Goal: Task Accomplishment & Management: Complete application form

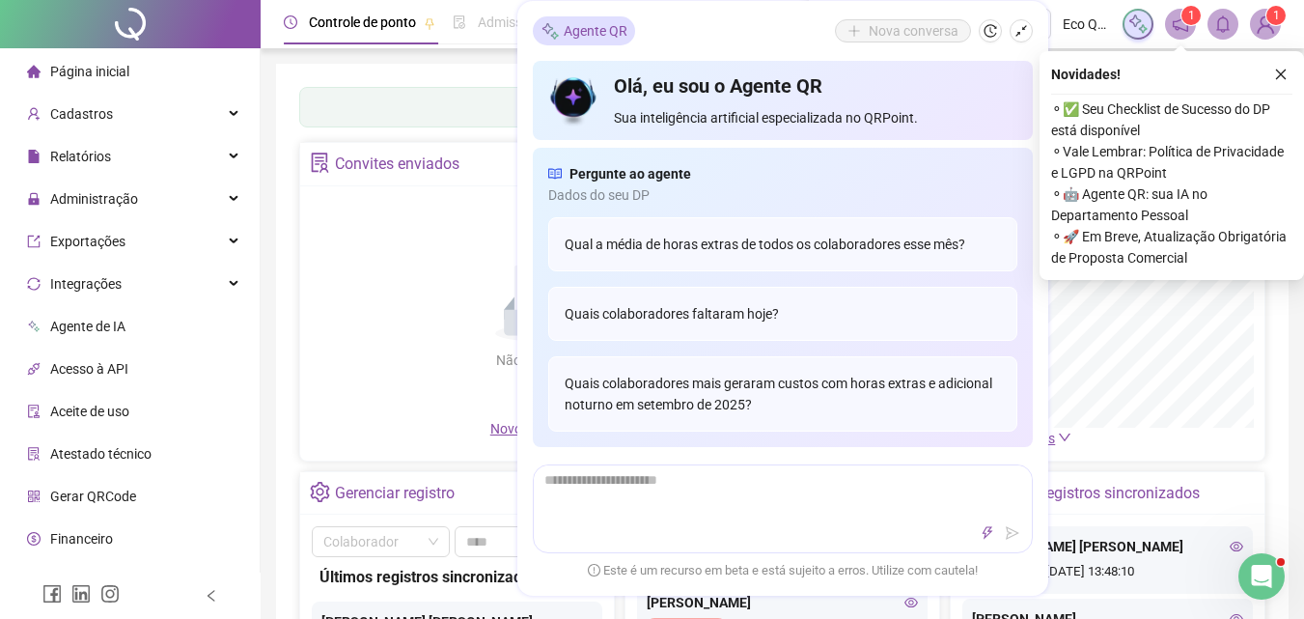
click at [1282, 76] on icon "close" at bounding box center [1281, 74] width 11 height 11
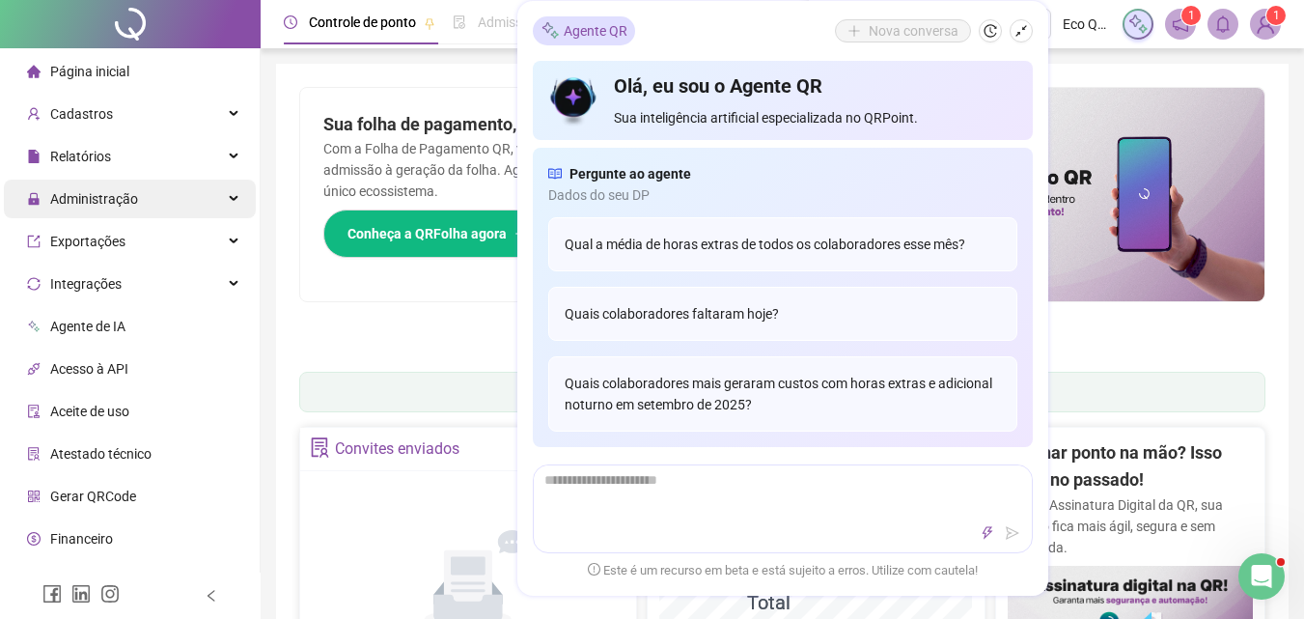
click at [105, 202] on span "Administração" at bounding box center [94, 198] width 88 height 15
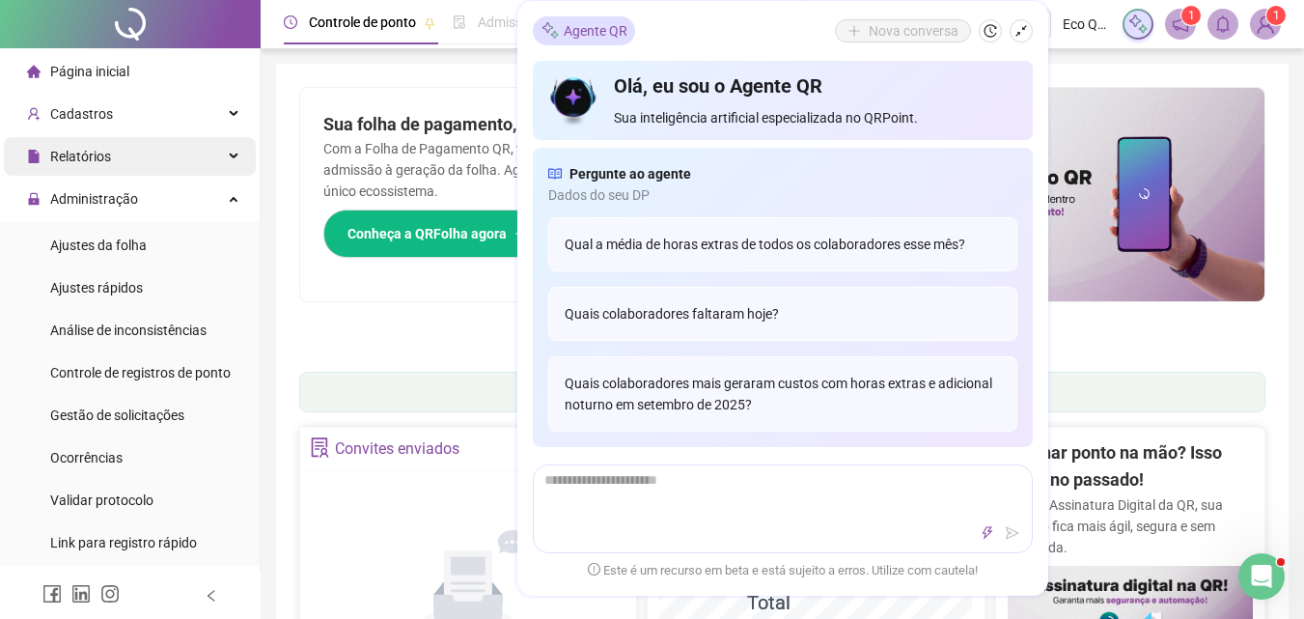
click at [142, 149] on div "Relatórios" at bounding box center [130, 156] width 252 height 39
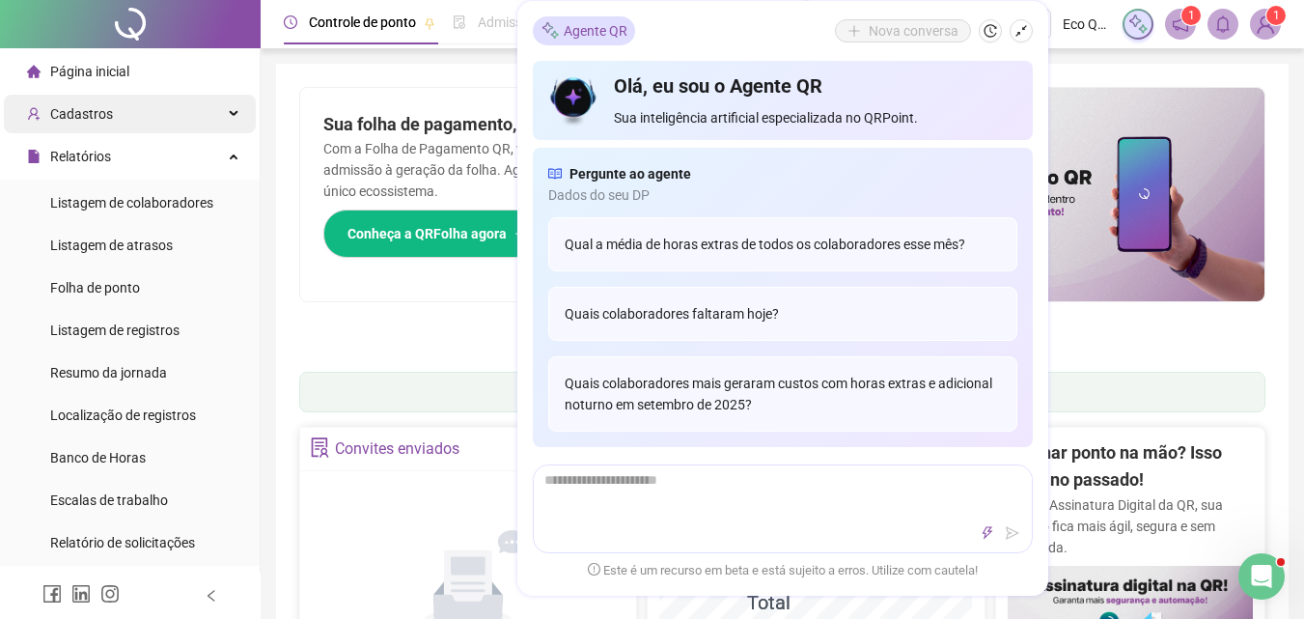
click at [159, 114] on div "Cadastros" at bounding box center [130, 114] width 252 height 39
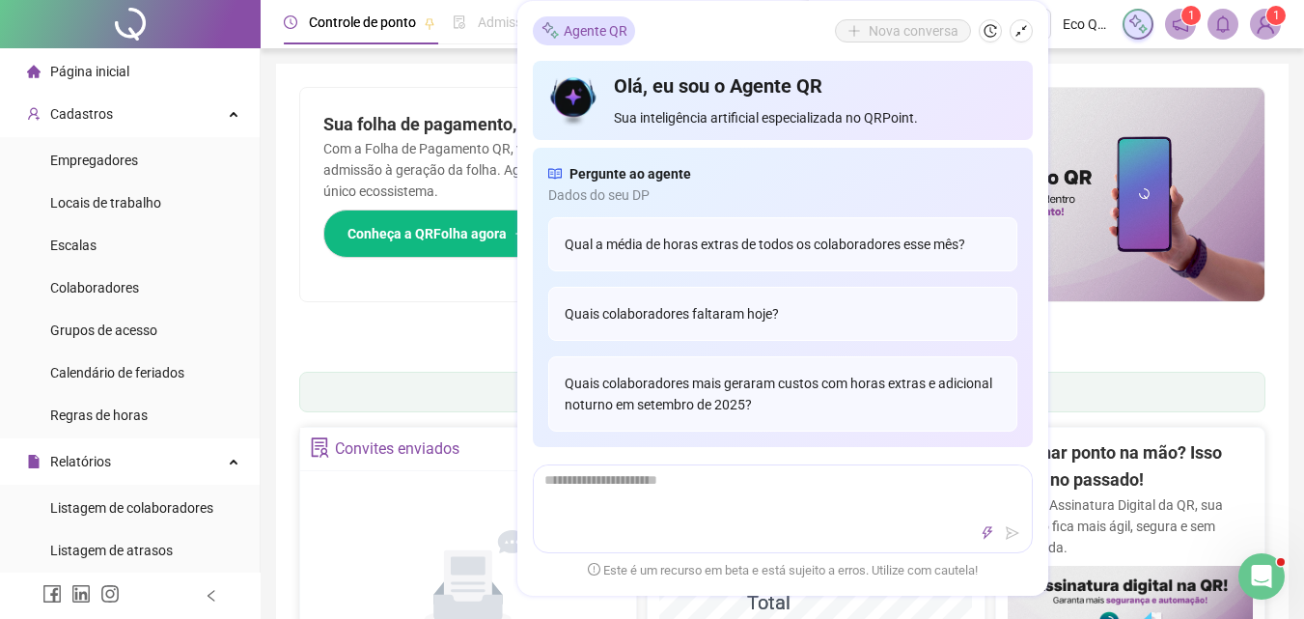
drag, startPoint x: 156, startPoint y: 291, endPoint x: 520, endPoint y: 250, distance: 366.1
click at [155, 291] on li "Colaboradores" at bounding box center [130, 287] width 252 height 39
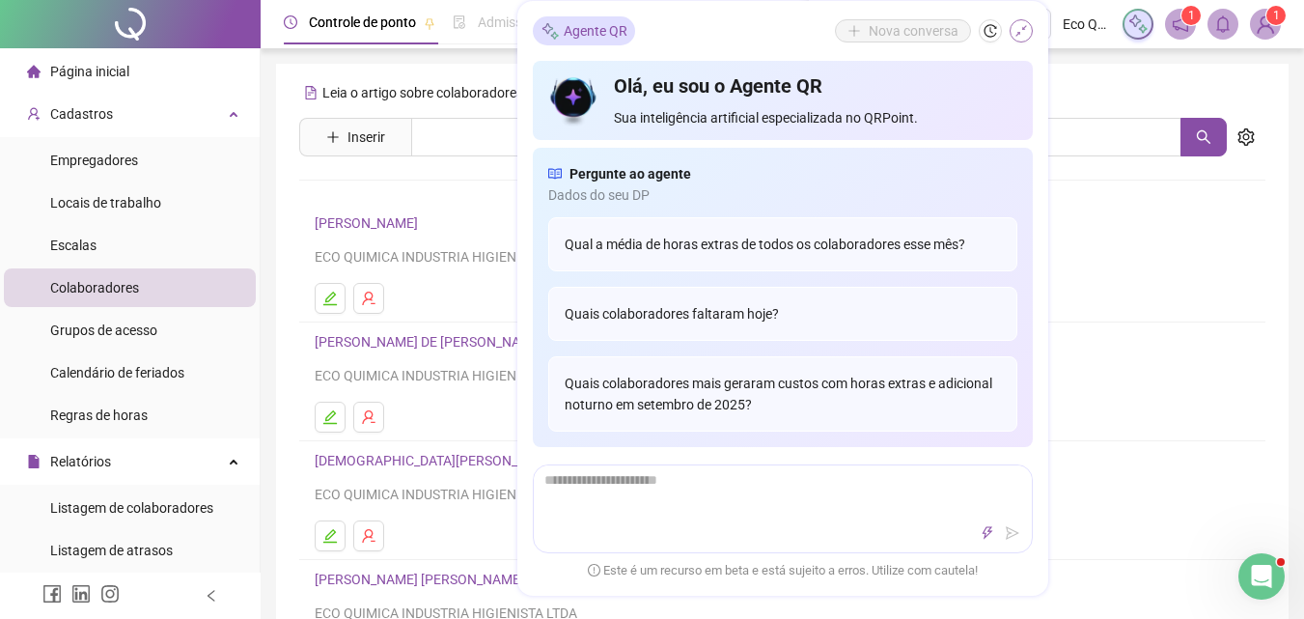
click at [1023, 31] on icon "shrink" at bounding box center [1021, 31] width 14 height 14
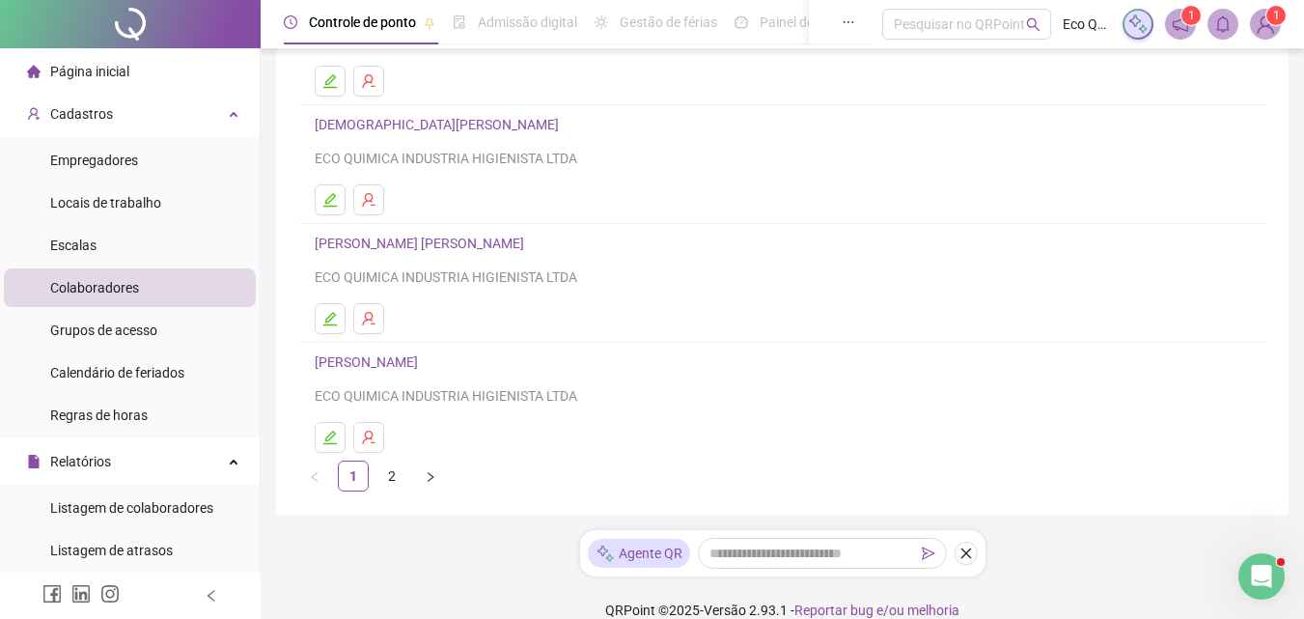
scroll to position [361, 0]
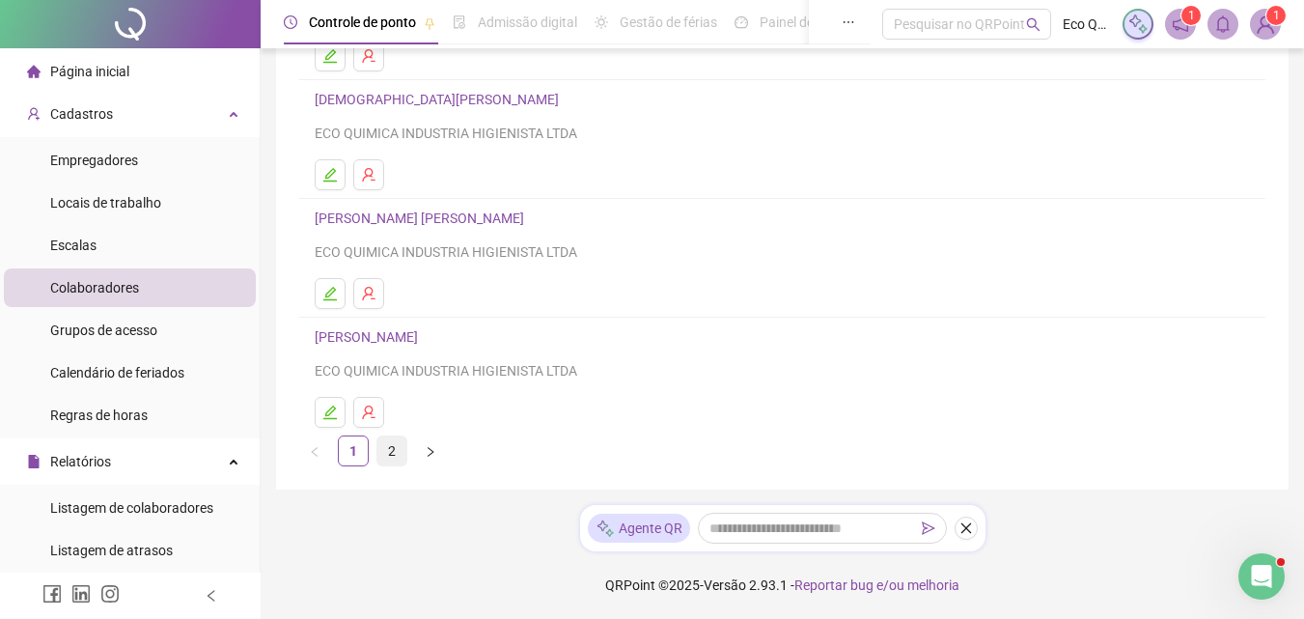
click at [397, 449] on link "2" at bounding box center [391, 450] width 29 height 29
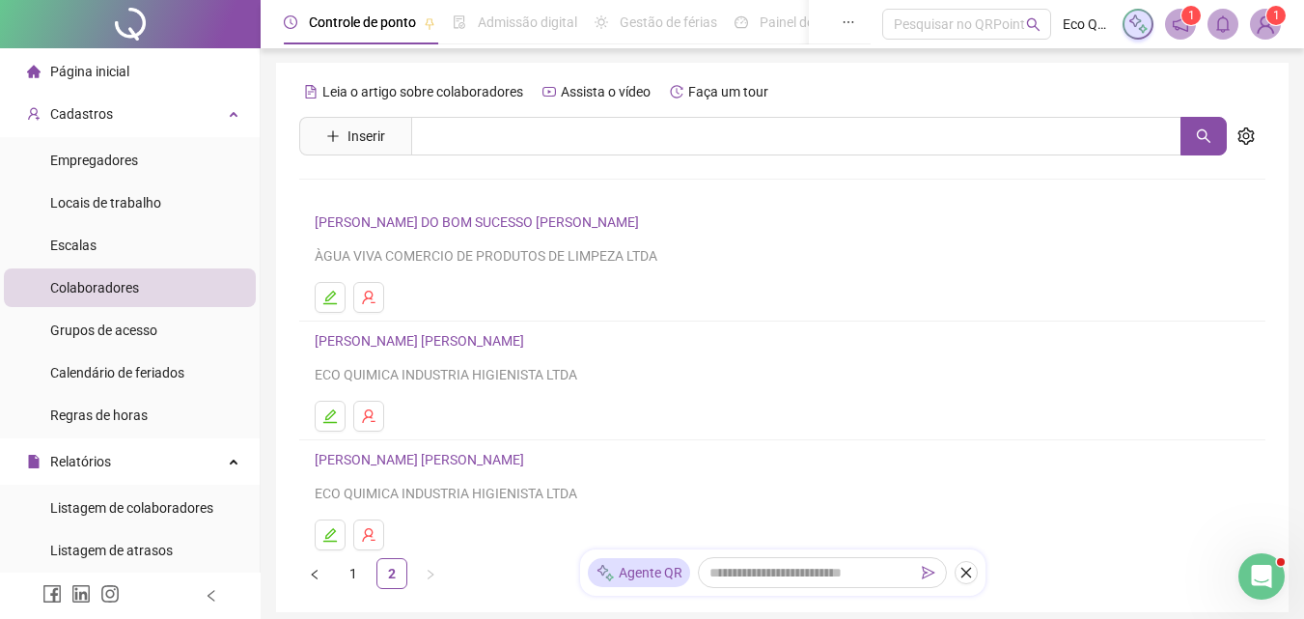
scroll to position [0, 0]
click at [361, 580] on link "1" at bounding box center [353, 574] width 29 height 29
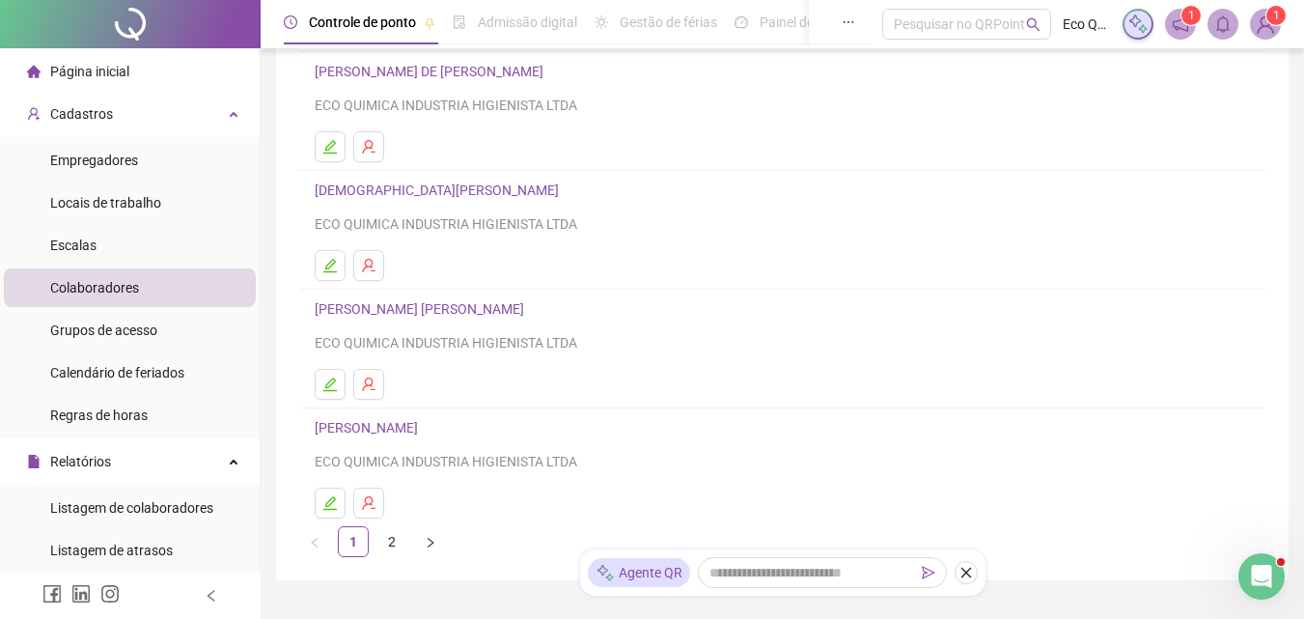
scroll to position [289, 0]
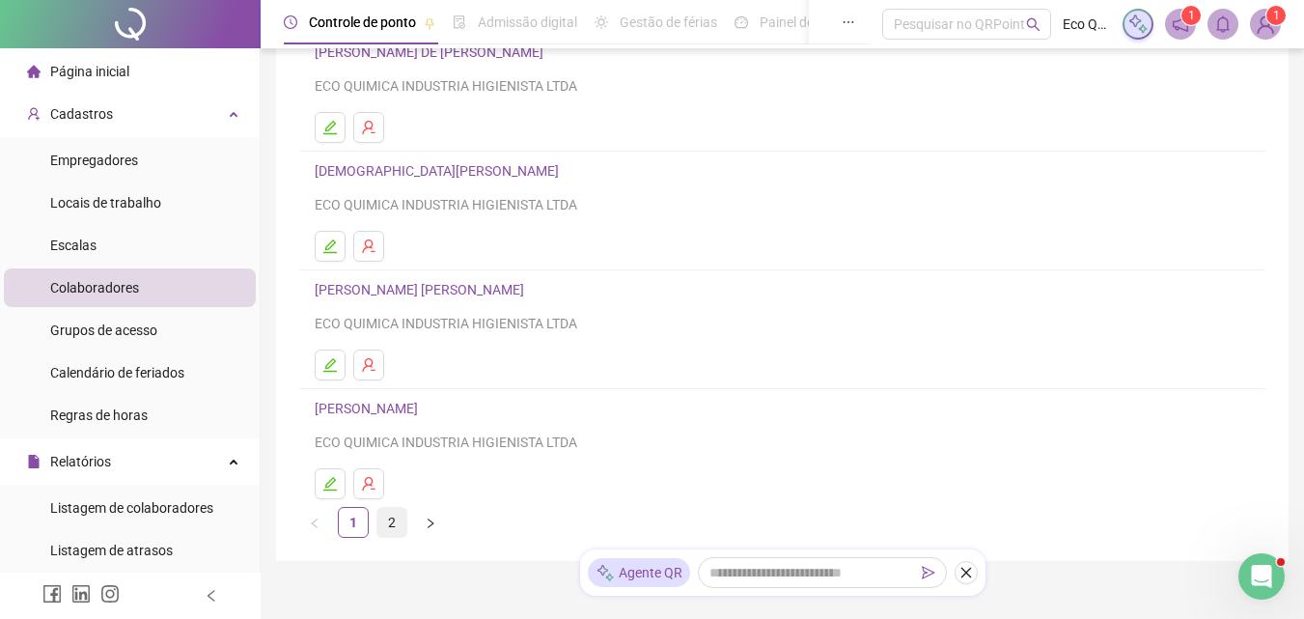
click at [398, 521] on link "2" at bounding box center [391, 522] width 29 height 29
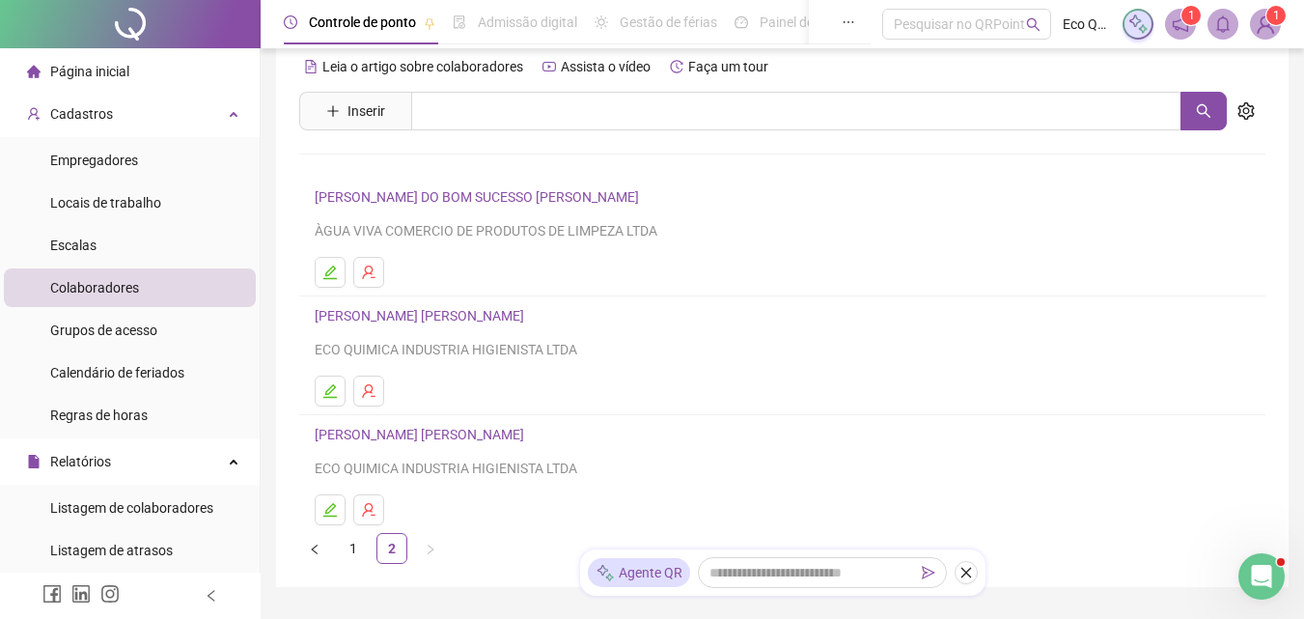
scroll to position [0, 0]
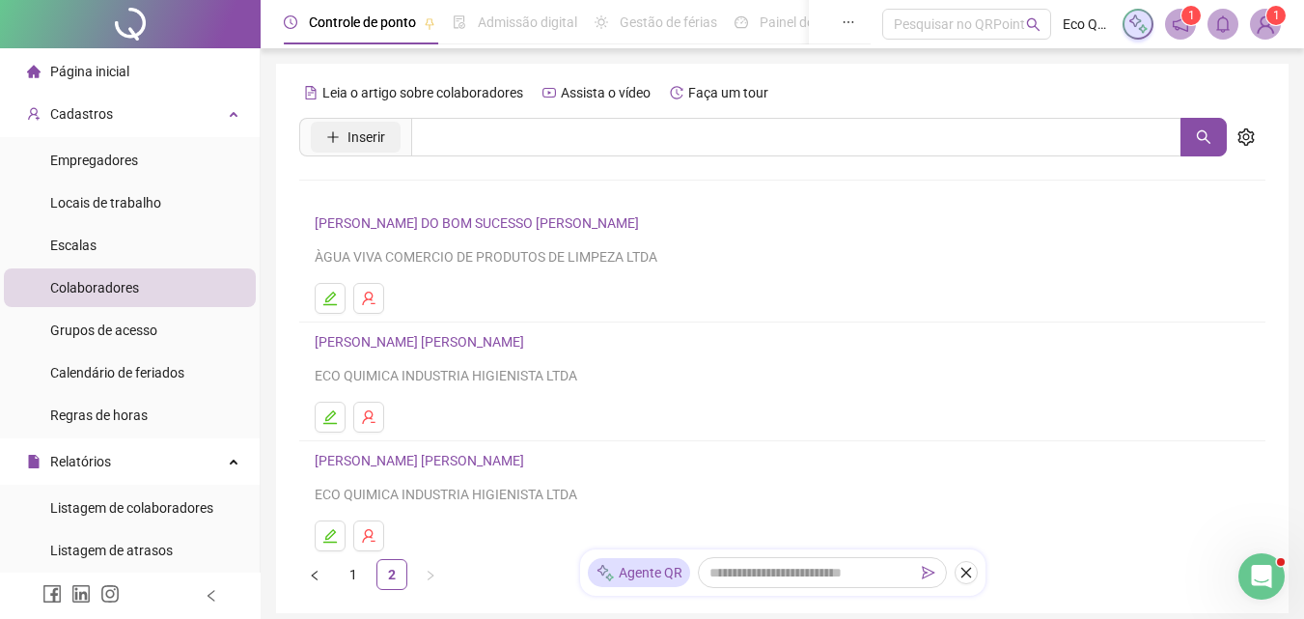
click at [371, 140] on span "Inserir" at bounding box center [366, 136] width 38 height 21
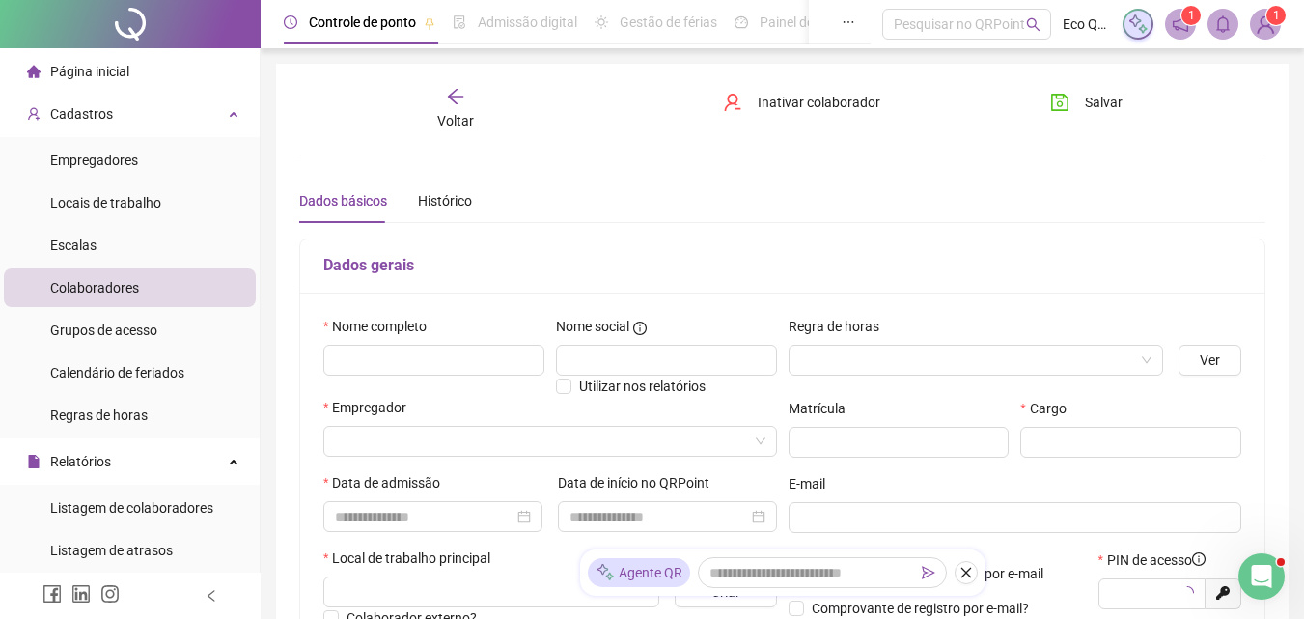
type input "*****"
click at [470, 361] on input "text" at bounding box center [433, 359] width 221 height 31
type input "**********"
click at [510, 436] on input "search" at bounding box center [541, 440] width 413 height 29
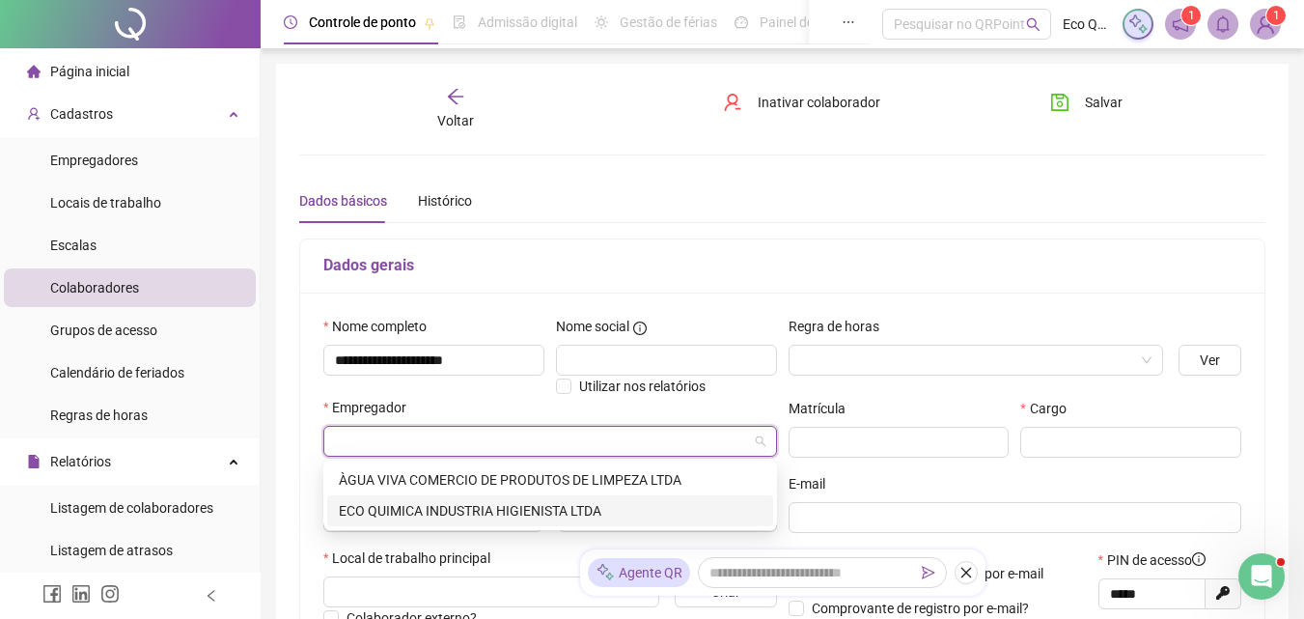
click at [517, 510] on div "ECO QUIMICA INDUSTRIA HIGIENISTA LTDA" at bounding box center [550, 510] width 423 height 21
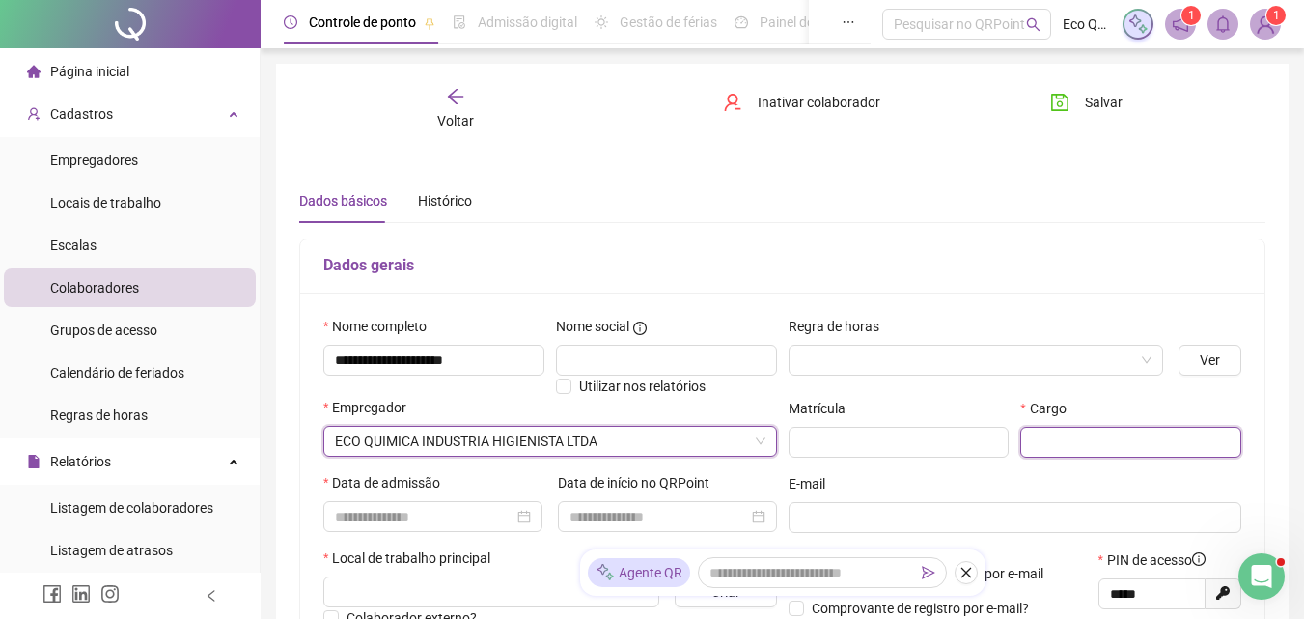
click at [1097, 433] on input "text" at bounding box center [1130, 441] width 221 height 31
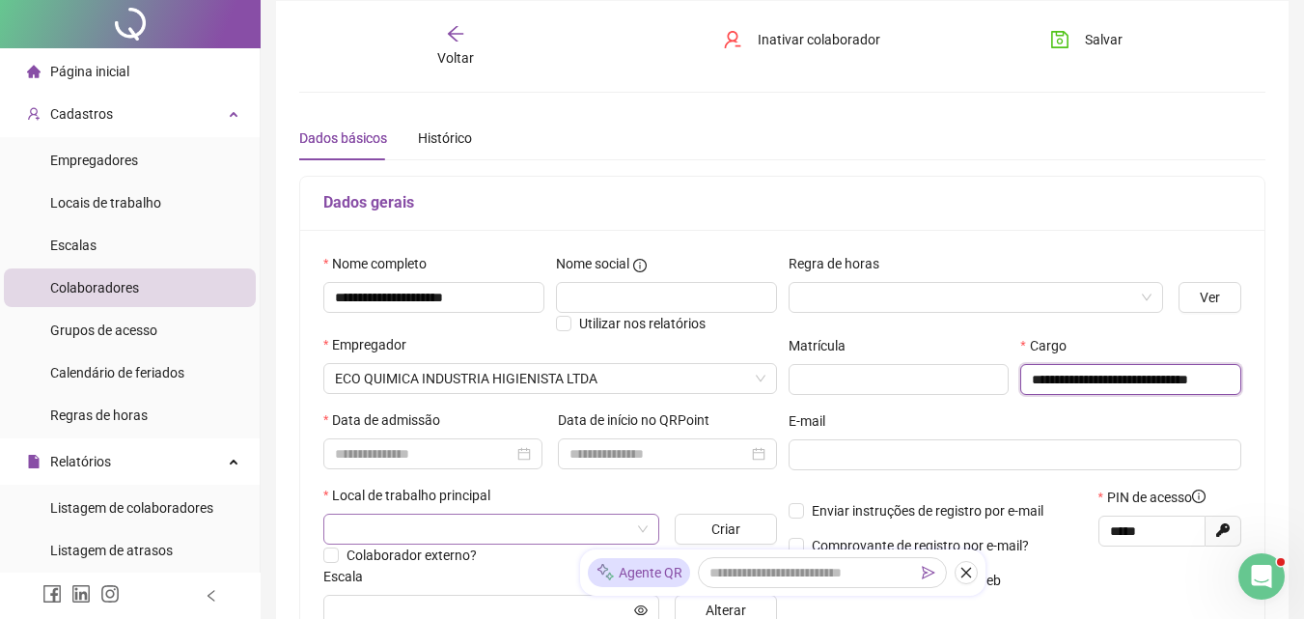
scroll to position [96, 0]
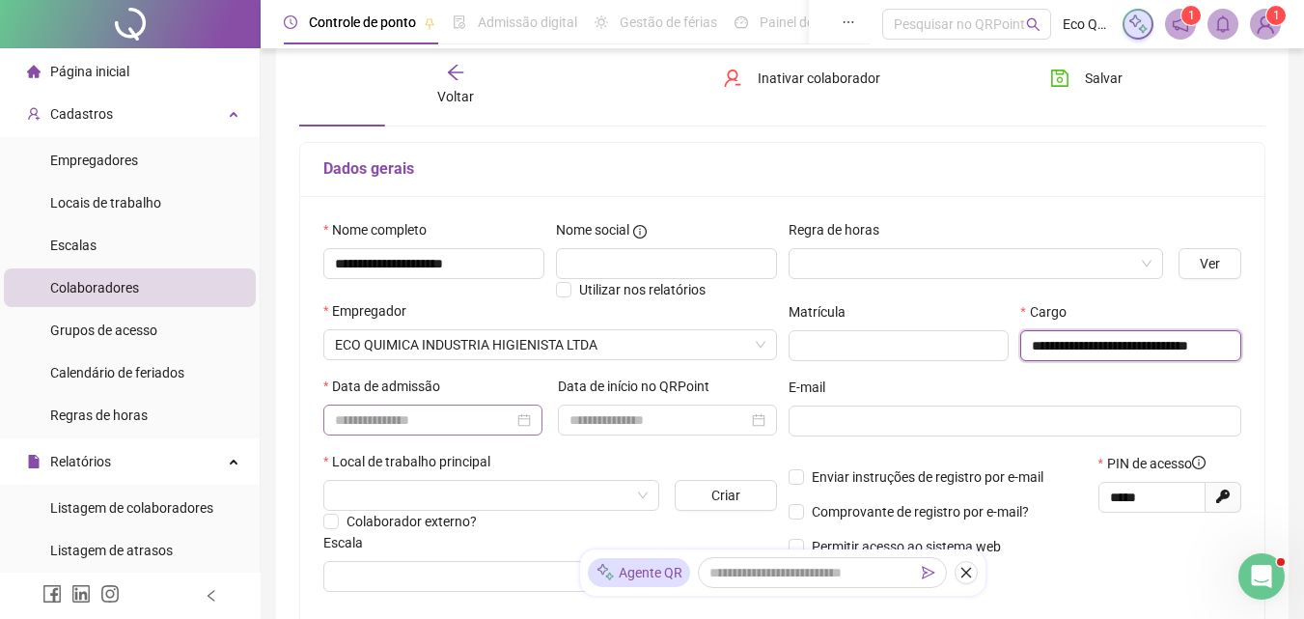
click at [513, 419] on div at bounding box center [433, 419] width 196 height 21
type input "**********"
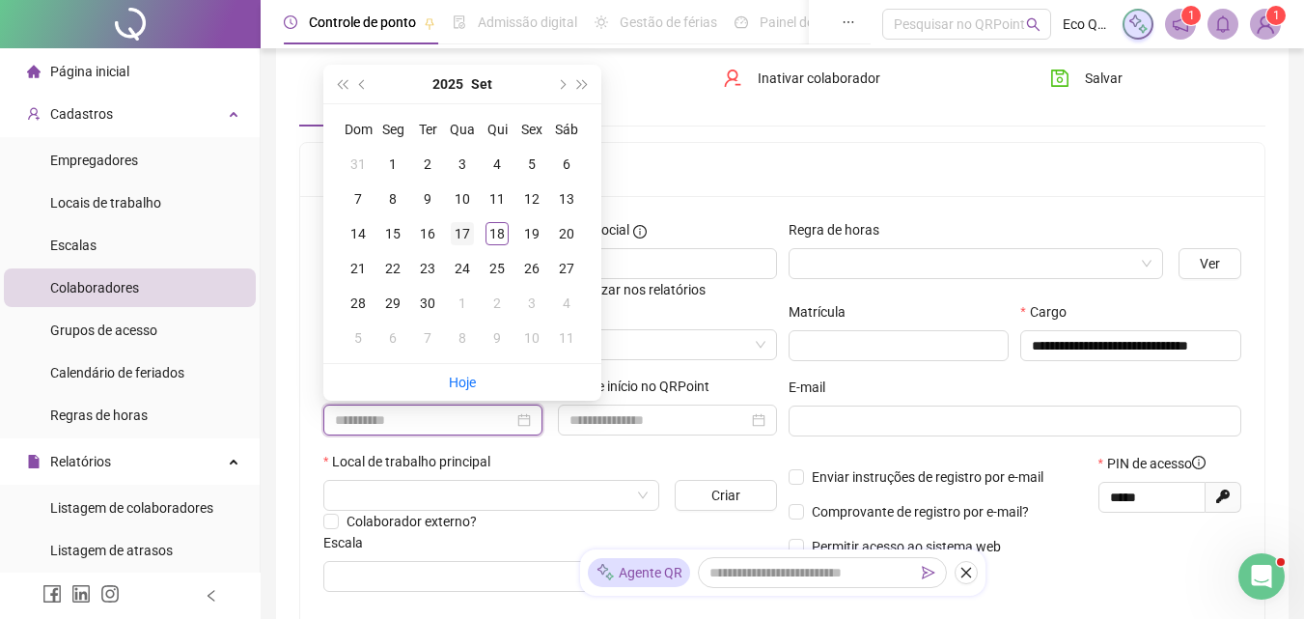
type input "**********"
click at [458, 234] on div "17" at bounding box center [462, 233] width 23 height 23
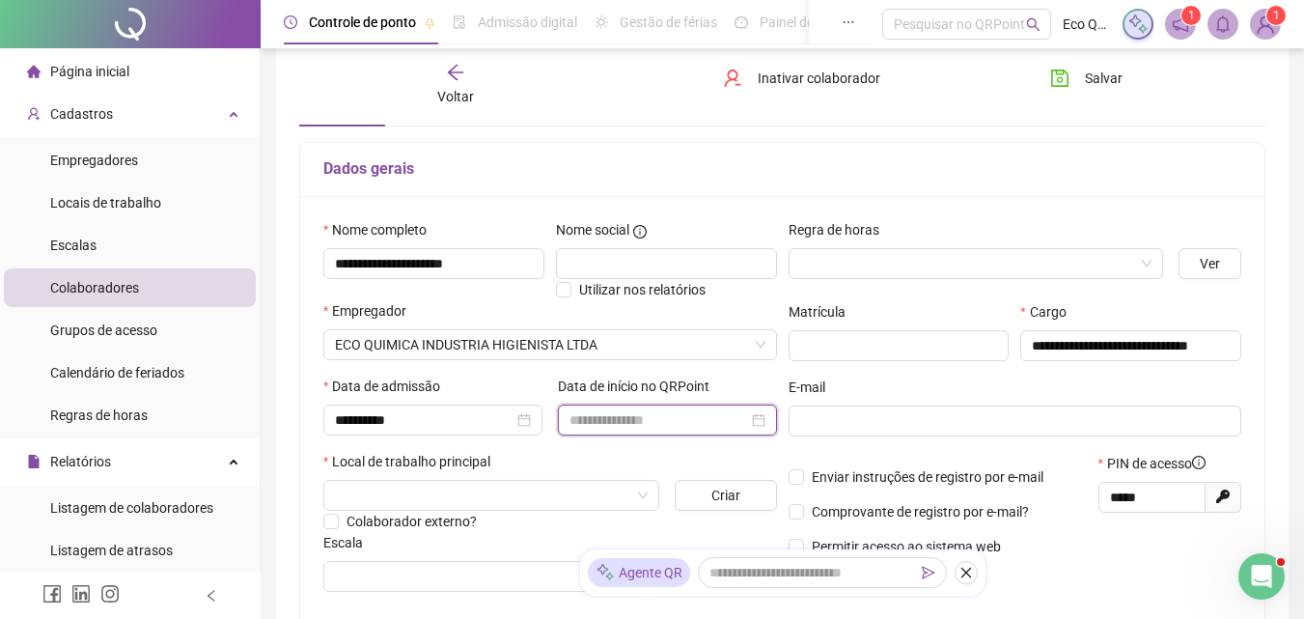
click at [661, 410] on input at bounding box center [658, 419] width 179 height 21
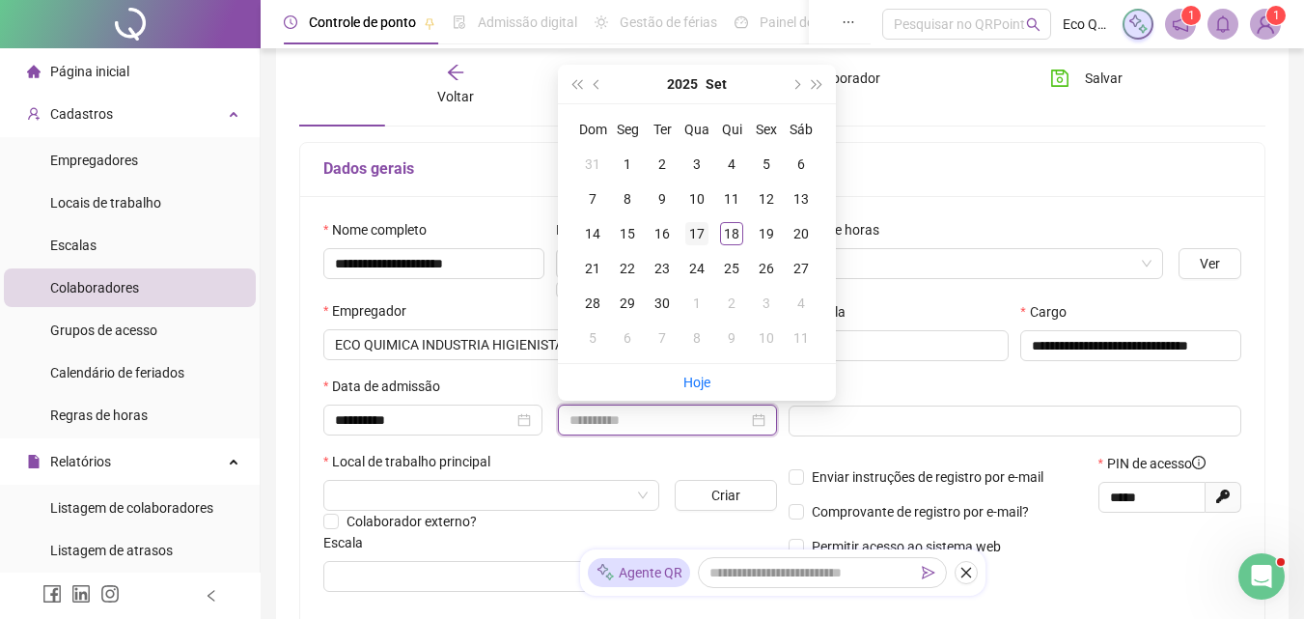
type input "**********"
click at [694, 234] on div "17" at bounding box center [696, 233] width 23 height 23
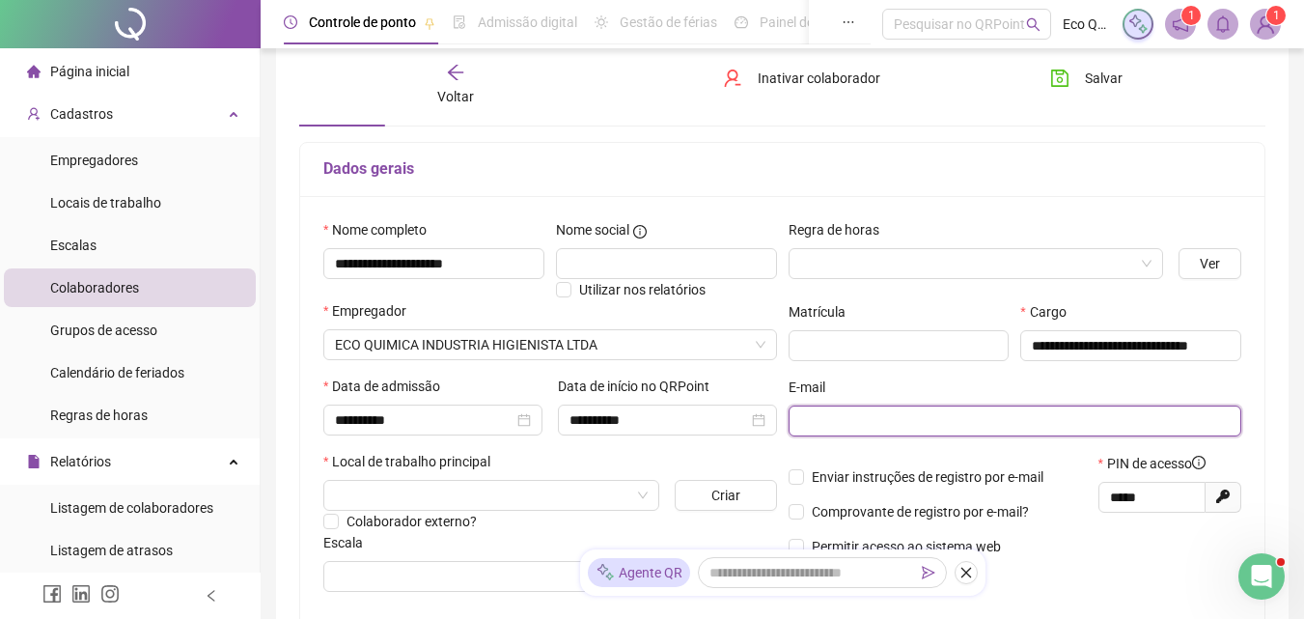
click at [830, 425] on input "text" at bounding box center [1013, 420] width 426 height 21
paste input "**********"
type input "**********"
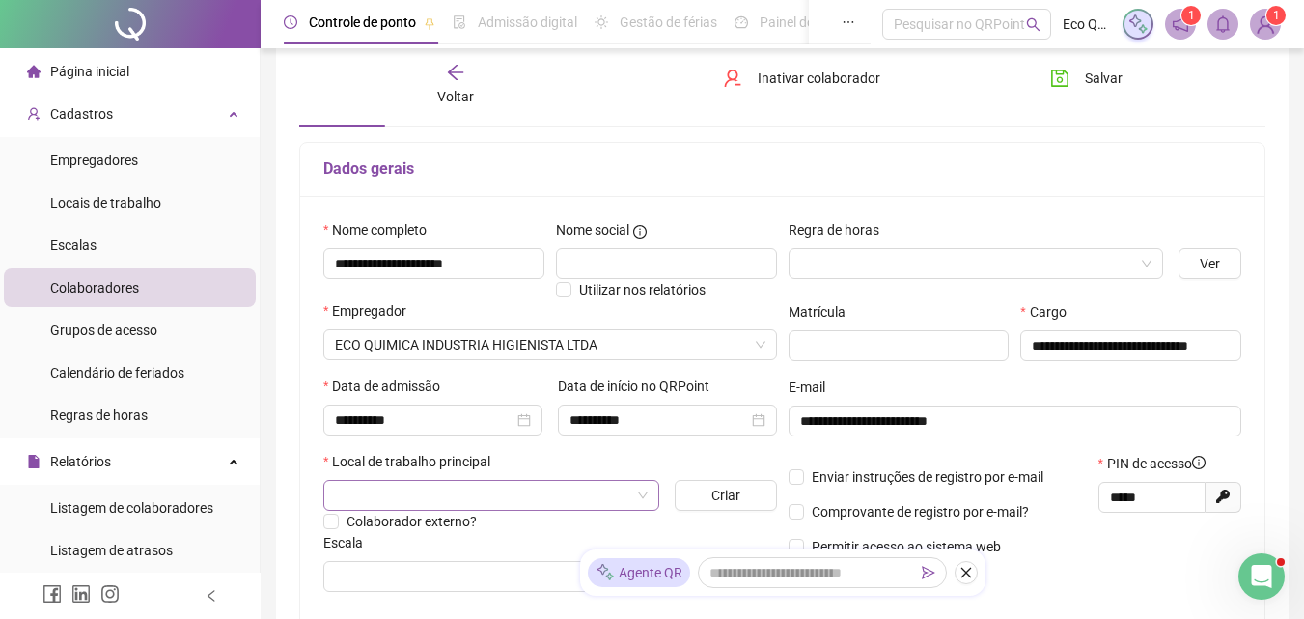
click at [527, 483] on input "search" at bounding box center [482, 495] width 295 height 29
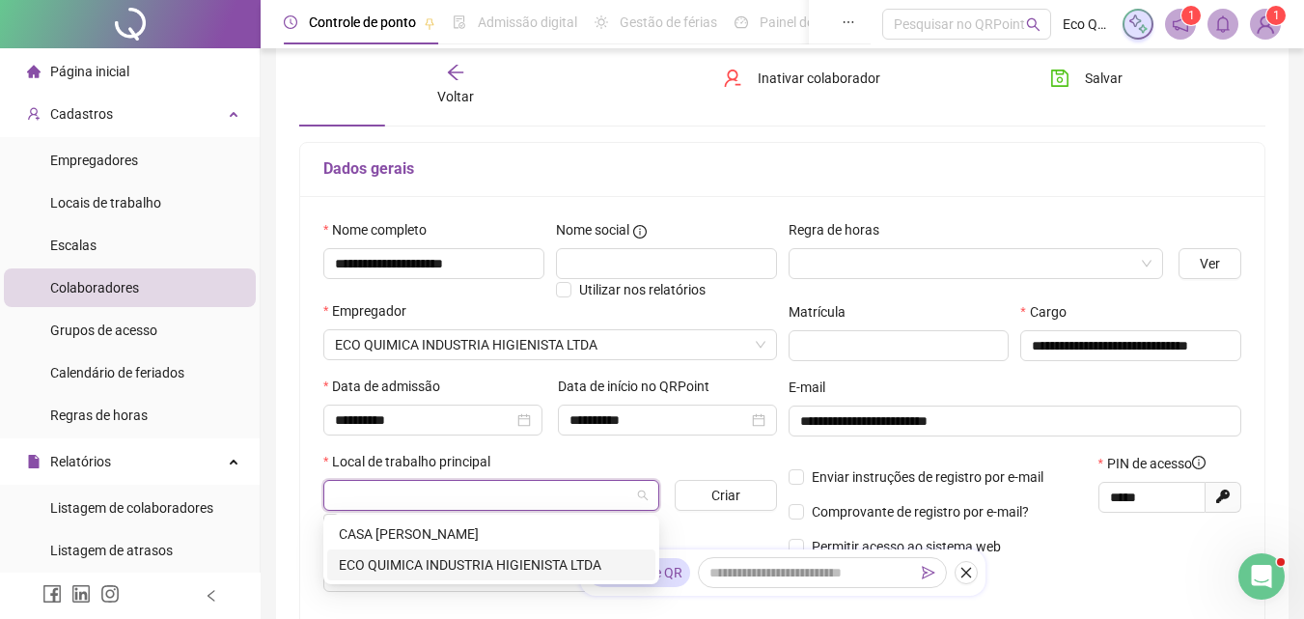
click at [518, 562] on div "ECO QUIMICA INDUSTRIA HIGIENISTA LTDA" at bounding box center [491, 564] width 305 height 21
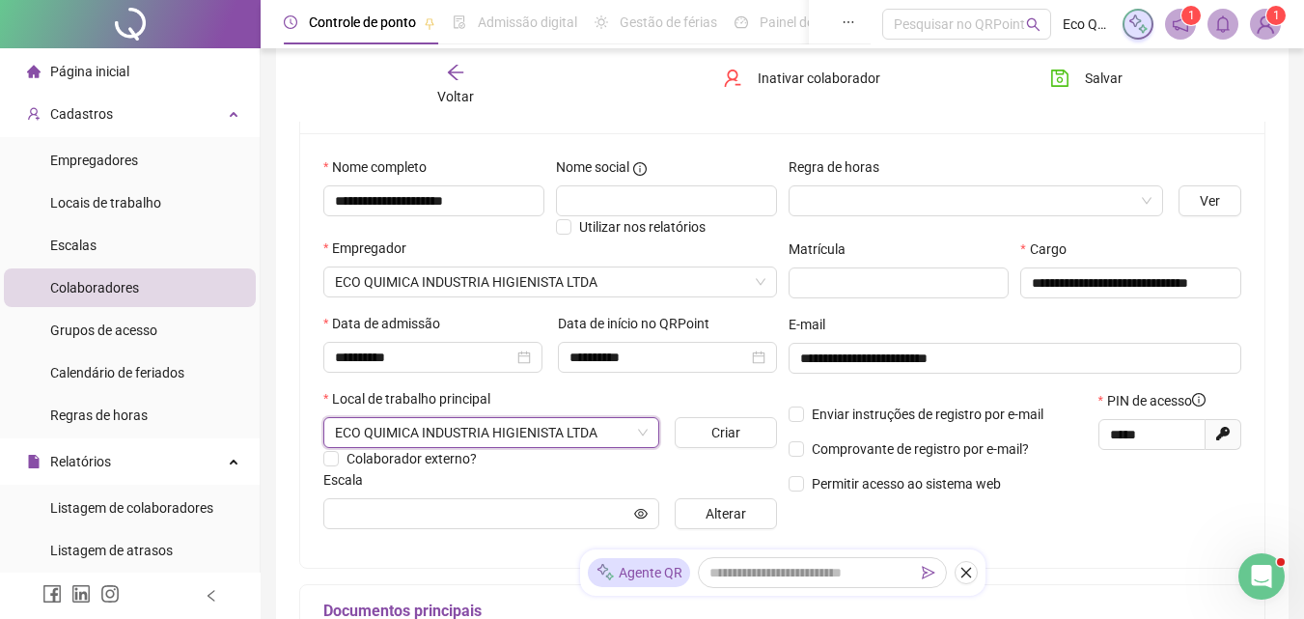
scroll to position [193, 0]
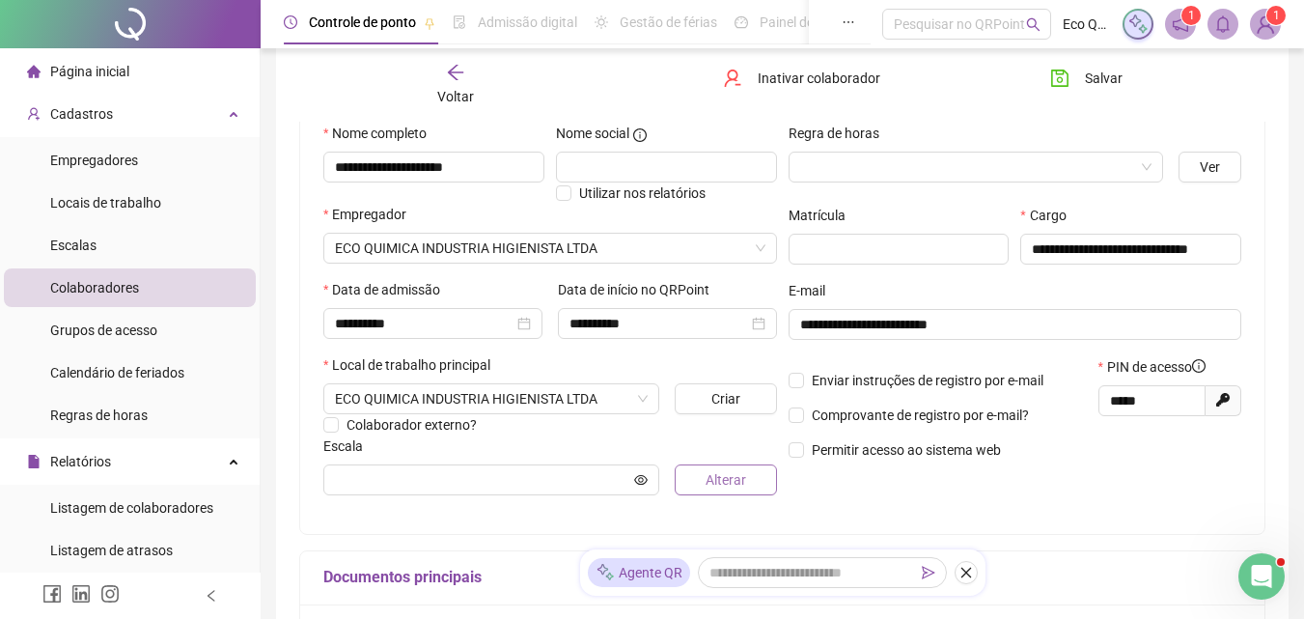
click at [707, 475] on span "Alterar" at bounding box center [725, 479] width 41 height 21
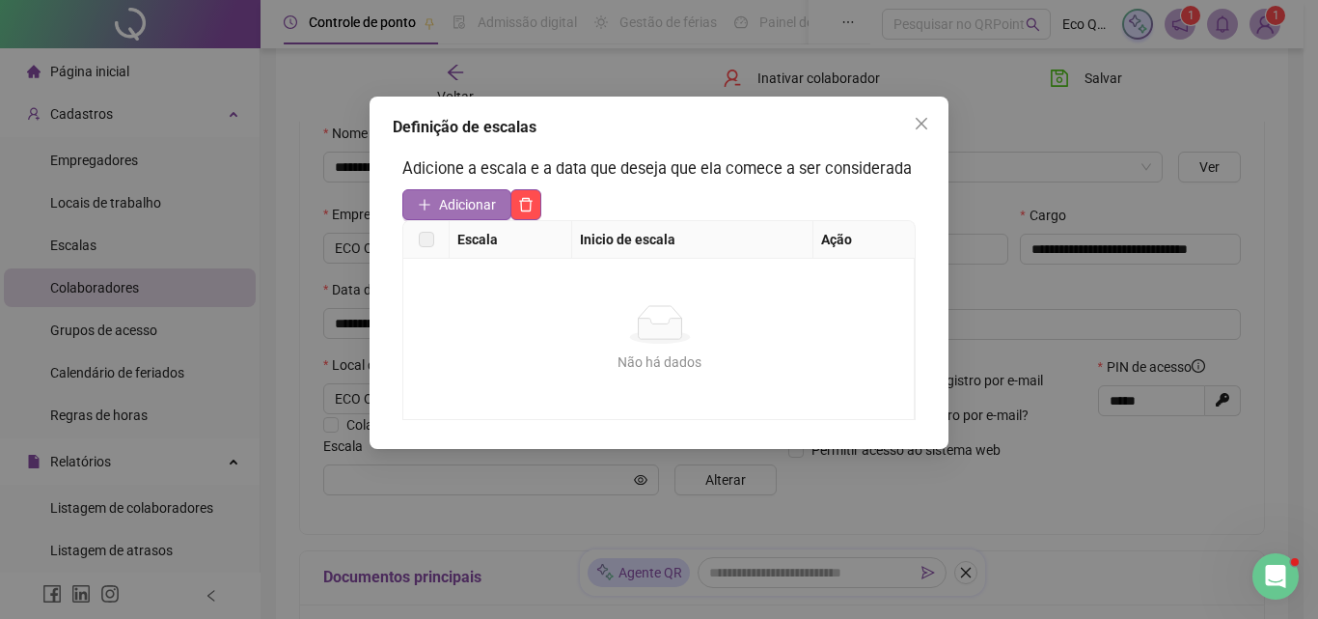
click at [451, 199] on span "Adicionar" at bounding box center [467, 204] width 57 height 21
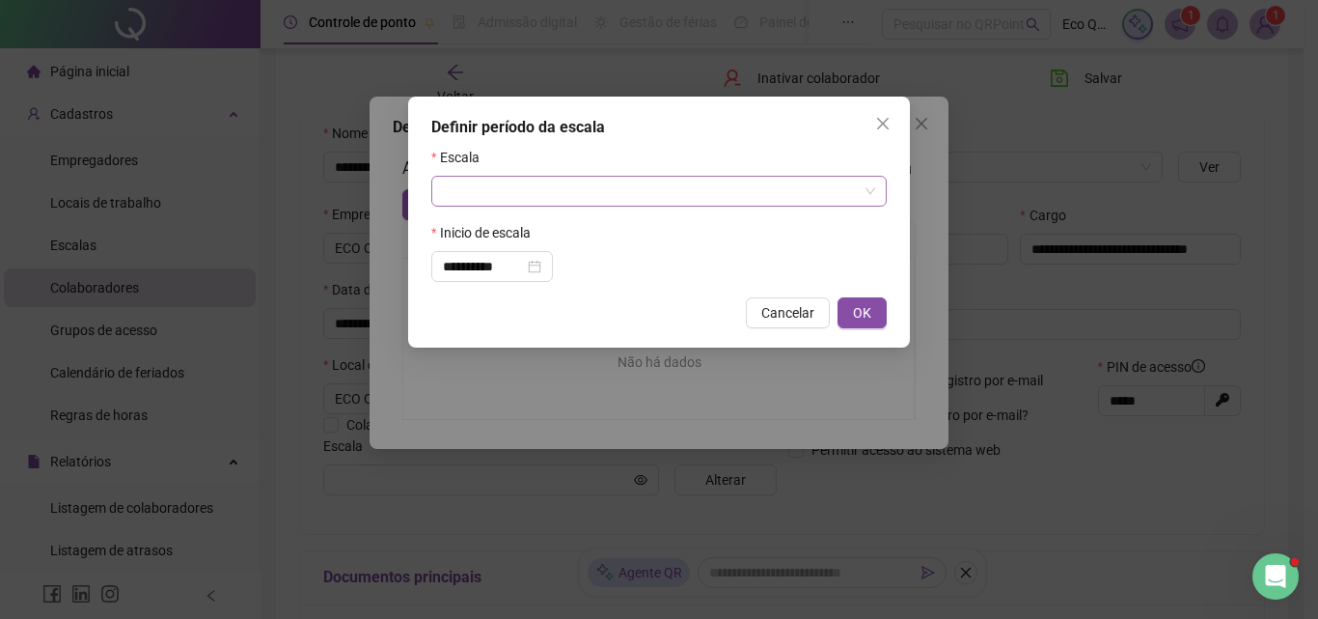
click at [507, 185] on input "search" at bounding box center [650, 191] width 415 height 29
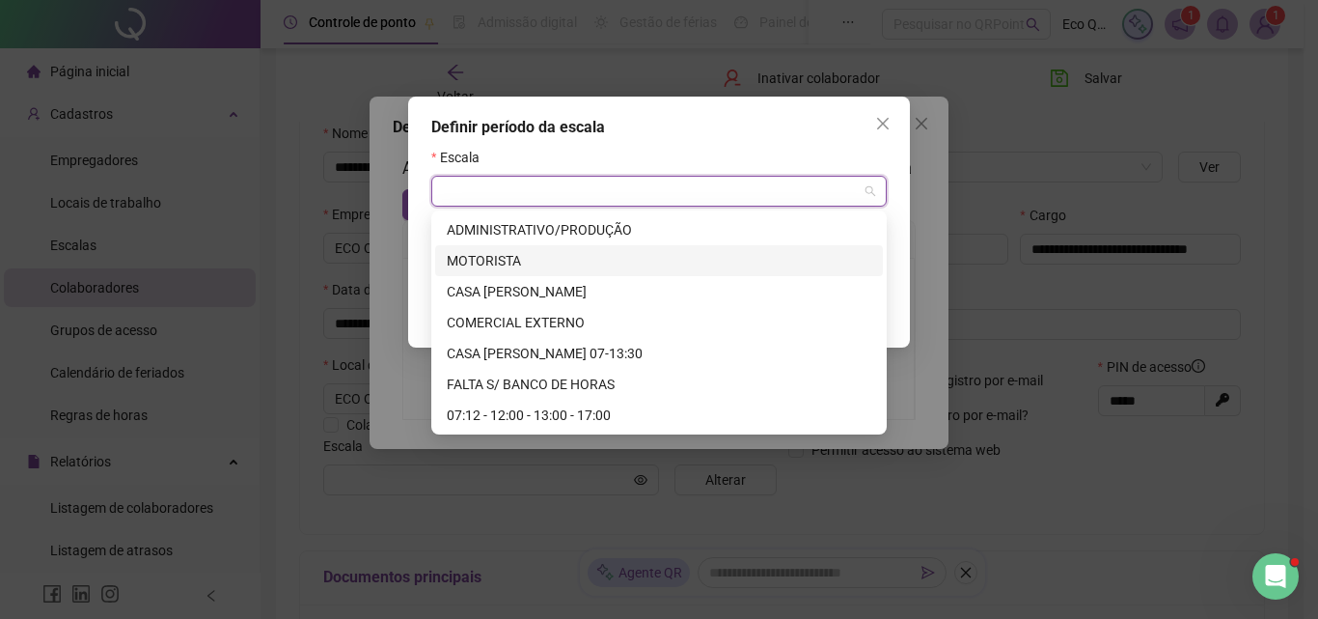
click at [510, 266] on div "MOTORISTA" at bounding box center [659, 260] width 425 height 21
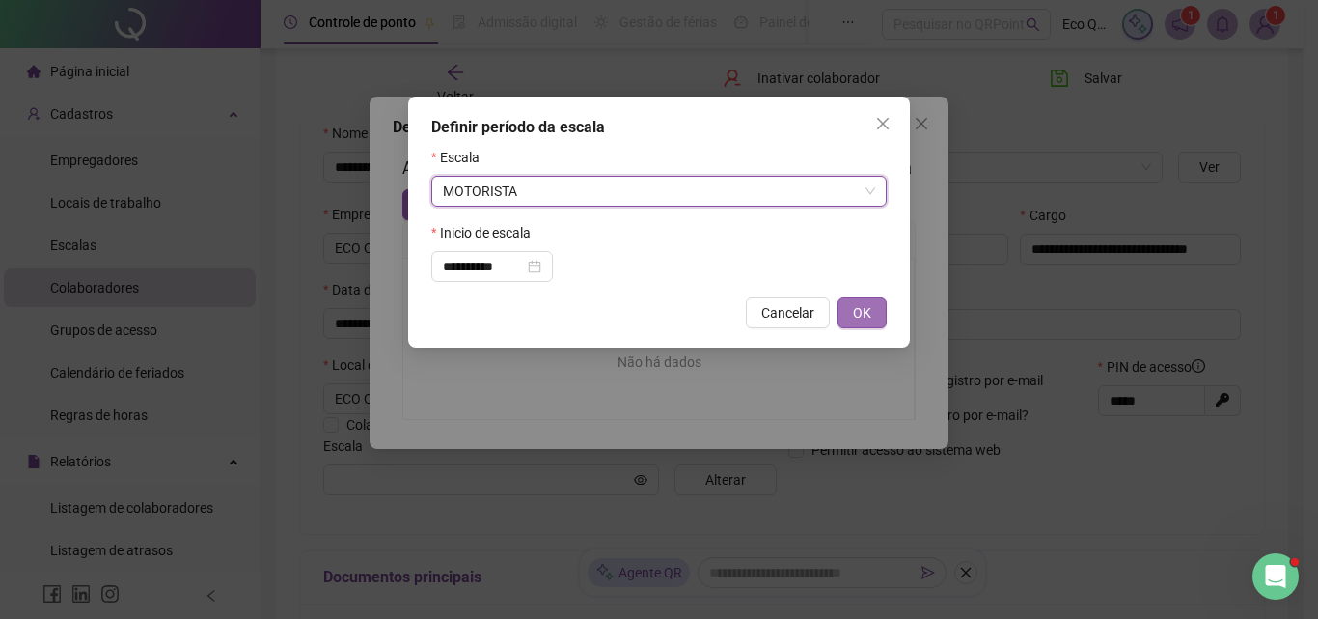
click at [870, 313] on span "OK" at bounding box center [862, 312] width 18 height 21
type input "*********"
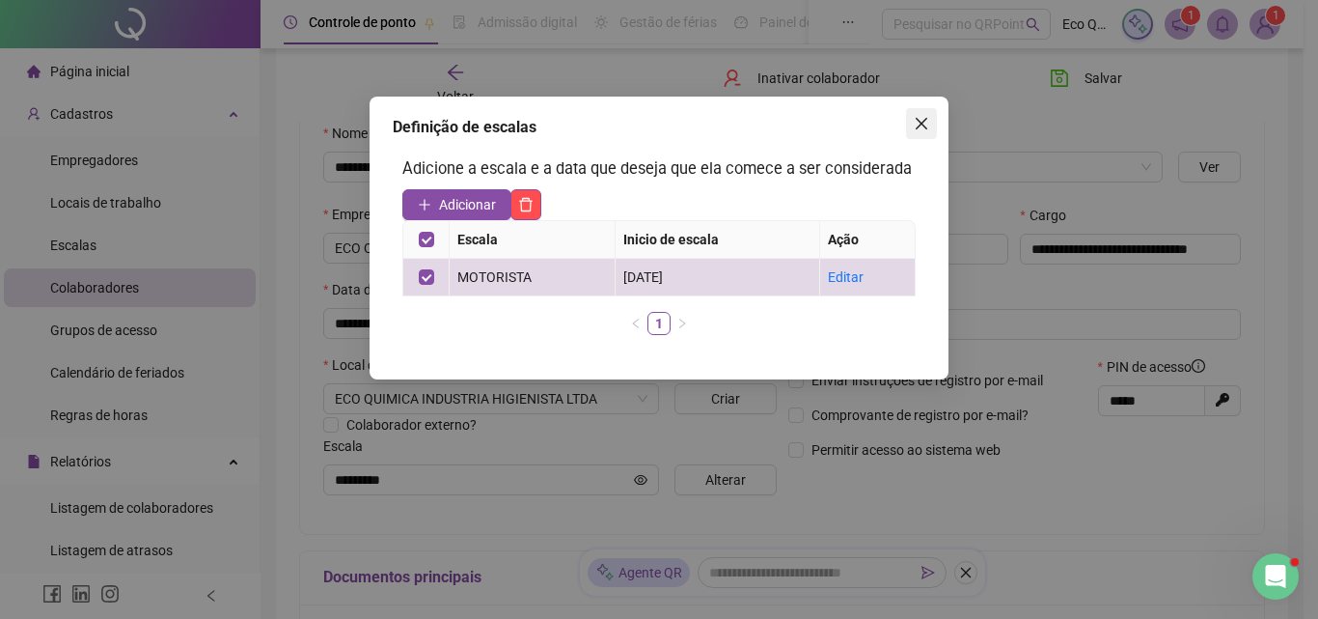
click at [917, 132] on button "Close" at bounding box center [921, 123] width 31 height 31
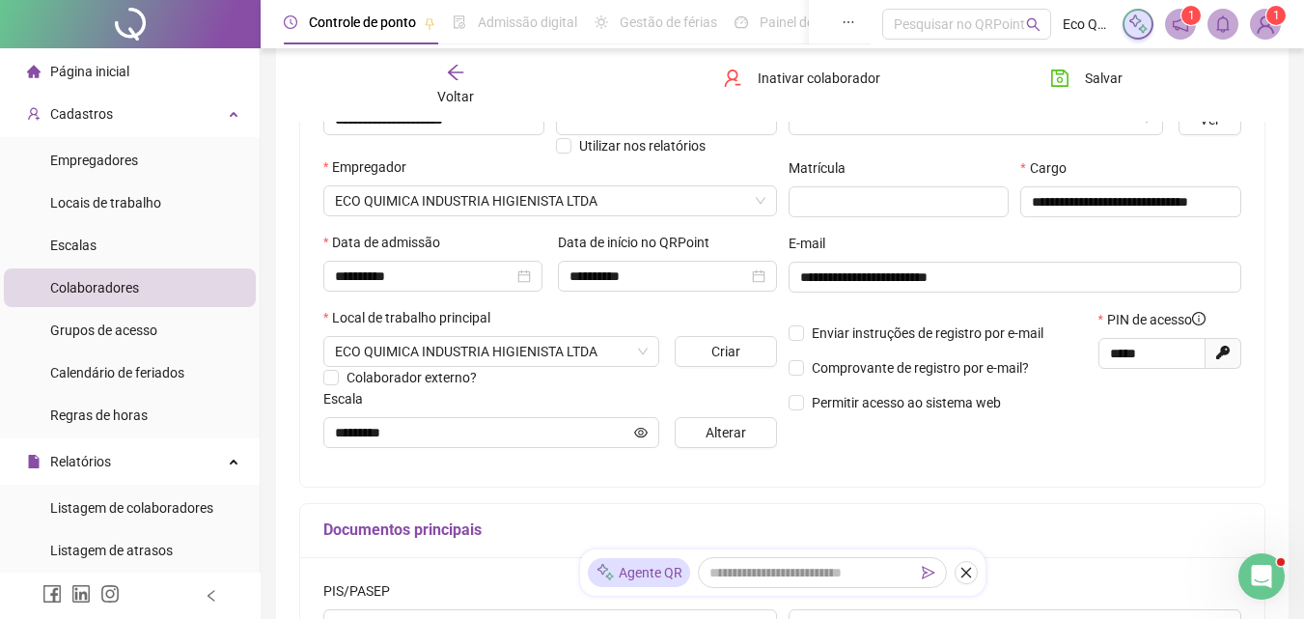
scroll to position [239, 0]
click at [1221, 279] on icon "eye-invisible" at bounding box center [1223, 277] width 14 height 12
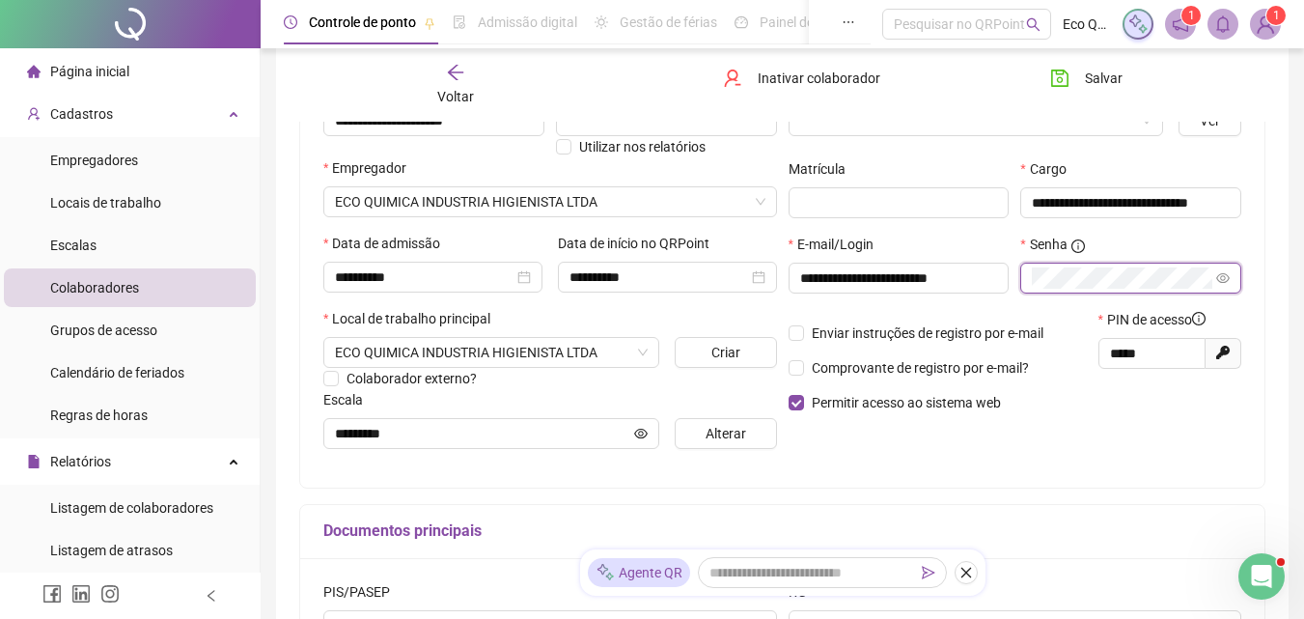
type textarea "*"
click at [1026, 279] on span at bounding box center [1130, 277] width 221 height 31
drag, startPoint x: 1159, startPoint y: 355, endPoint x: 1102, endPoint y: 353, distance: 57.0
click at [1102, 353] on span "*****" at bounding box center [1151, 353] width 107 height 31
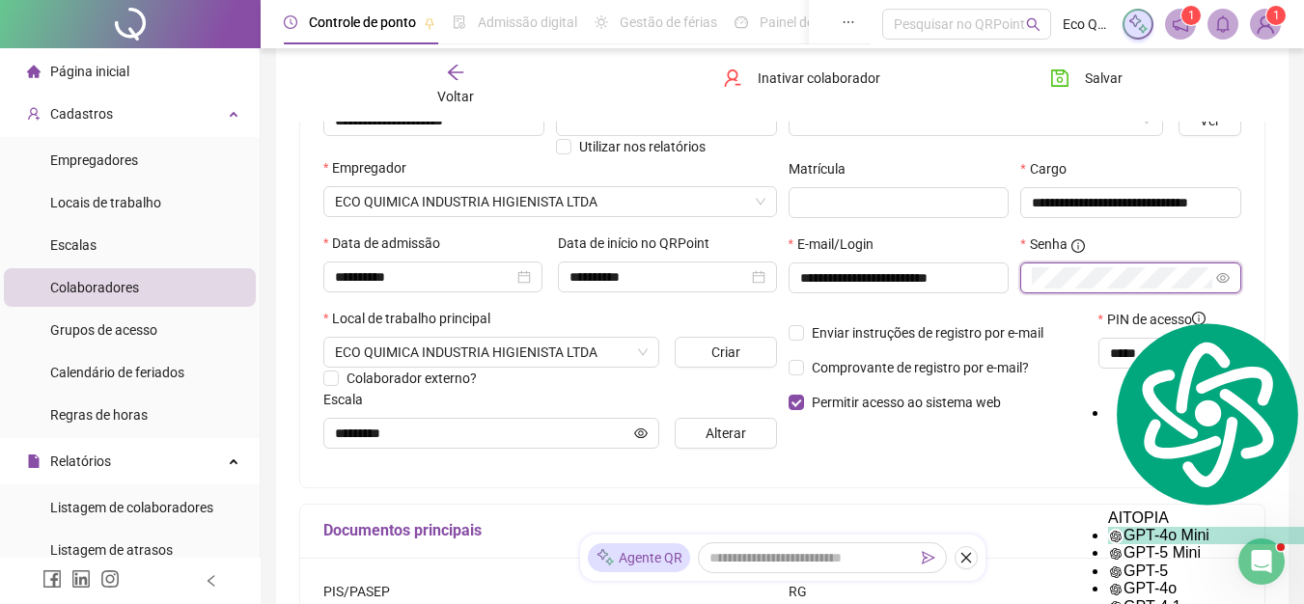
click at [1022, 274] on span at bounding box center [1130, 277] width 221 height 31
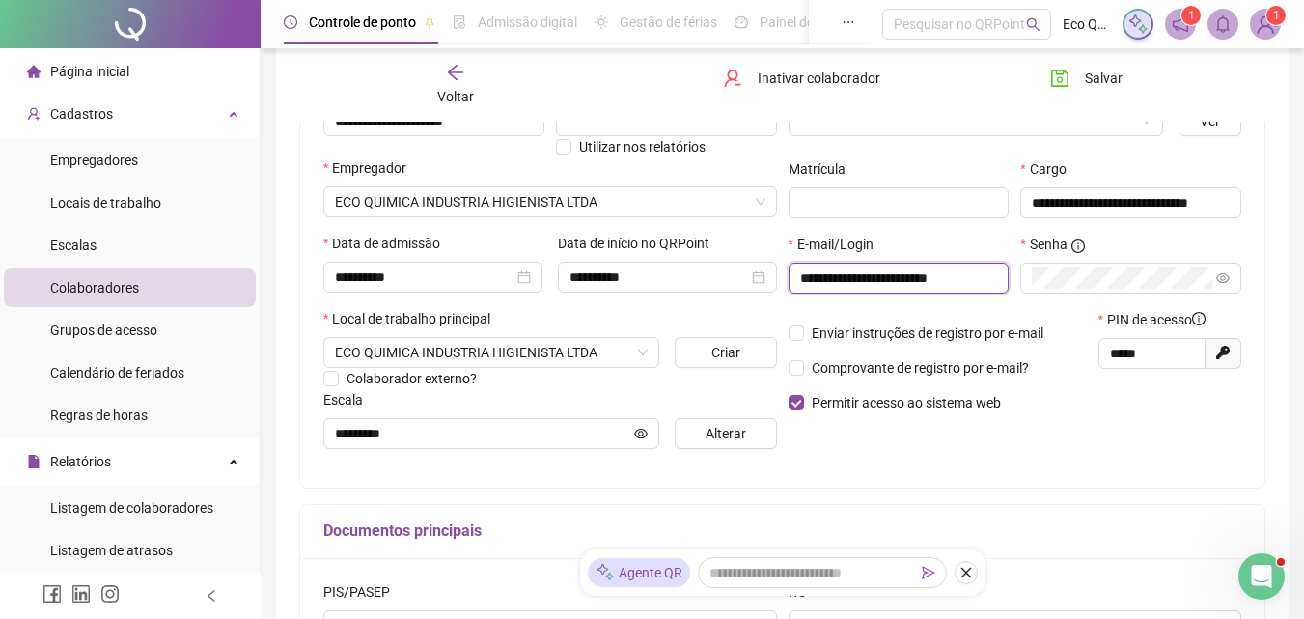
drag, startPoint x: 987, startPoint y: 277, endPoint x: 784, endPoint y: 275, distance: 202.6
click at [785, 277] on div "**********" at bounding box center [899, 271] width 233 height 75
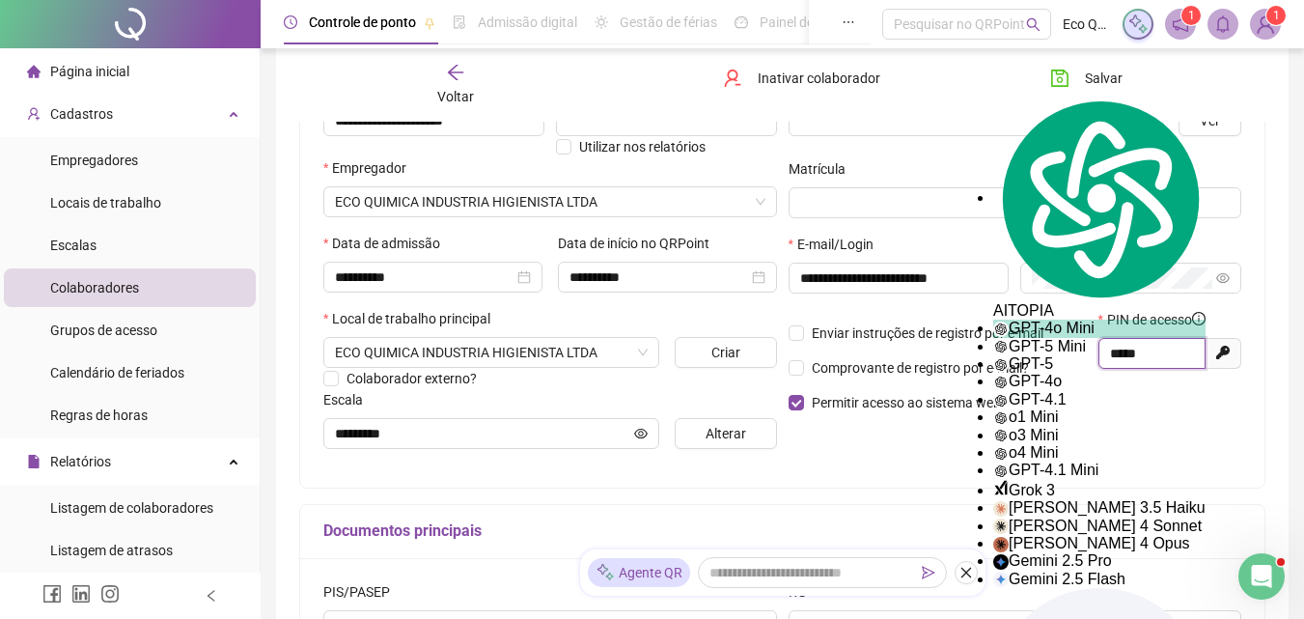
drag, startPoint x: 1142, startPoint y: 345, endPoint x: 1100, endPoint y: 345, distance: 42.5
click at [1101, 345] on span "*****" at bounding box center [1151, 353] width 107 height 31
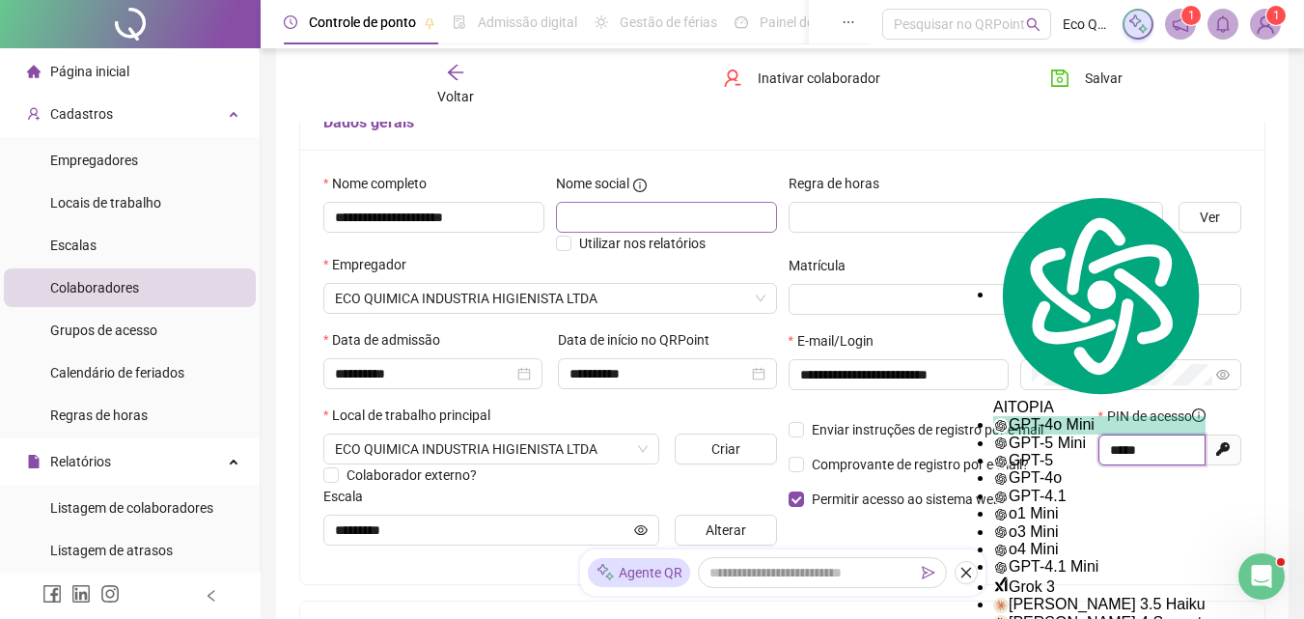
scroll to position [46, 0]
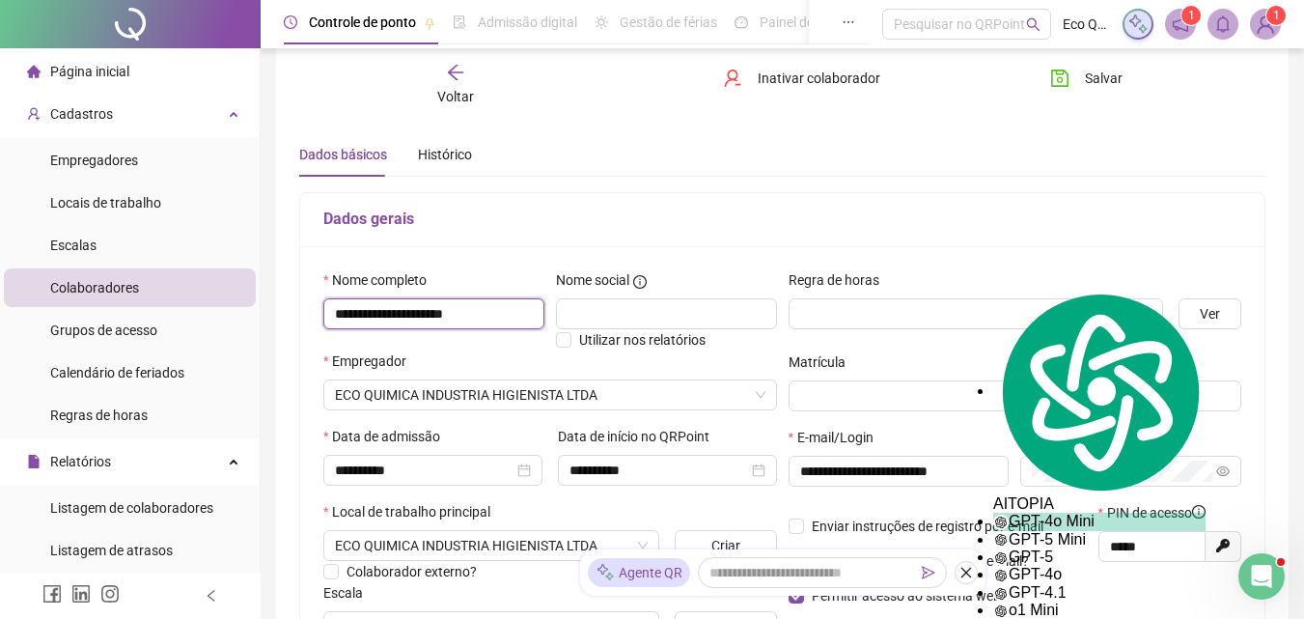
drag, startPoint x: 453, startPoint y: 316, endPoint x: 306, endPoint y: 316, distance: 146.7
click at [306, 316] on div "**********" at bounding box center [782, 463] width 964 height 434
click at [1082, 81] on button "Salvar" at bounding box center [1085, 78] width 101 height 31
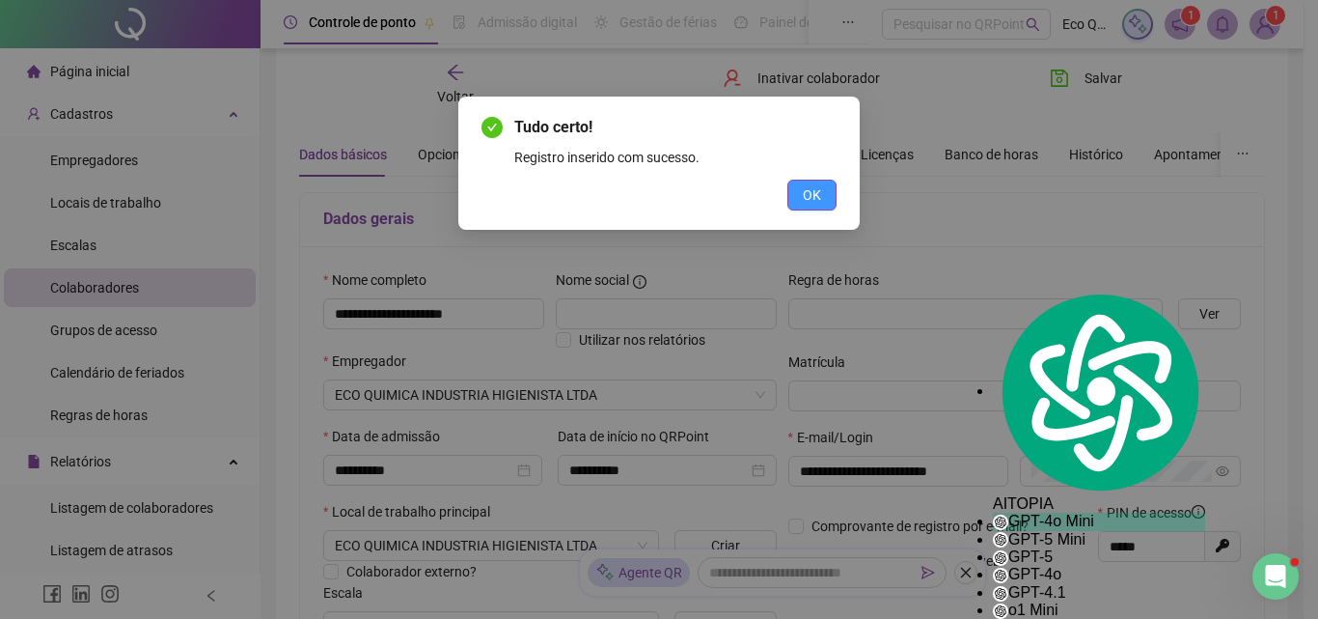
click at [825, 187] on button "OK" at bounding box center [811, 194] width 49 height 31
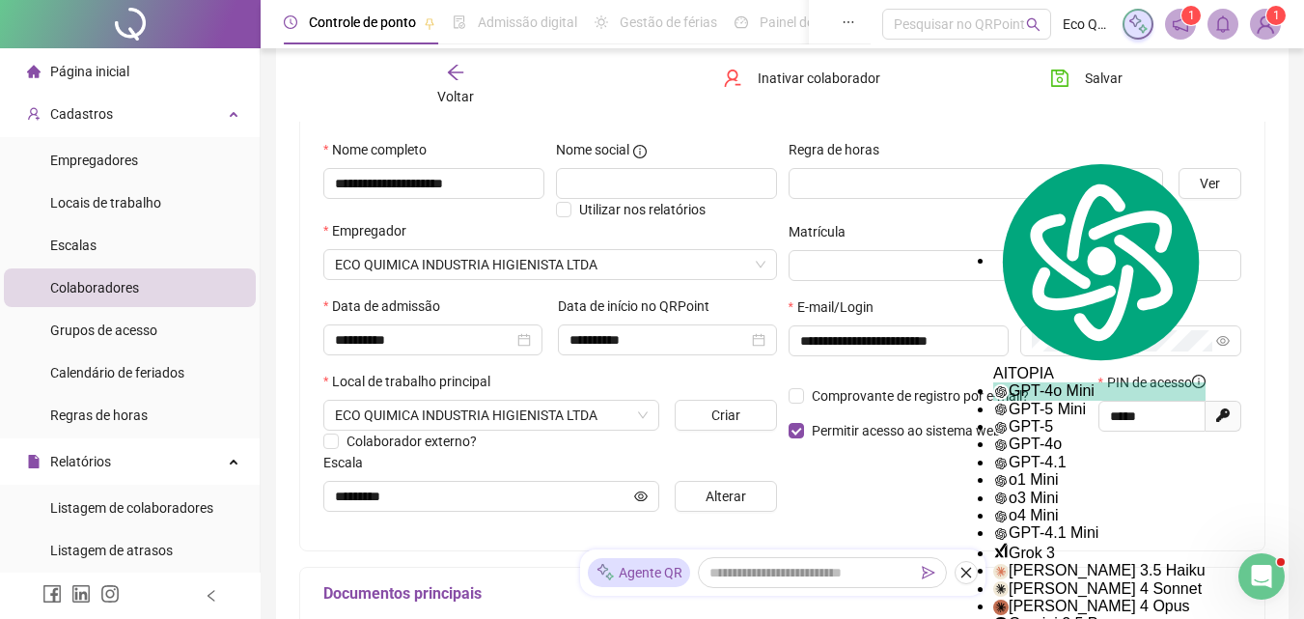
scroll to position [143, 0]
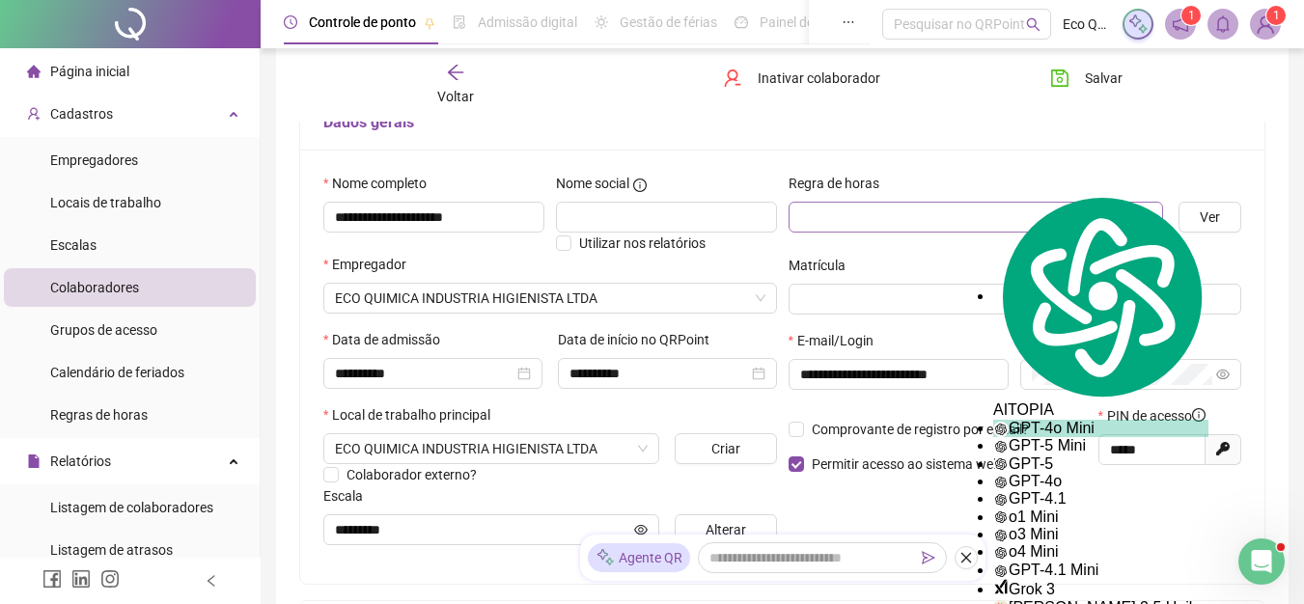
click at [940, 226] on input "search" at bounding box center [967, 217] width 335 height 29
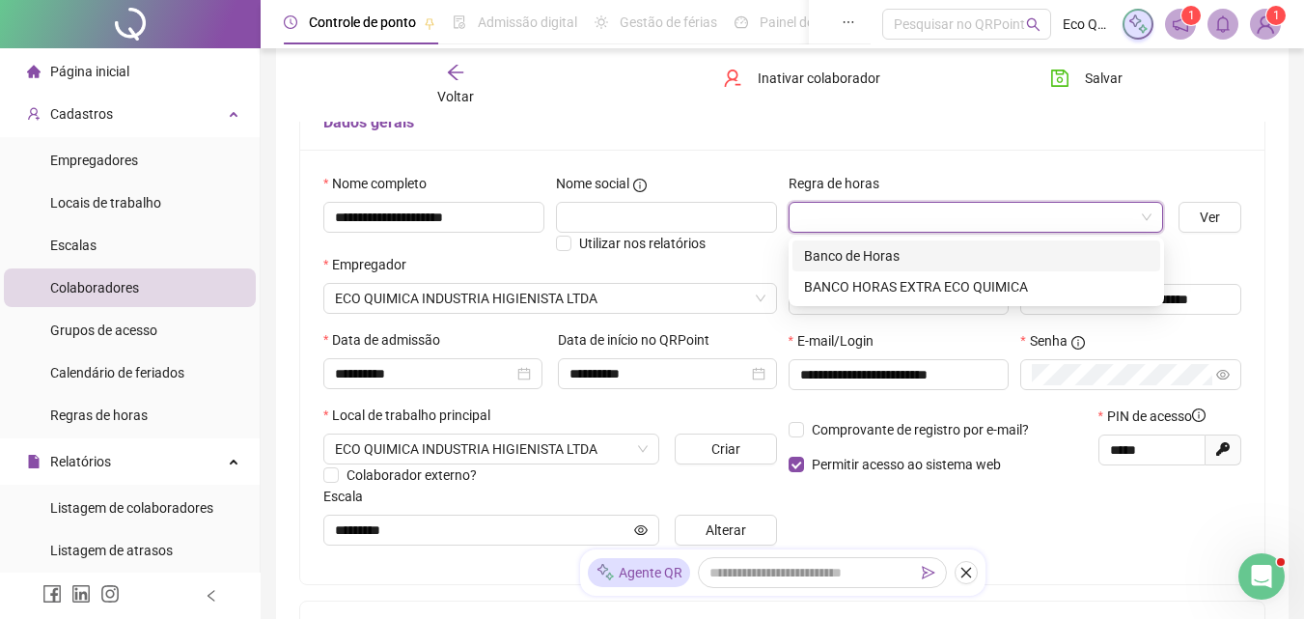
click at [926, 262] on div "Banco de Horas" at bounding box center [976, 255] width 344 height 21
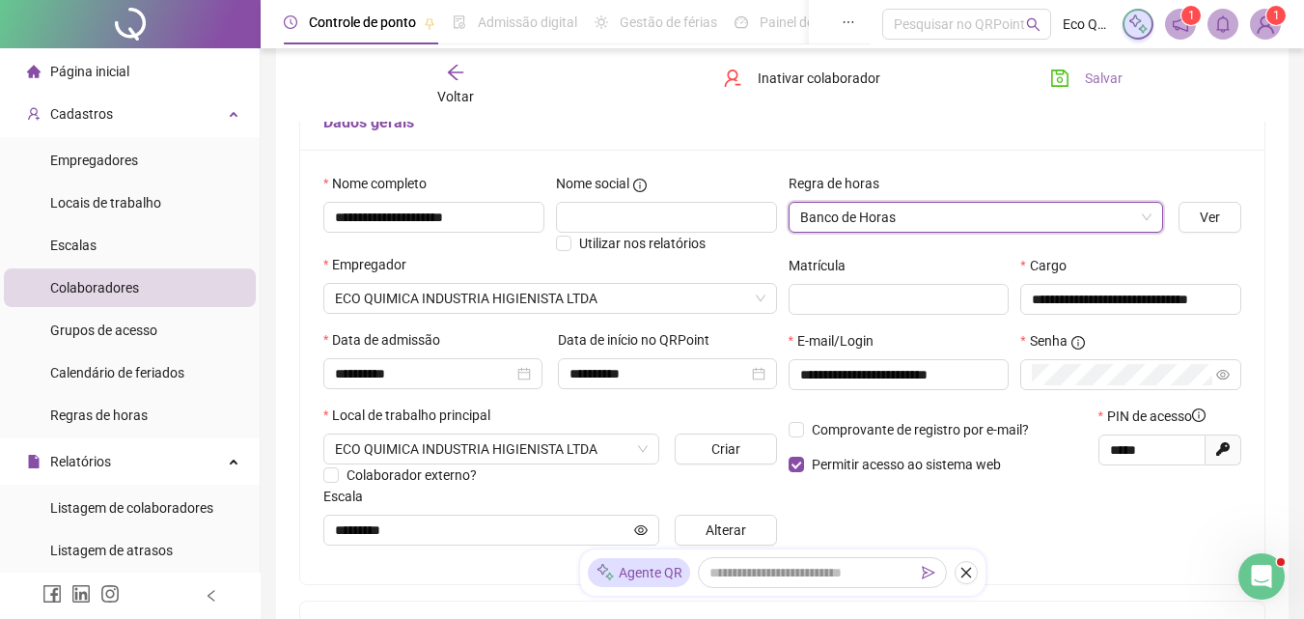
click at [1077, 79] on button "Salvar" at bounding box center [1085, 78] width 101 height 31
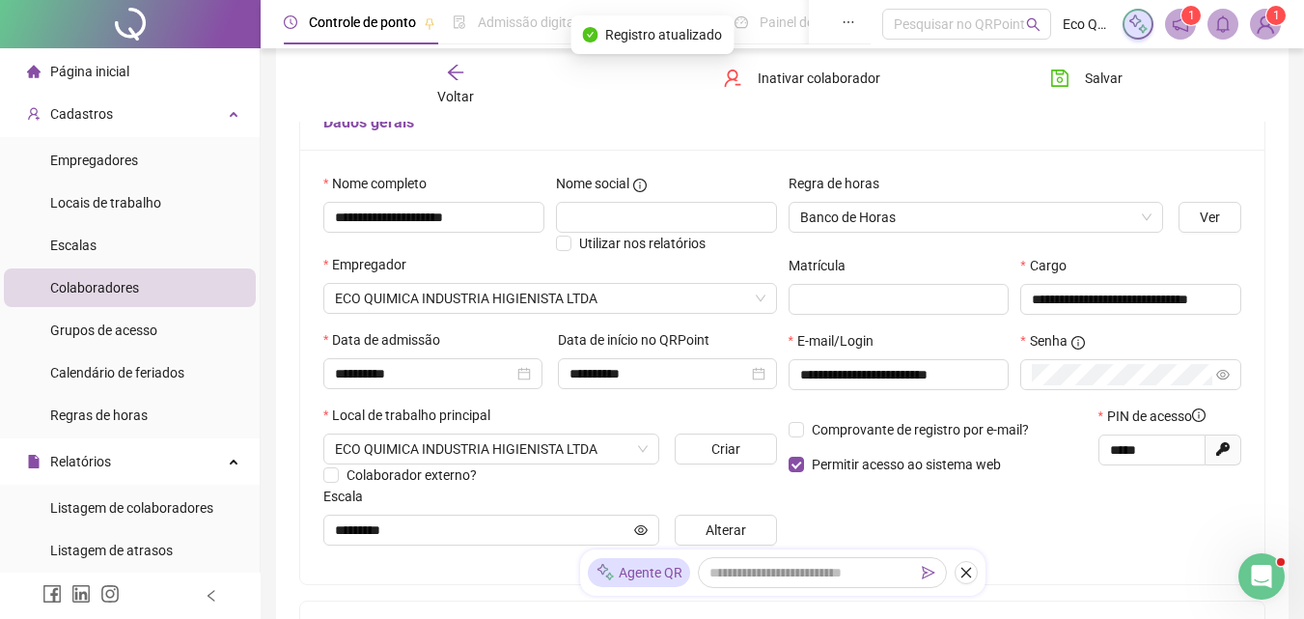
click at [122, 283] on span "Colaboradores" at bounding box center [94, 287] width 89 height 15
click at [460, 97] on span "Voltar" at bounding box center [455, 96] width 37 height 15
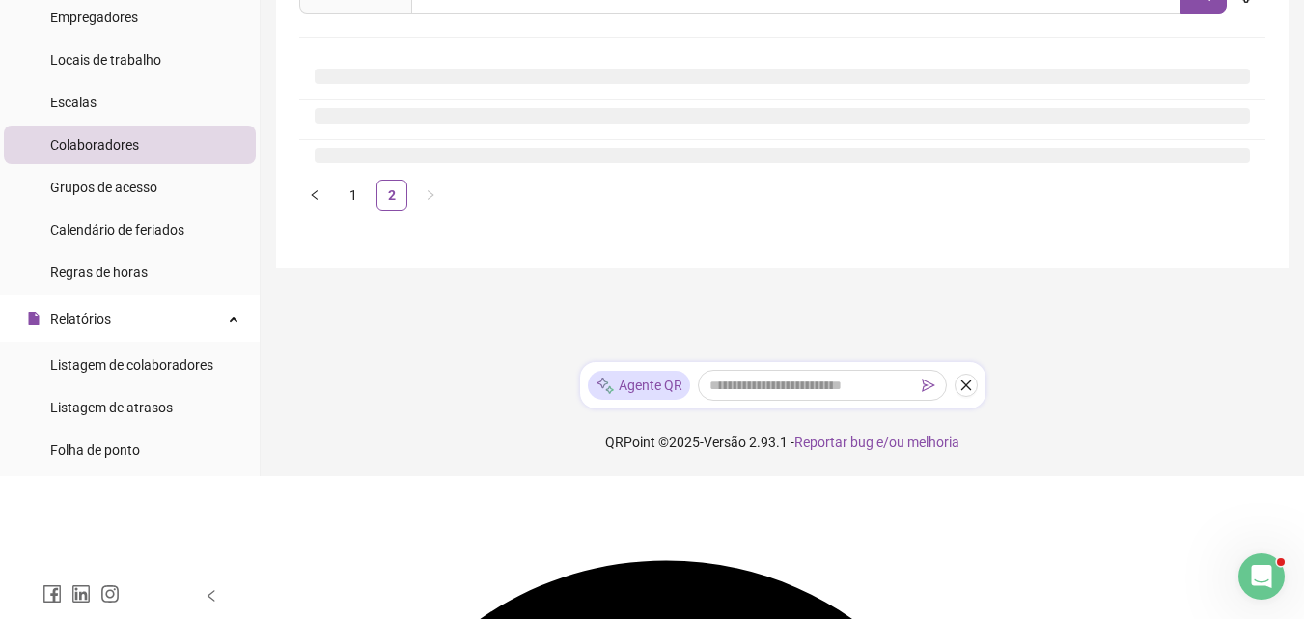
scroll to position [0, 0]
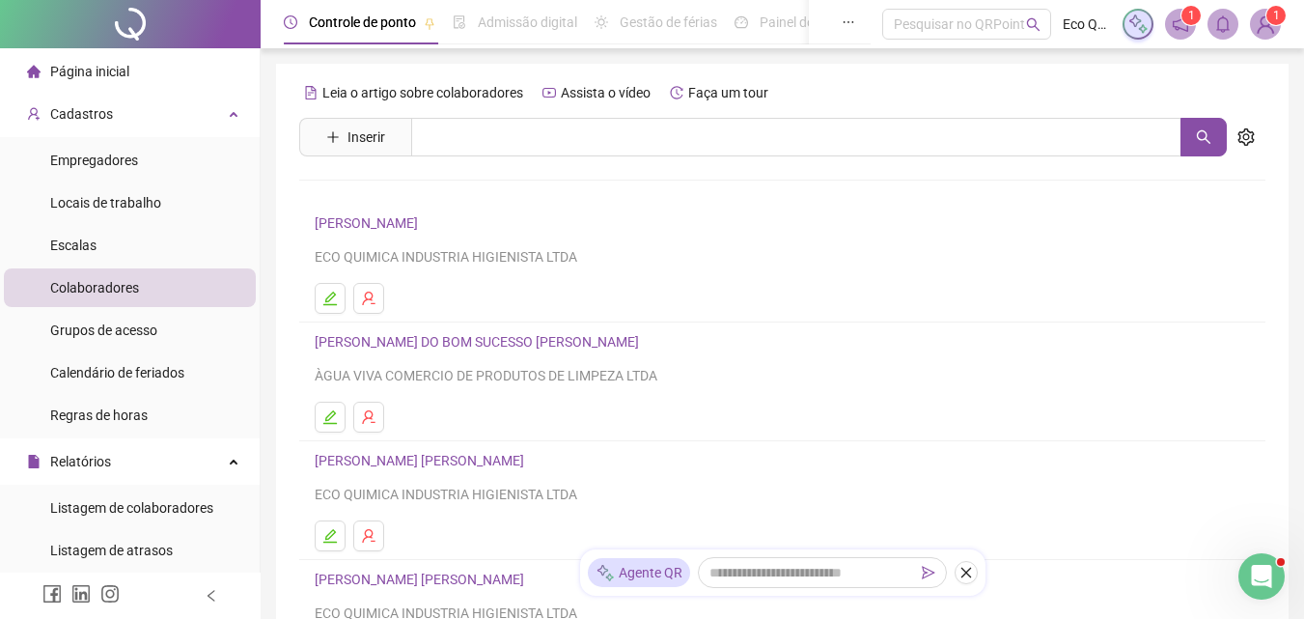
click at [424, 228] on link "[PERSON_NAME]" at bounding box center [369, 222] width 109 height 15
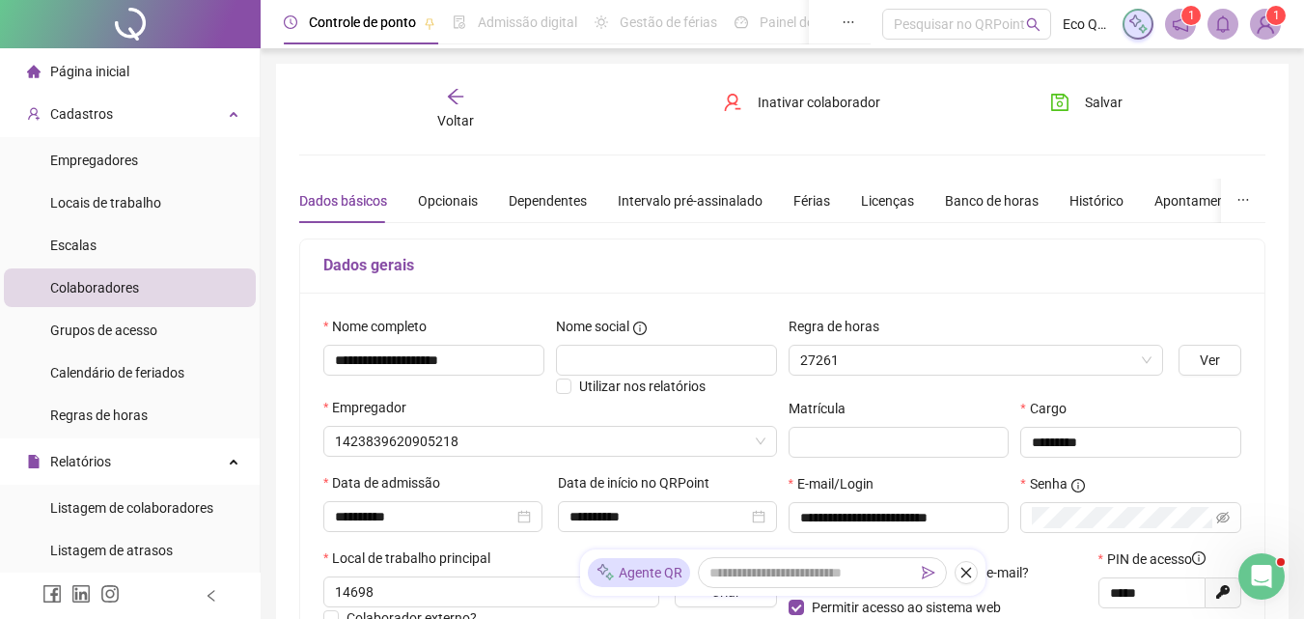
type input "**********"
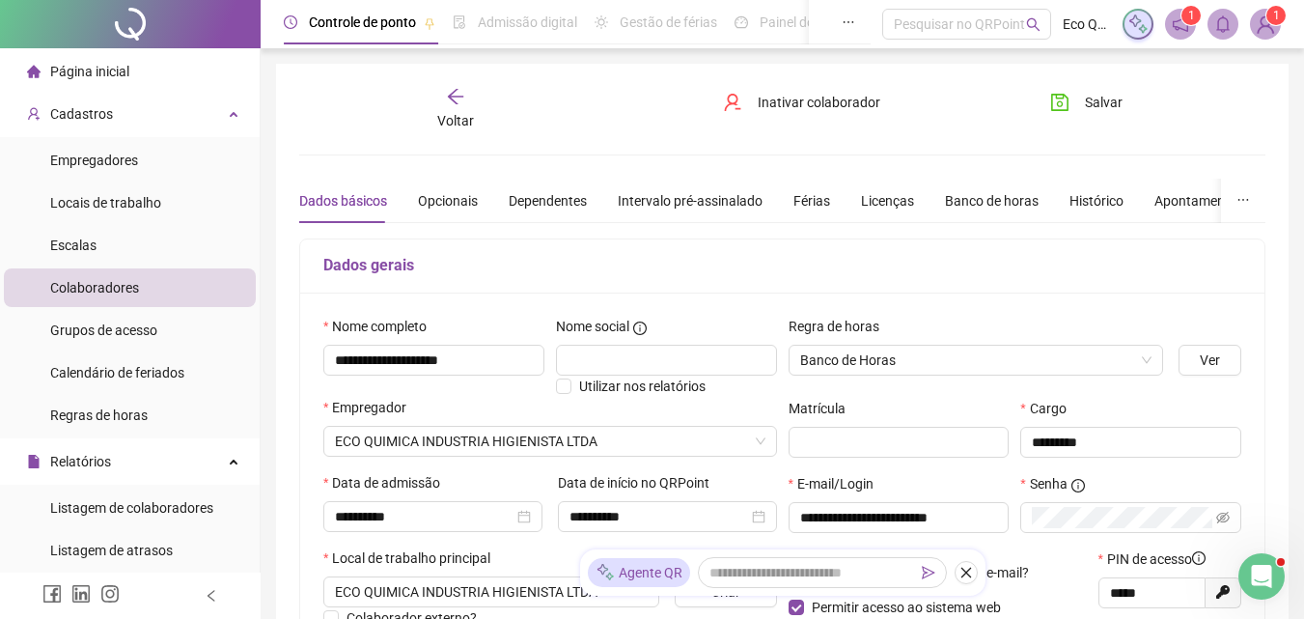
click at [467, 113] on span "Voltar" at bounding box center [455, 120] width 37 height 15
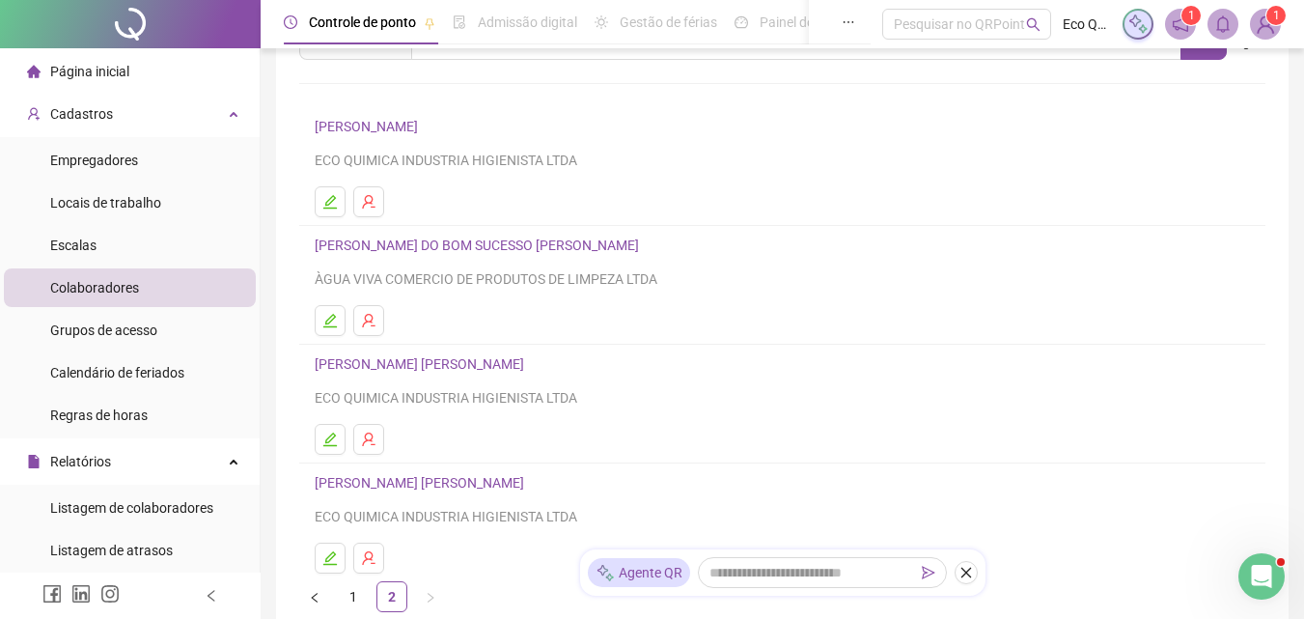
click at [419, 367] on link "[PERSON_NAME] [PERSON_NAME]" at bounding box center [422, 363] width 215 height 15
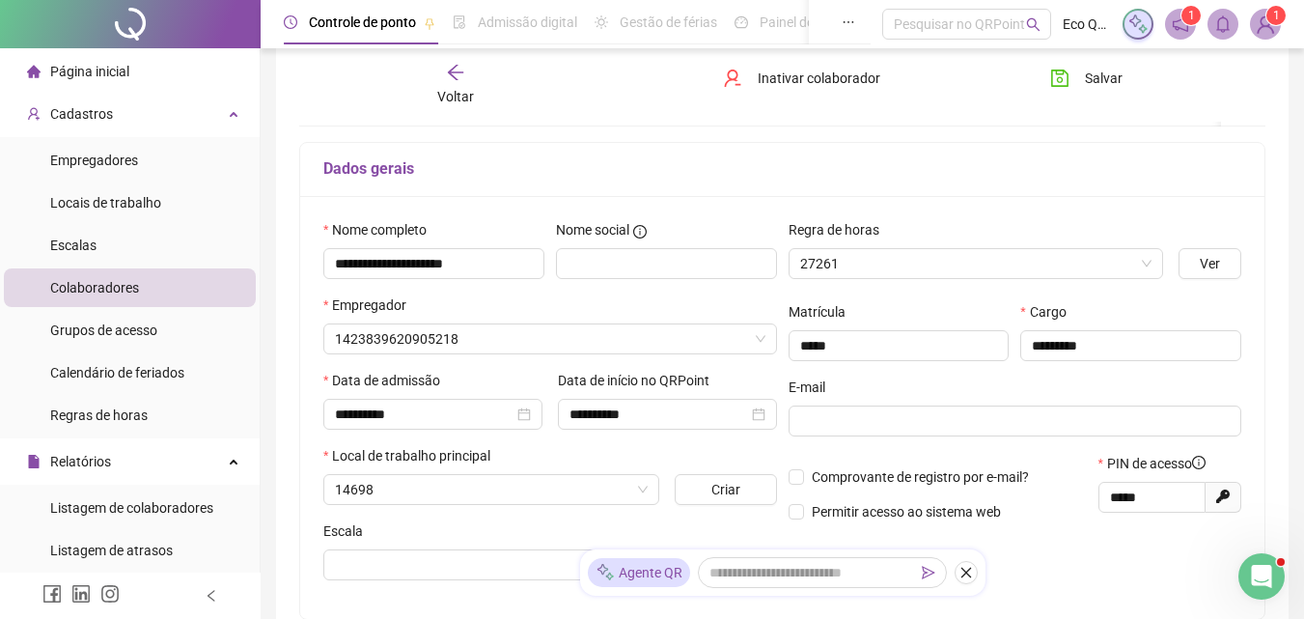
scroll to position [106, 0]
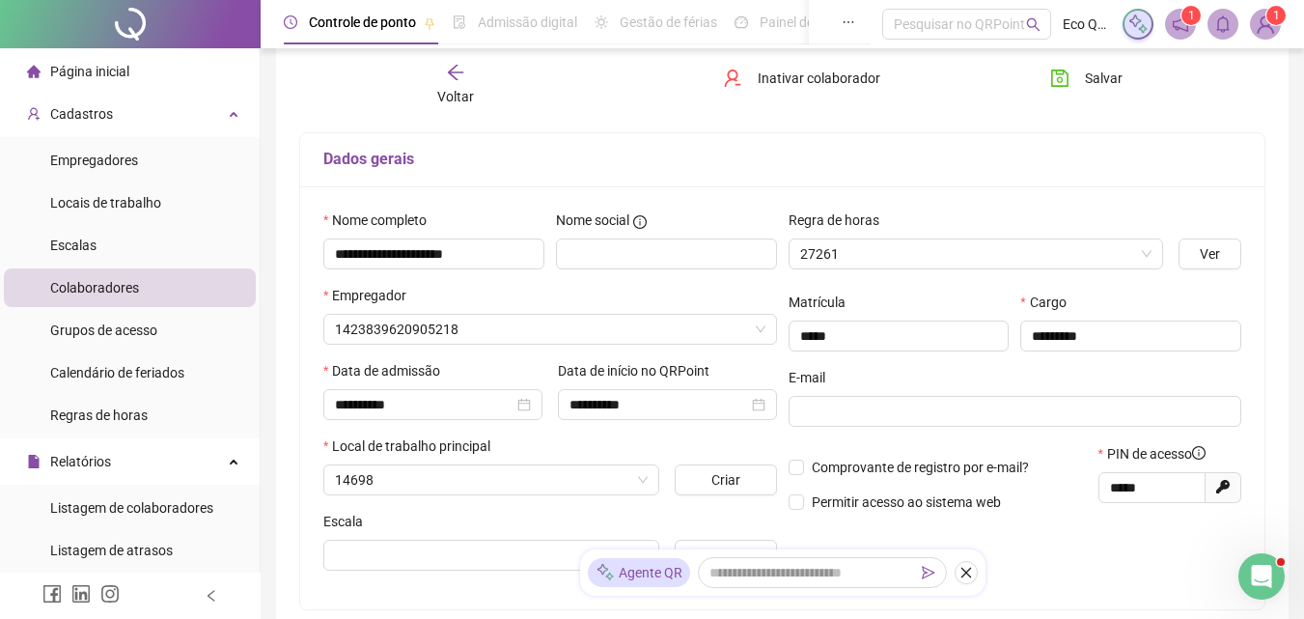
type input "*********"
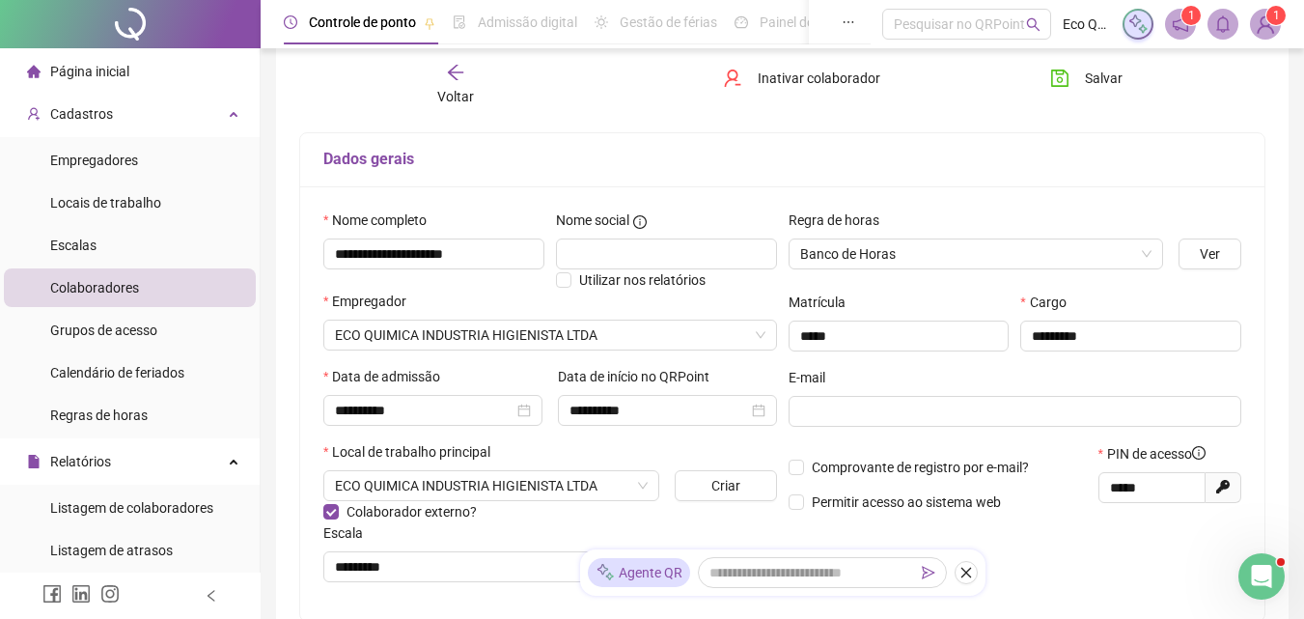
click at [455, 82] on div "Voltar" at bounding box center [455, 85] width 149 height 44
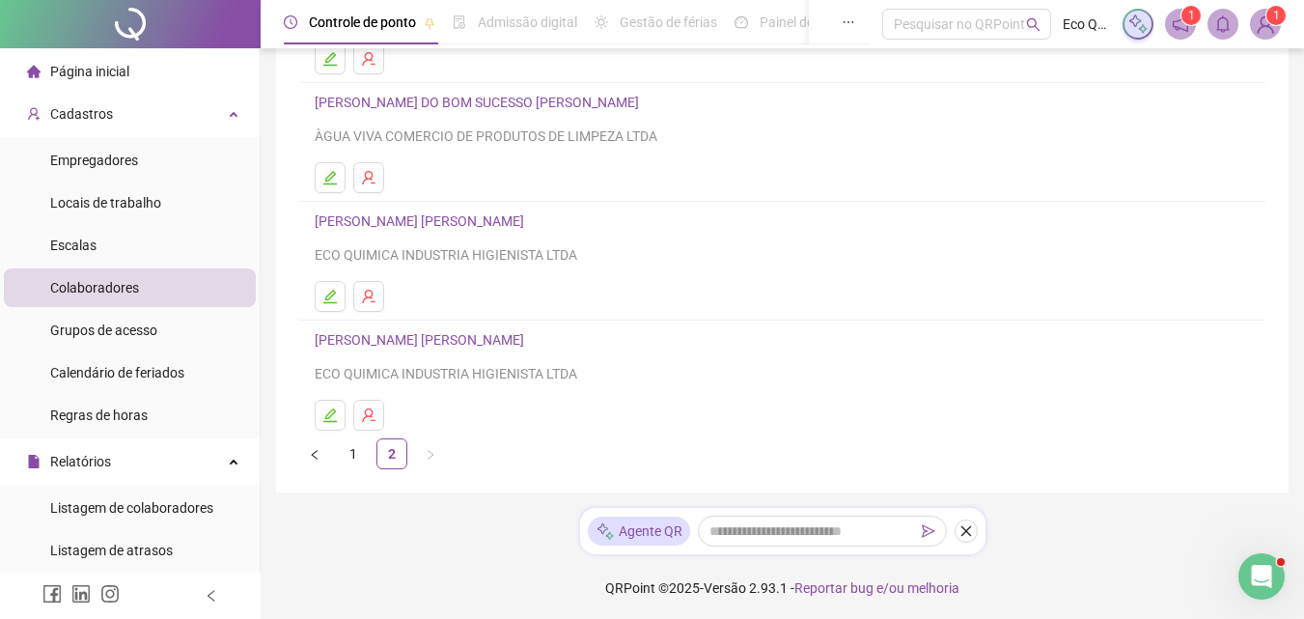
scroll to position [242, 0]
click at [360, 446] on link "1" at bounding box center [353, 450] width 29 height 29
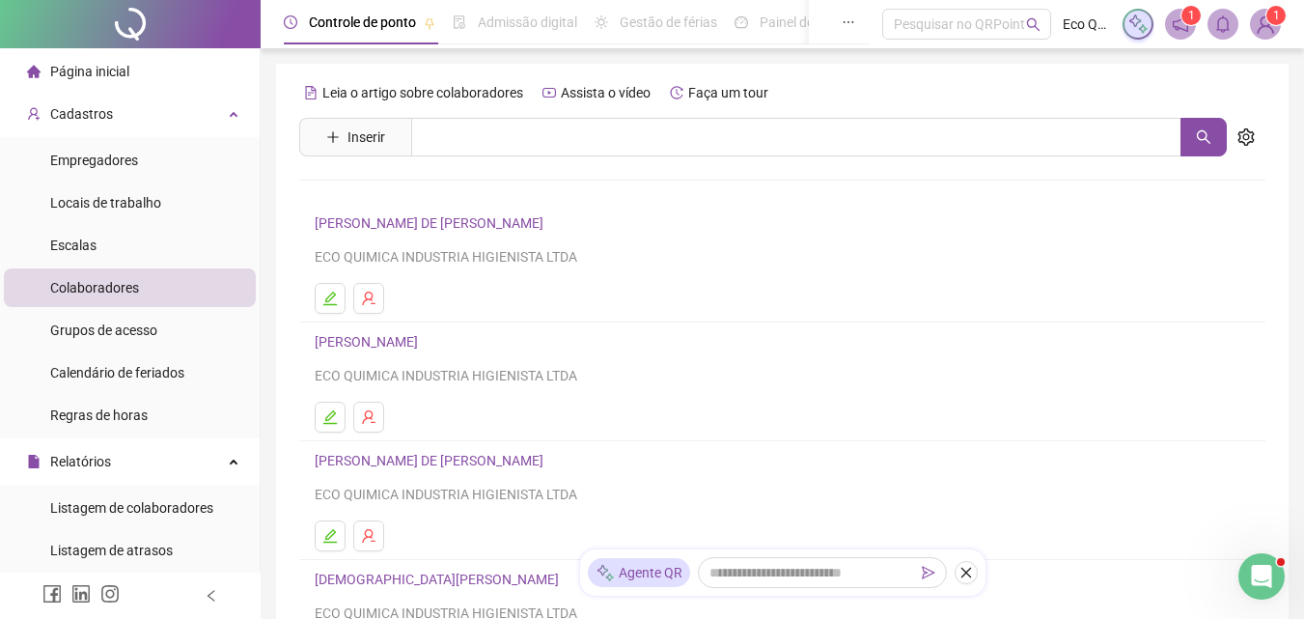
click at [378, 215] on link "[PERSON_NAME] DE [PERSON_NAME]" at bounding box center [432, 222] width 234 height 15
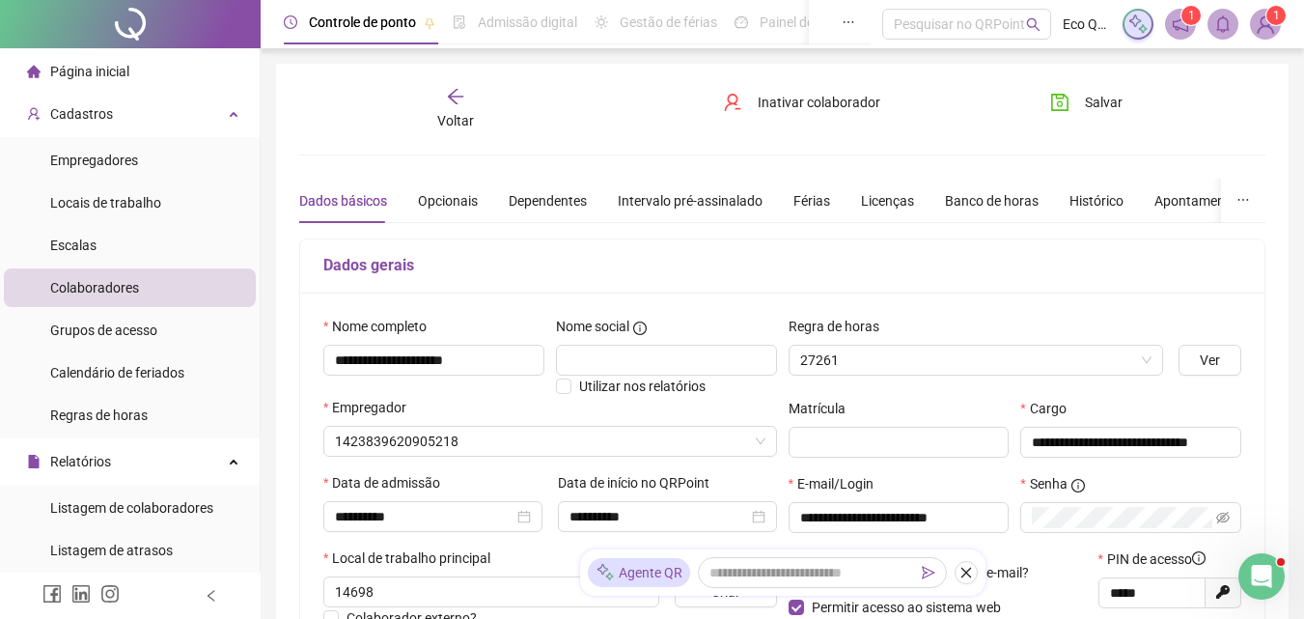
type input "*********"
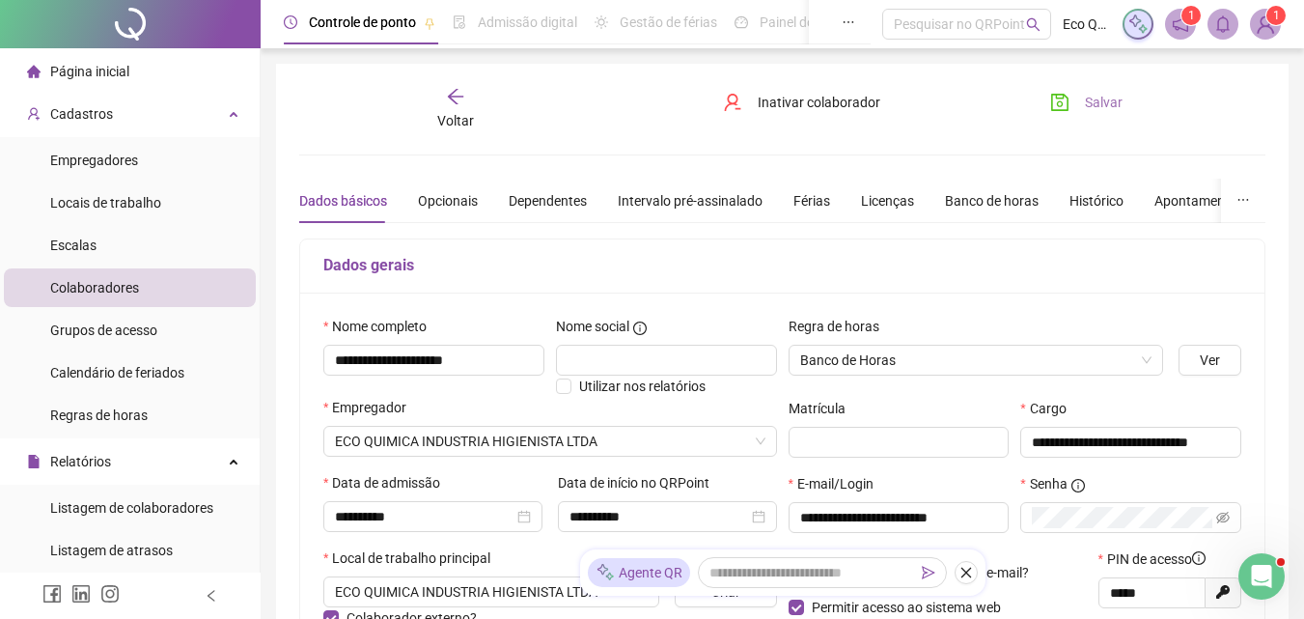
click at [1066, 103] on icon "save" at bounding box center [1059, 102] width 19 height 19
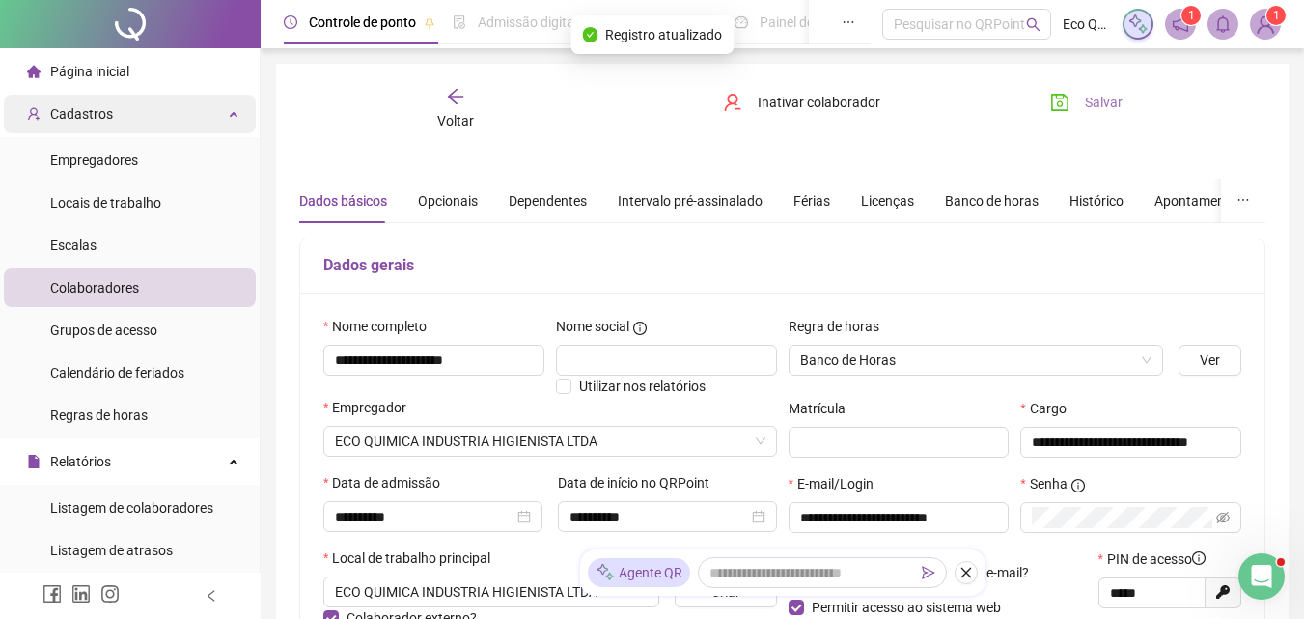
click at [111, 117] on div "Cadastros" at bounding box center [130, 114] width 252 height 39
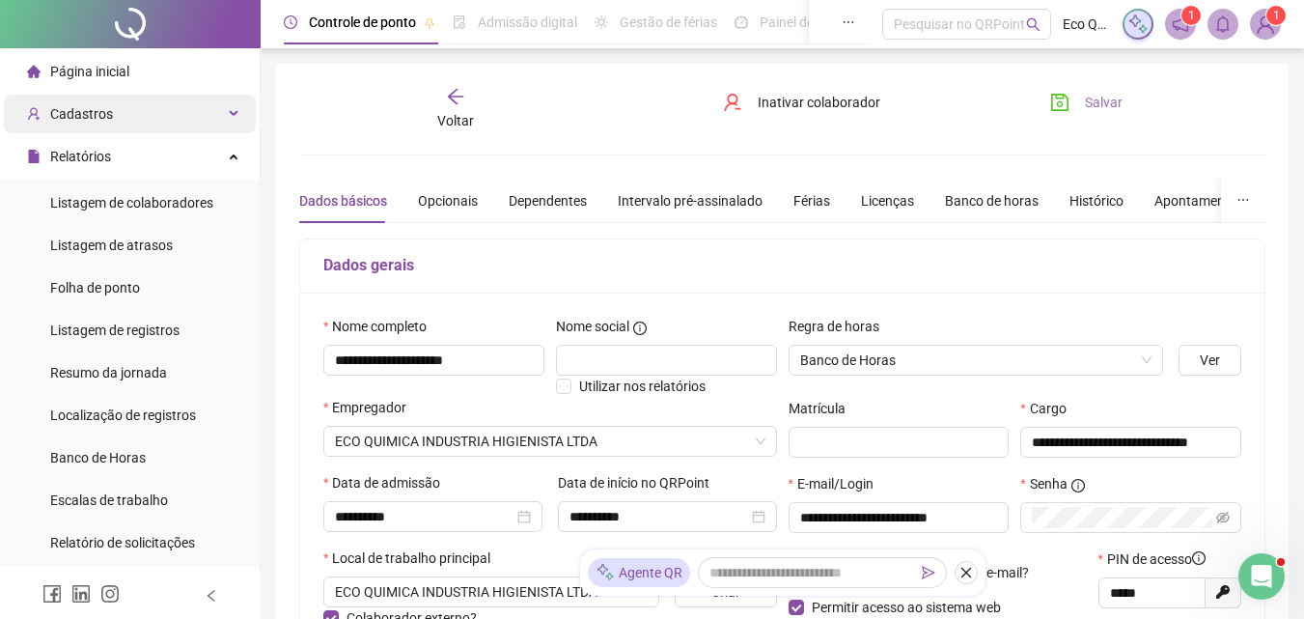
click at [121, 127] on div "Cadastros" at bounding box center [130, 114] width 252 height 39
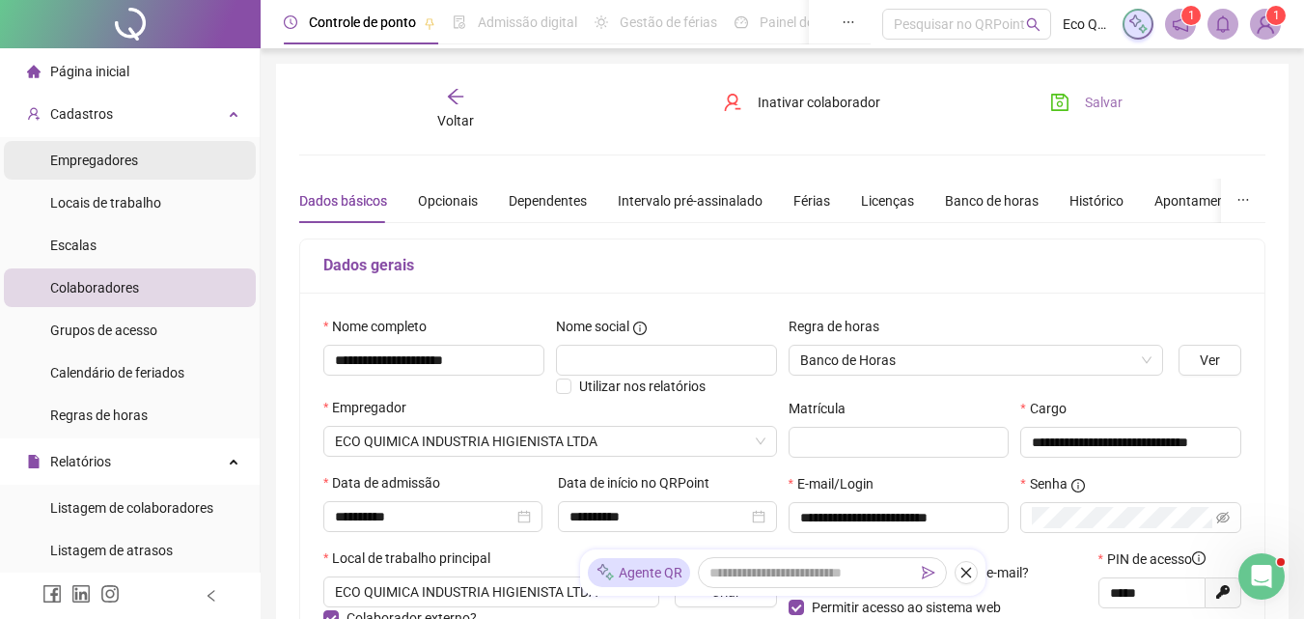
click at [154, 167] on li "Empregadores" at bounding box center [130, 160] width 252 height 39
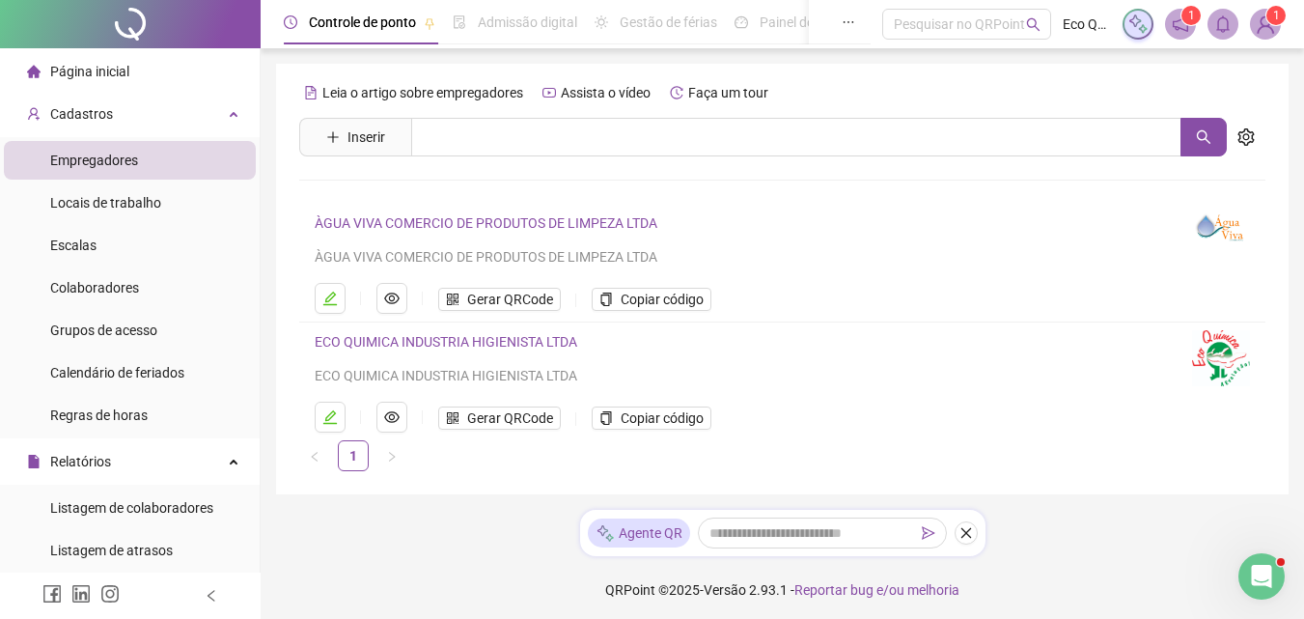
click at [437, 347] on link "ECO QUIMICA INDUSTRIA HIGIENISTA LTDA" at bounding box center [446, 341] width 262 height 15
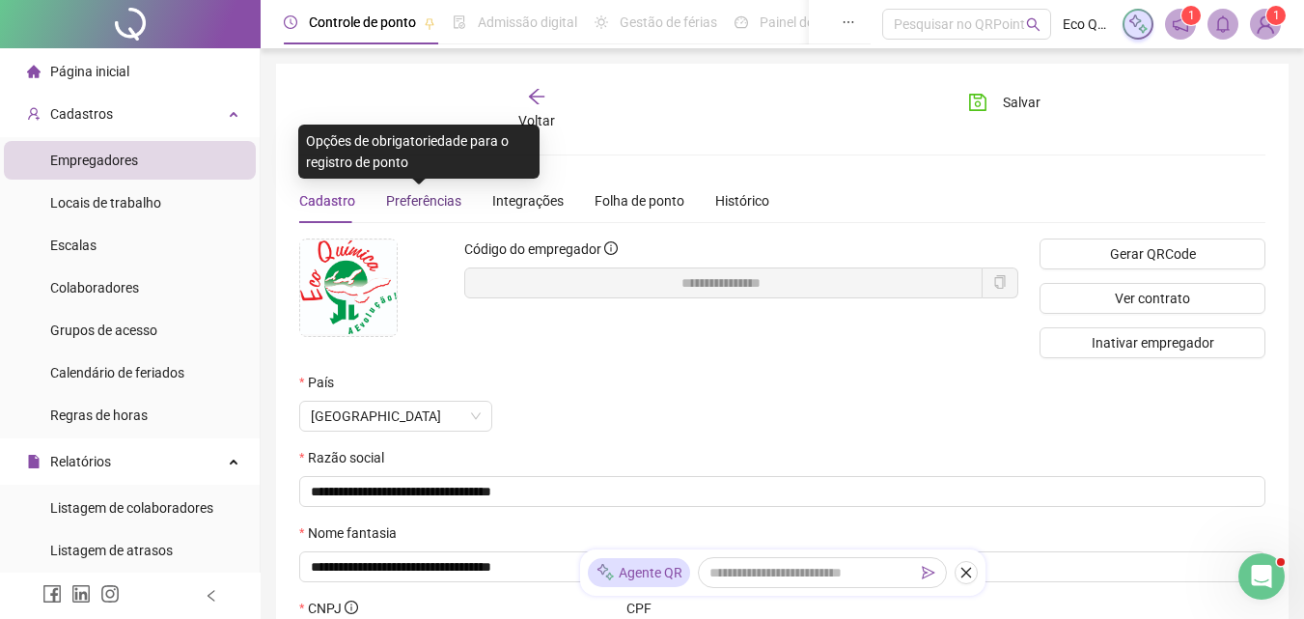
click at [441, 207] on span "Preferências" at bounding box center [423, 200] width 75 height 15
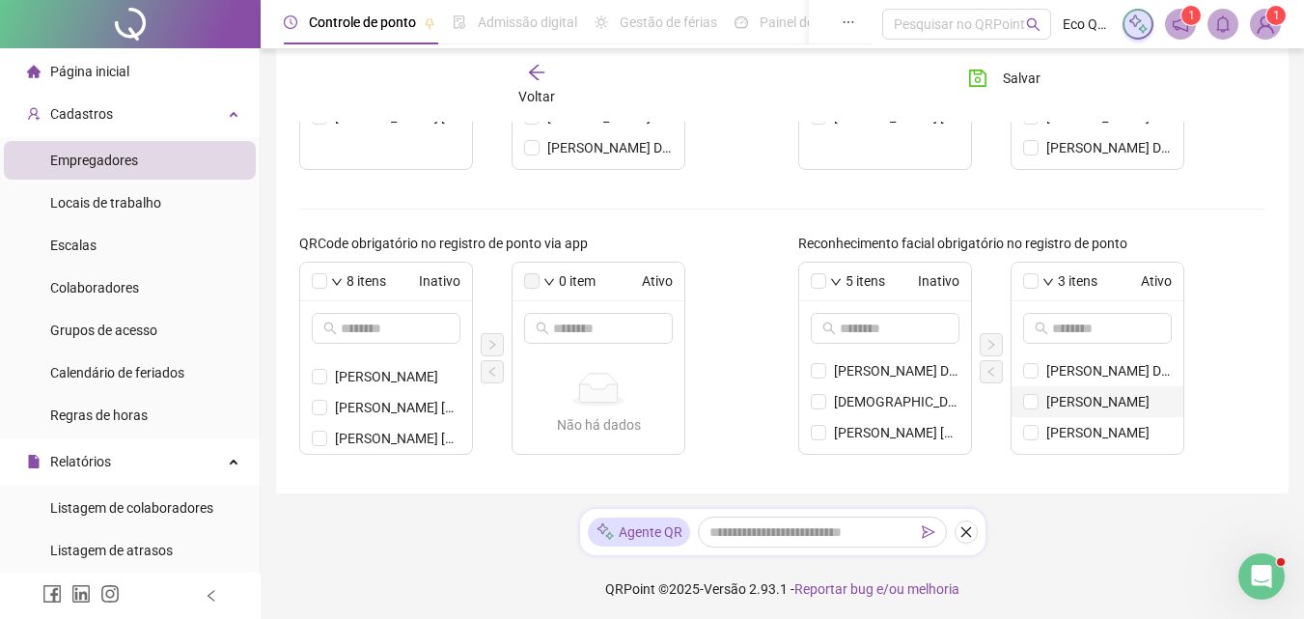
scroll to position [790, 0]
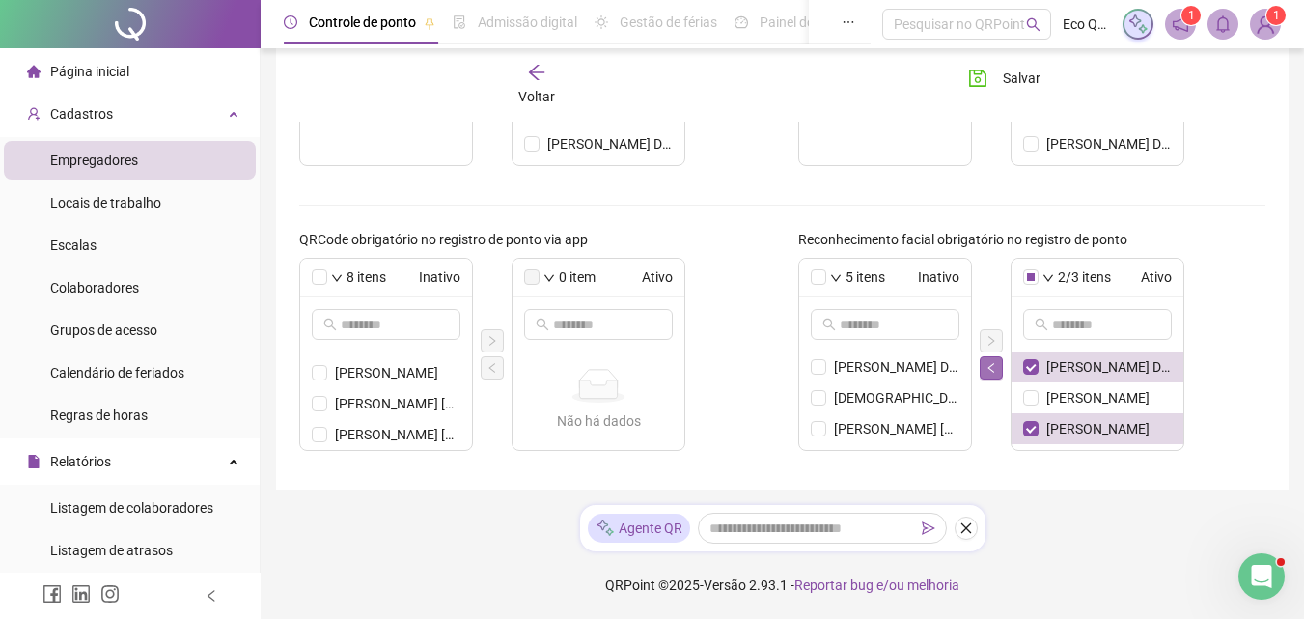
click at [986, 364] on icon "left" at bounding box center [991, 368] width 12 height 12
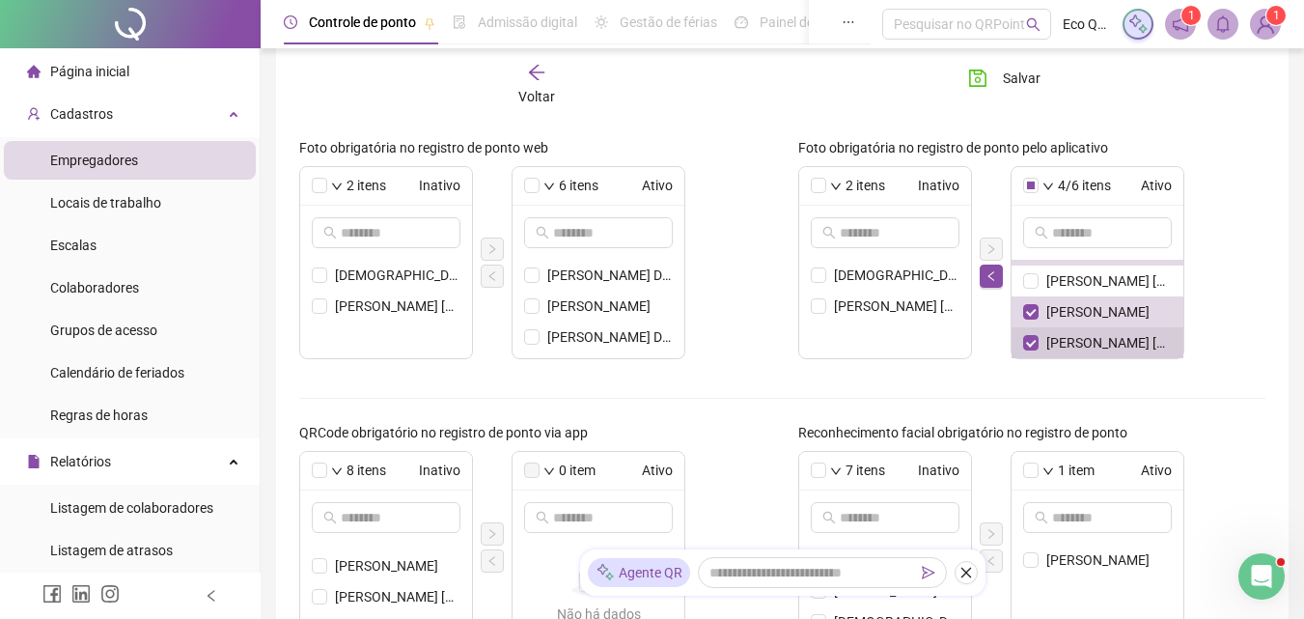
scroll to position [0, 0]
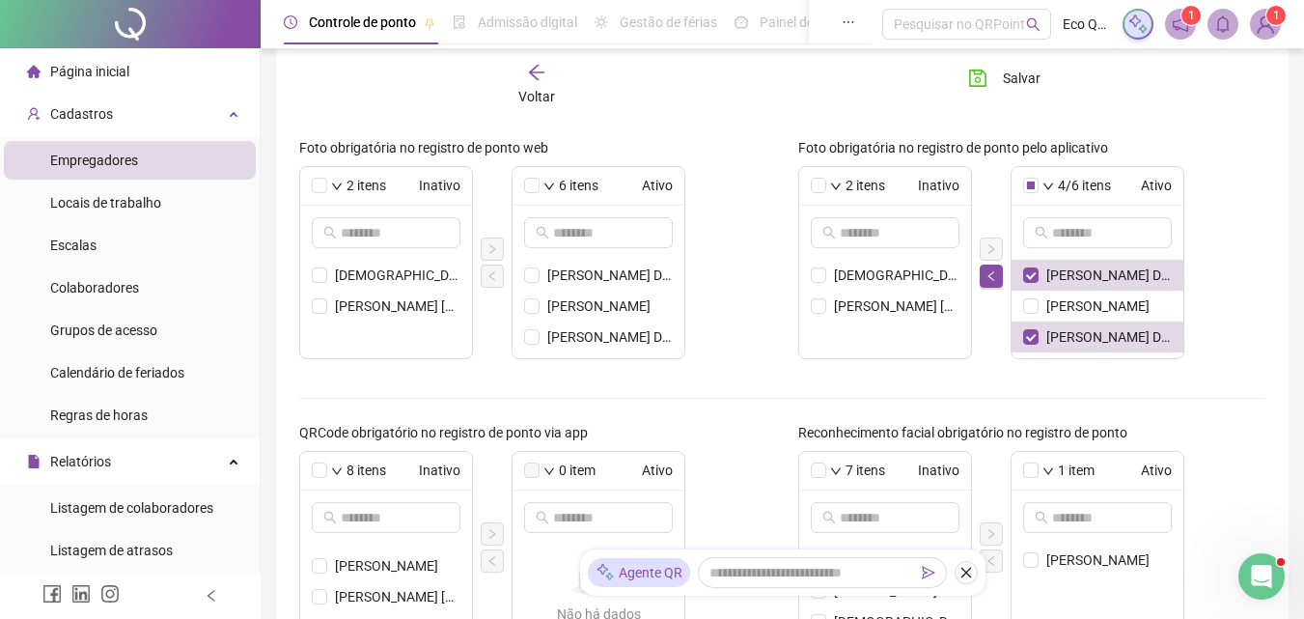
click at [1207, 265] on div "2 itens Inativo [PERSON_NAME] [PERSON_NAME] [PERSON_NAME] 4/6 itens [PERSON_NAM…" at bounding box center [1032, 262] width 468 height 193
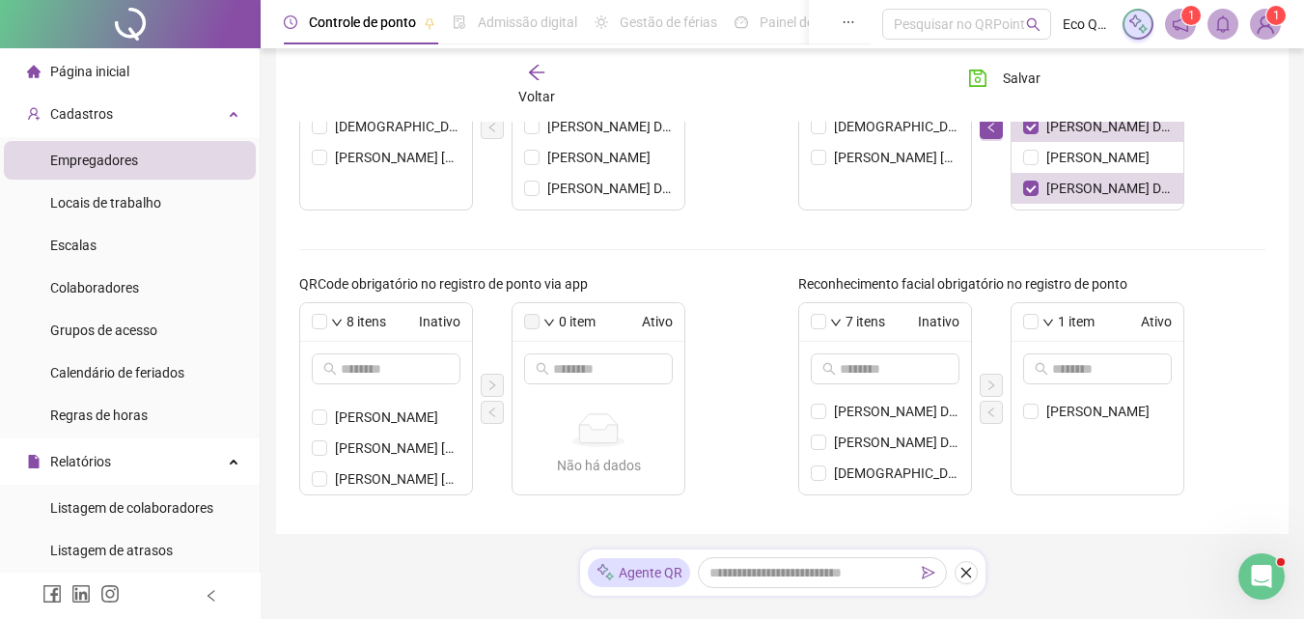
scroll to position [790, 0]
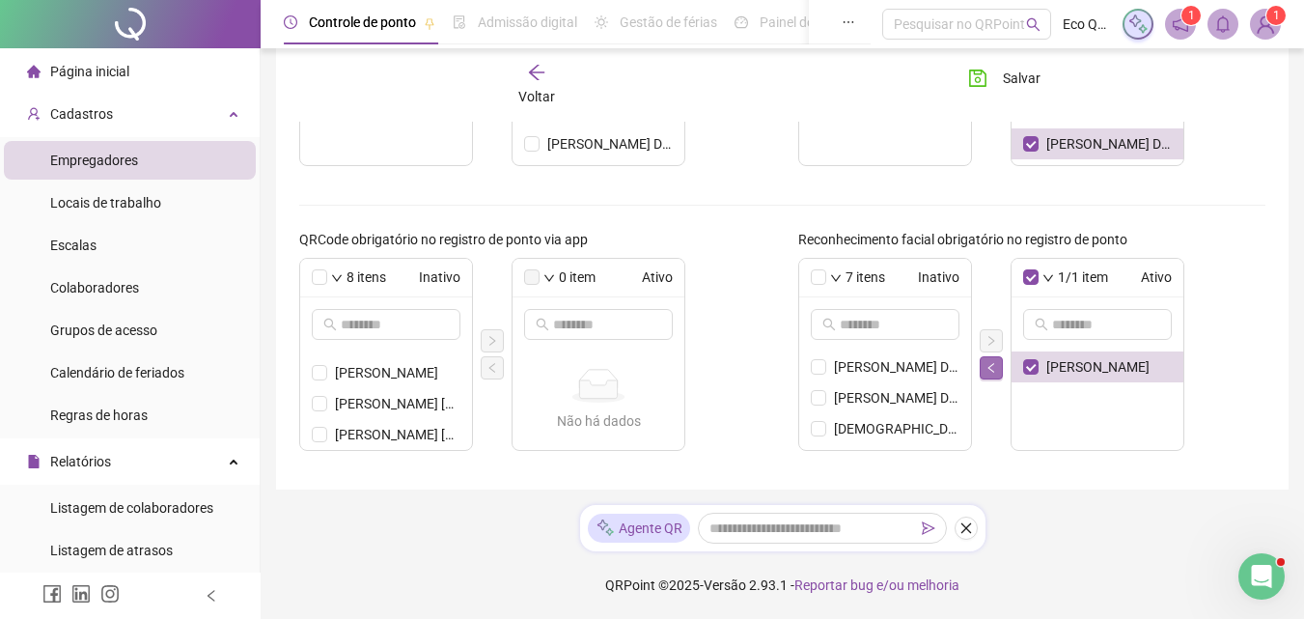
click at [988, 371] on icon "left" at bounding box center [991, 368] width 12 height 12
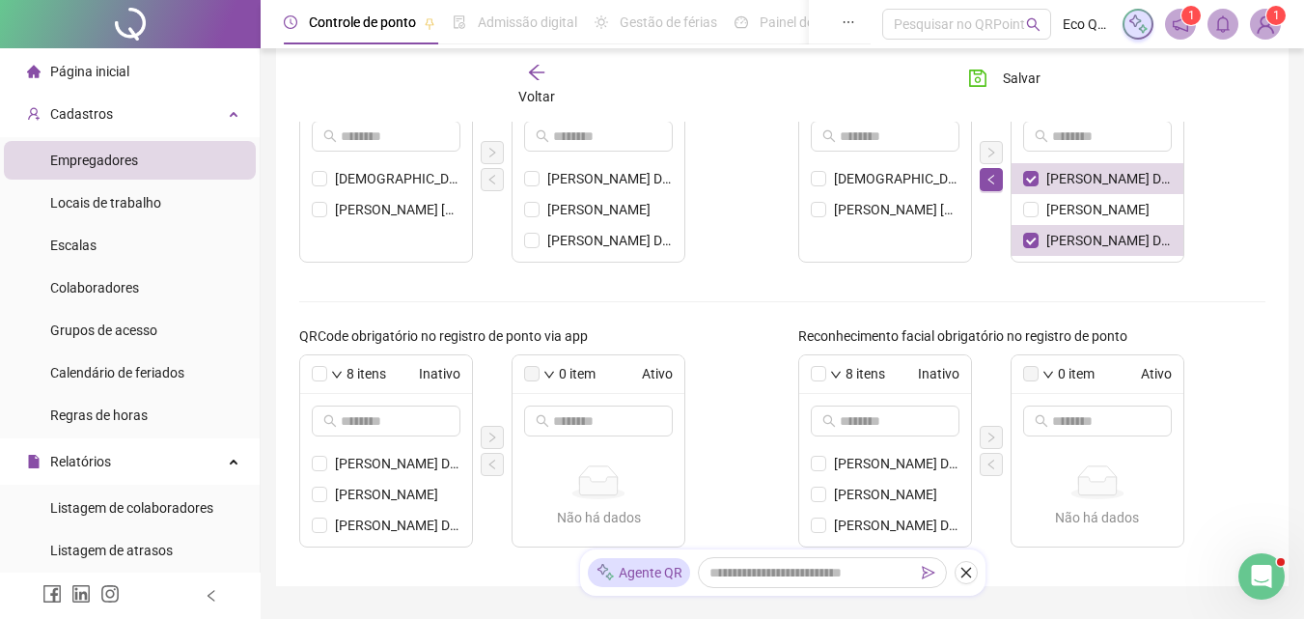
scroll to position [597, 0]
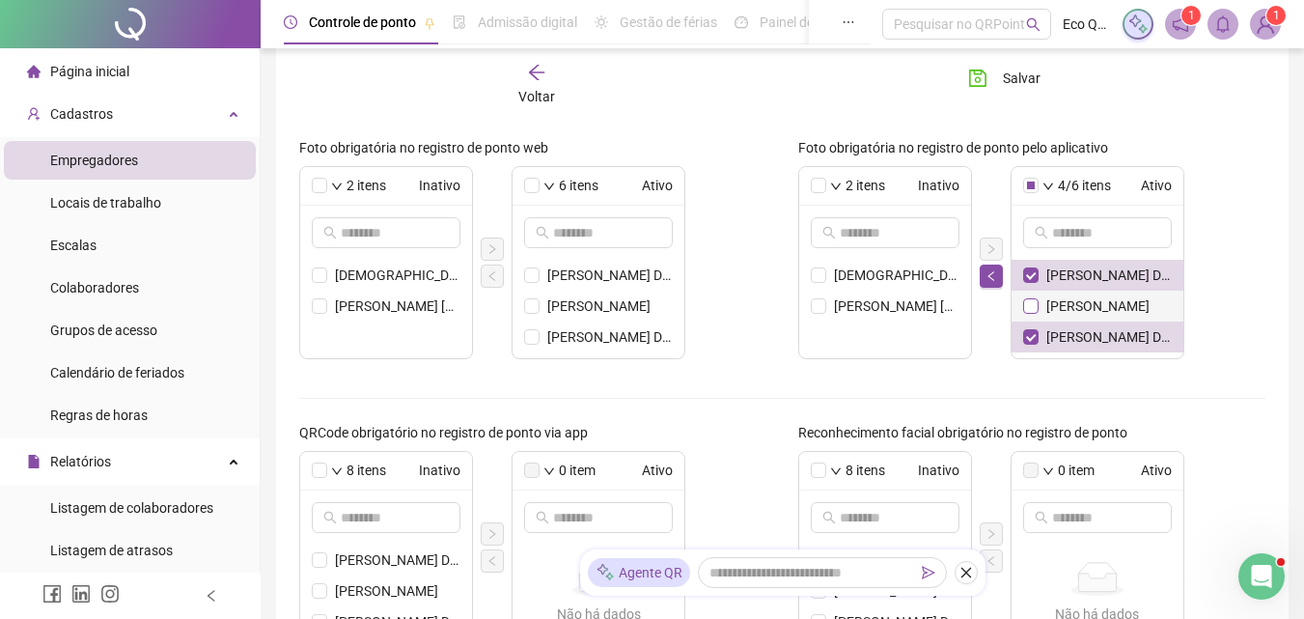
click at [1037, 309] on span at bounding box center [1030, 305] width 15 height 15
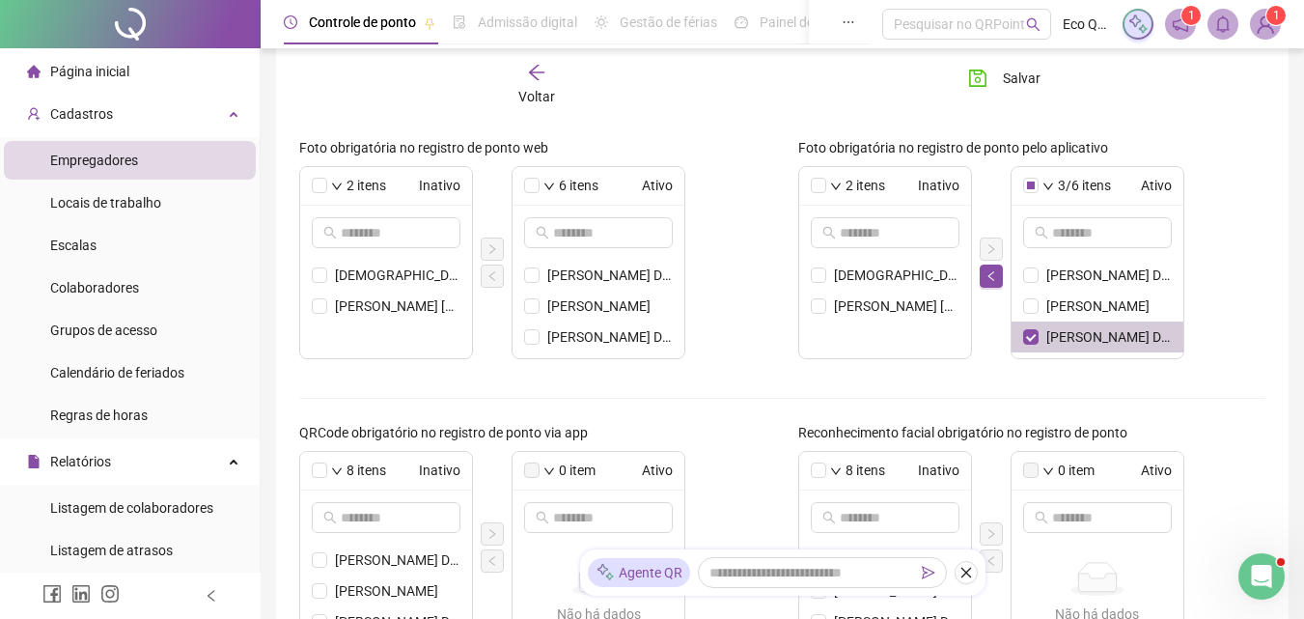
click at [1026, 345] on li "[PERSON_NAME] DE [PERSON_NAME]" at bounding box center [1097, 336] width 172 height 31
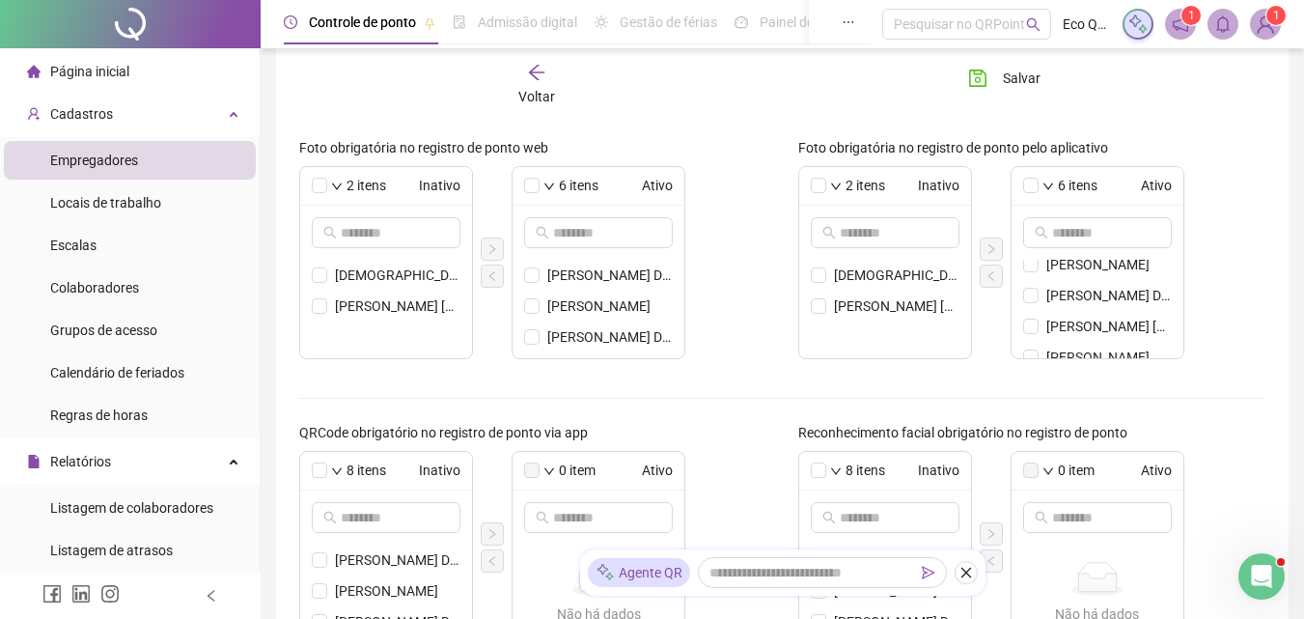
scroll to position [0, 0]
click at [1030, 313] on span at bounding box center [1030, 305] width 15 height 15
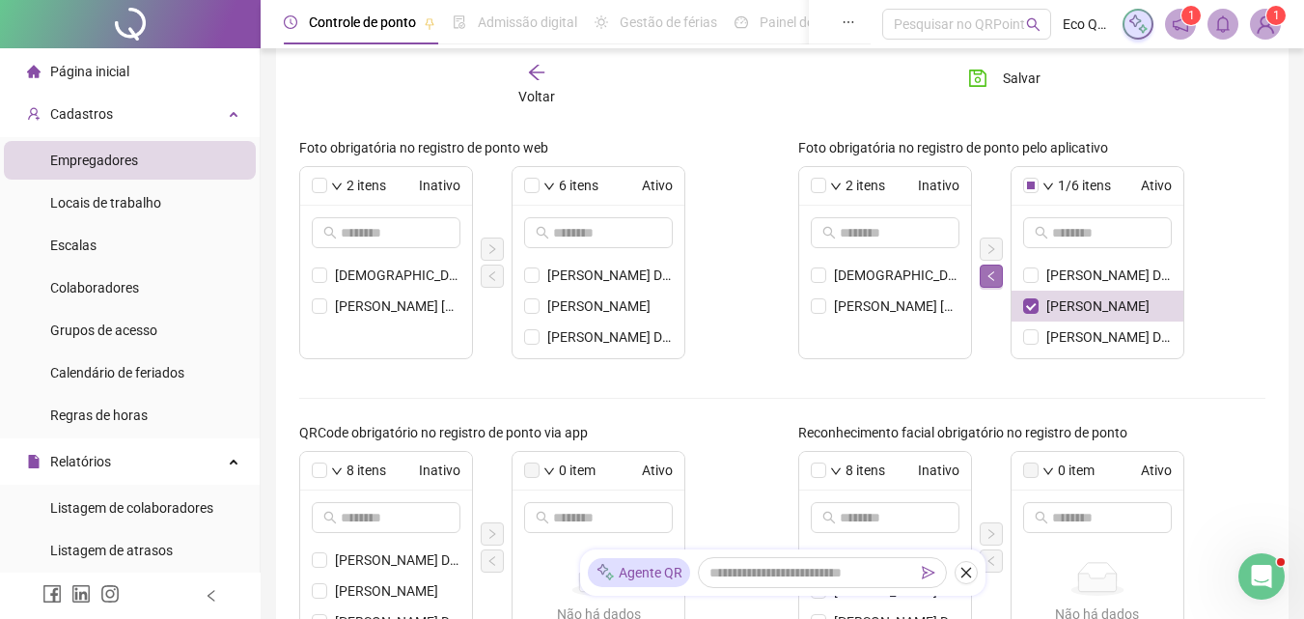
click at [982, 276] on button "button" at bounding box center [990, 275] width 23 height 23
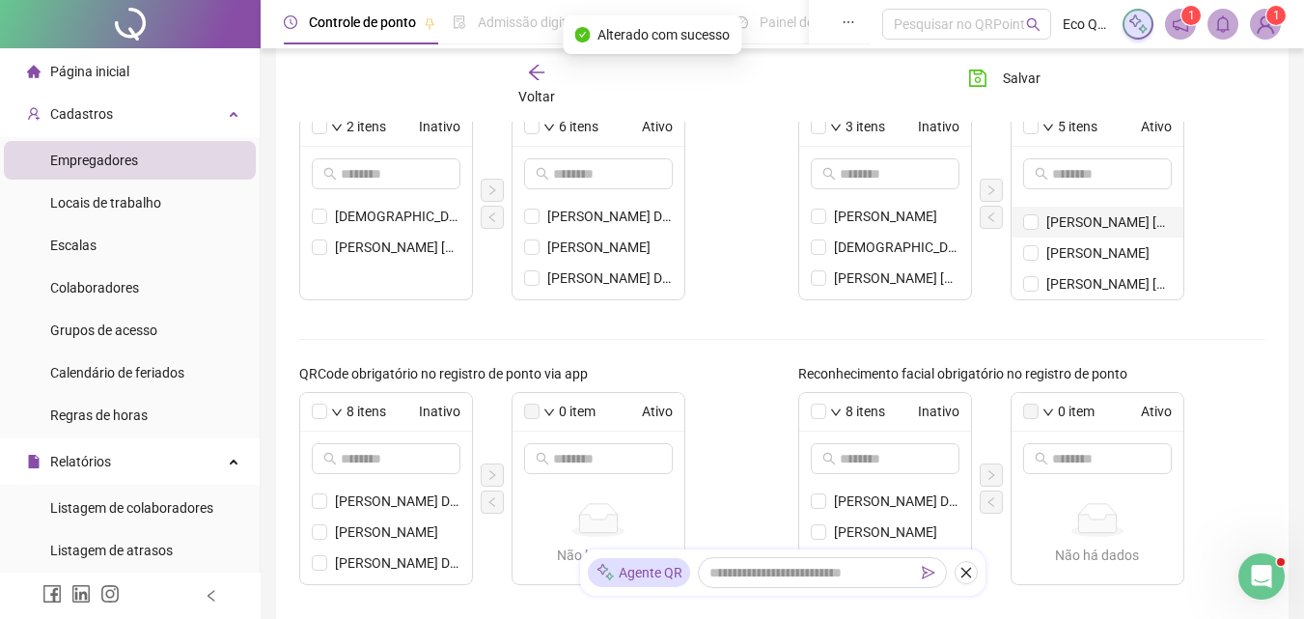
scroll to position [597, 0]
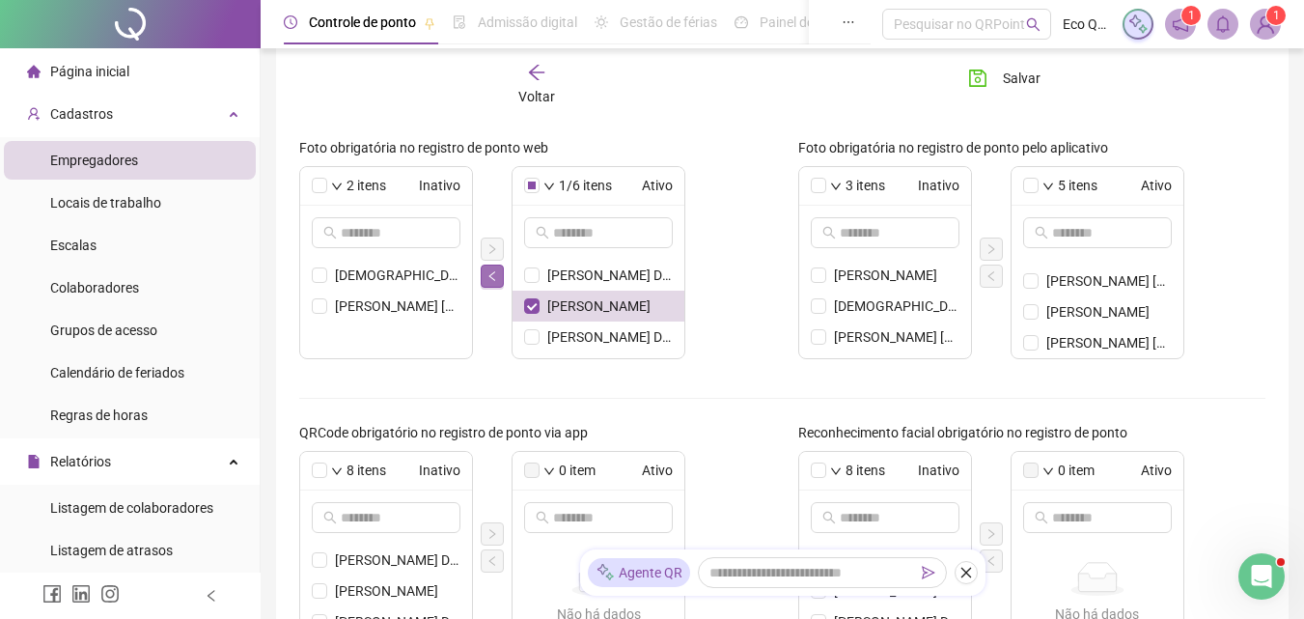
click at [490, 278] on icon "left" at bounding box center [492, 276] width 12 height 12
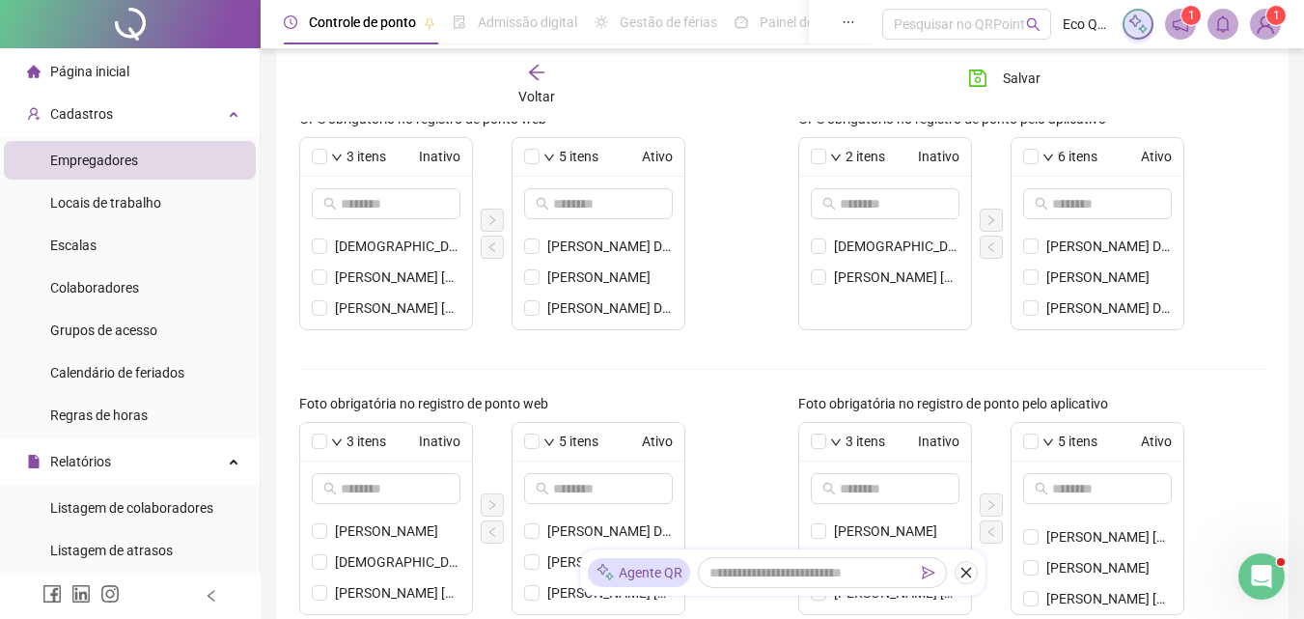
scroll to position [308, 0]
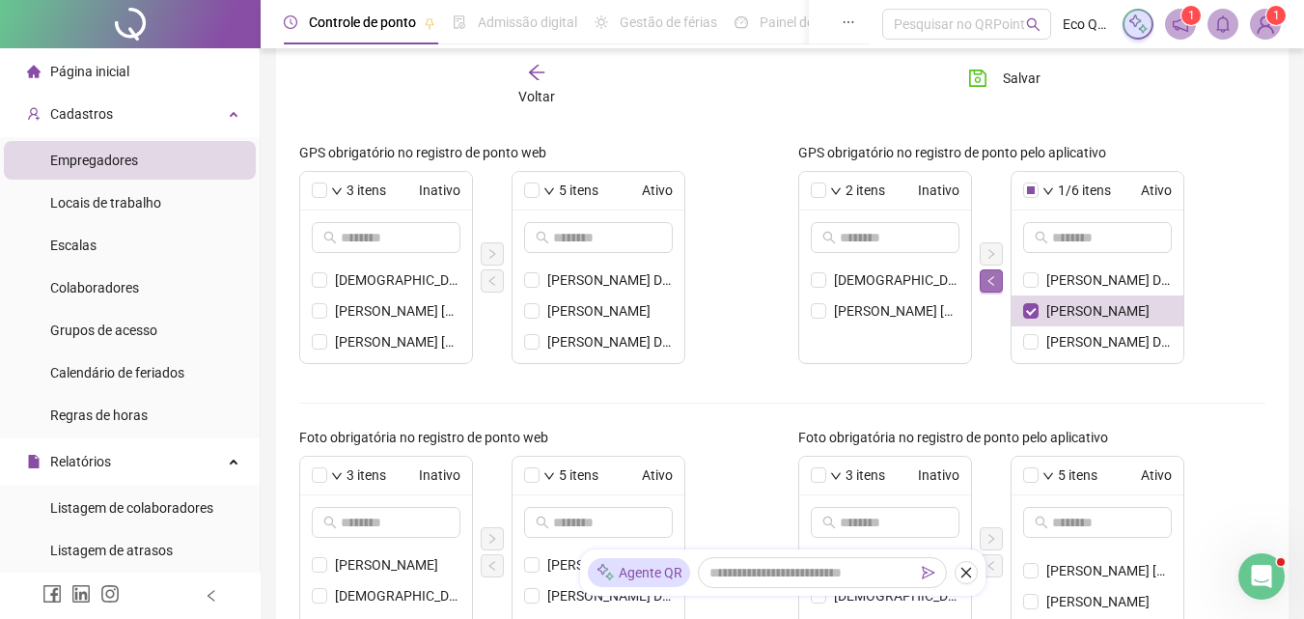
click at [985, 283] on icon "left" at bounding box center [991, 281] width 12 height 12
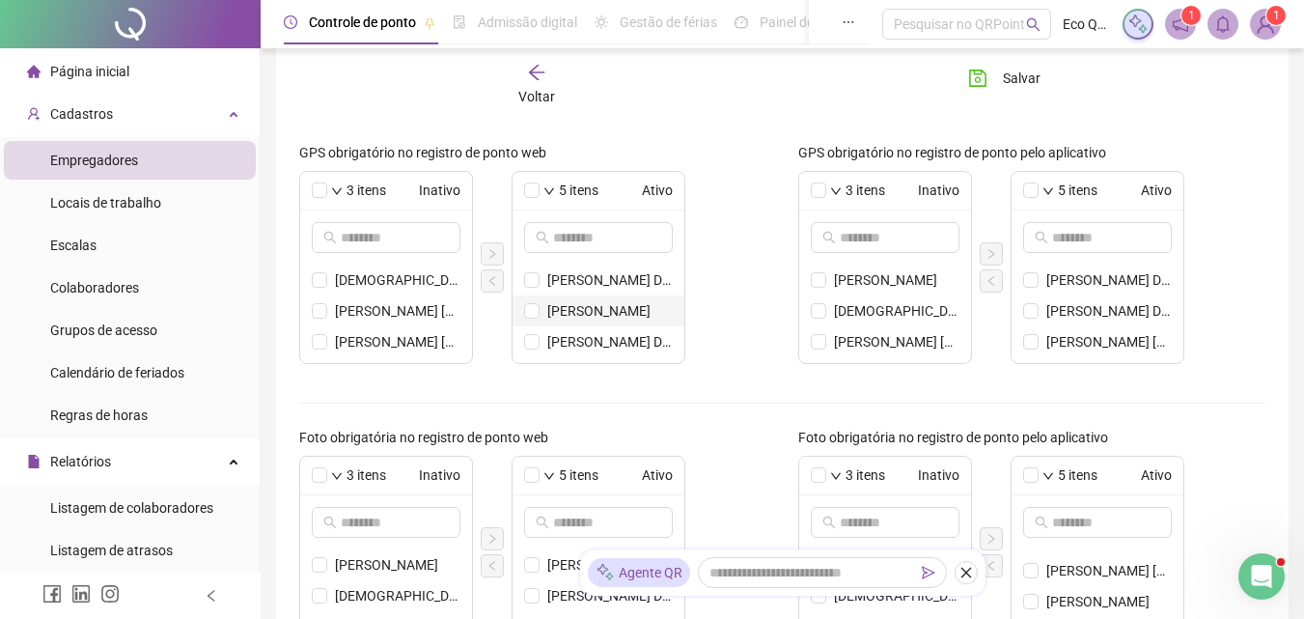
scroll to position [211, 0]
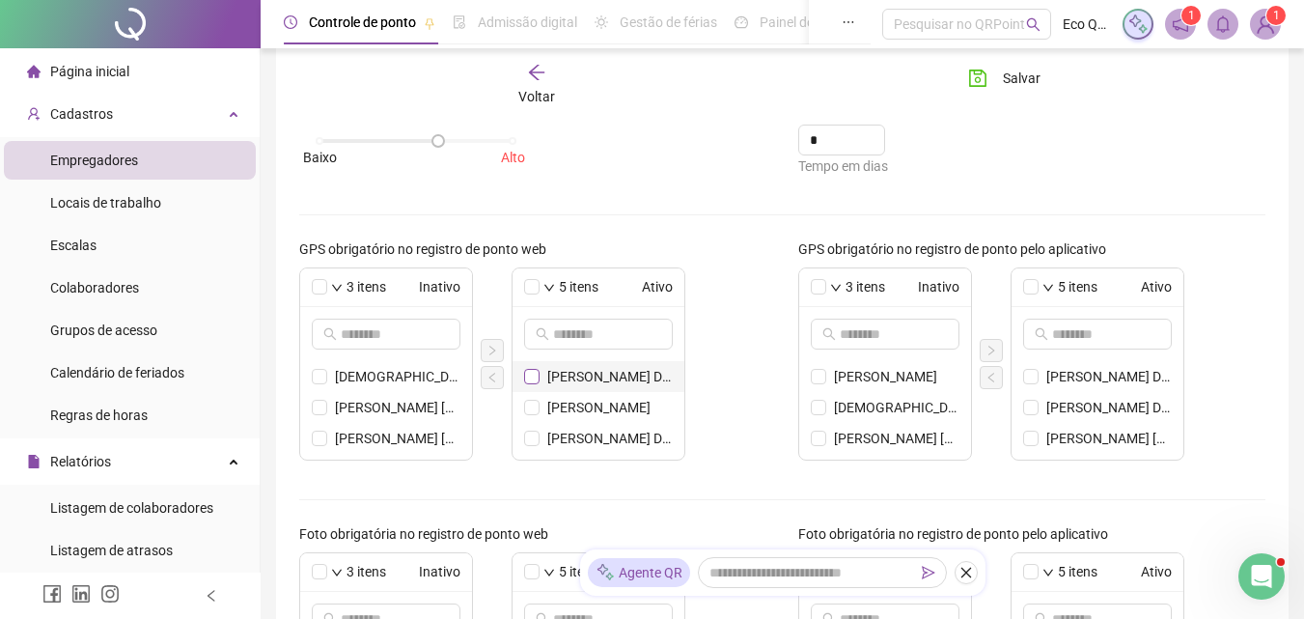
click at [537, 374] on span at bounding box center [531, 376] width 15 height 15
click at [537, 404] on span at bounding box center [531, 406] width 15 height 15
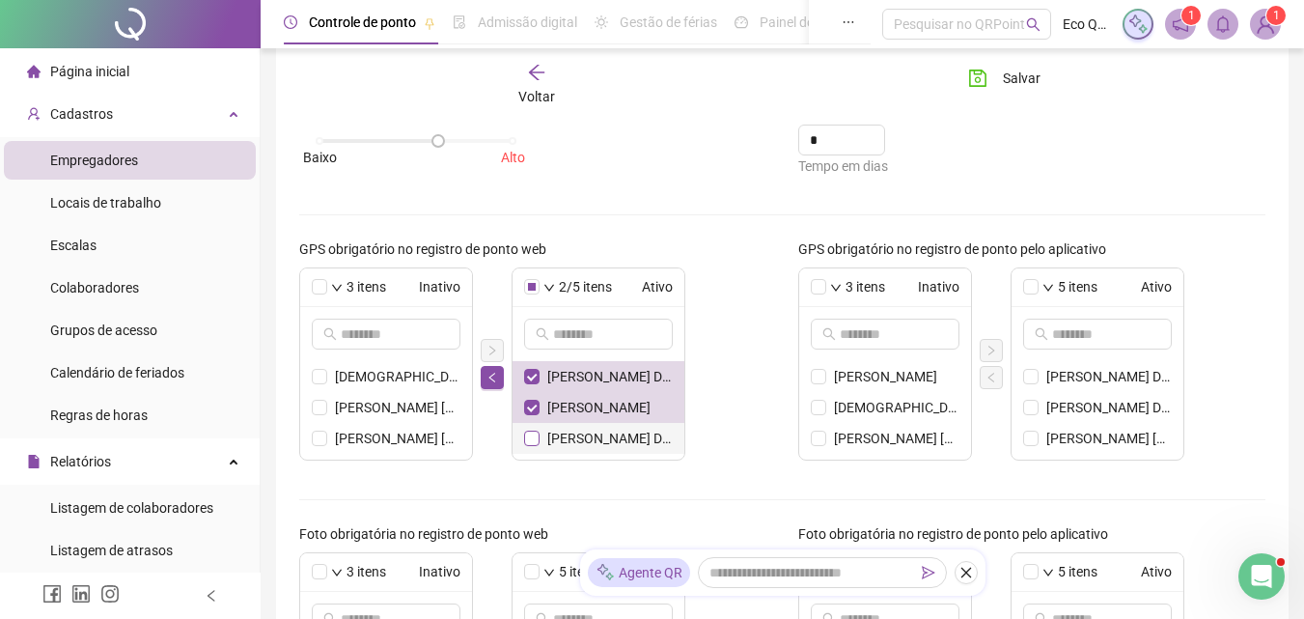
click at [538, 436] on span at bounding box center [531, 437] width 15 height 15
click at [491, 378] on icon "left" at bounding box center [491, 376] width 6 height 10
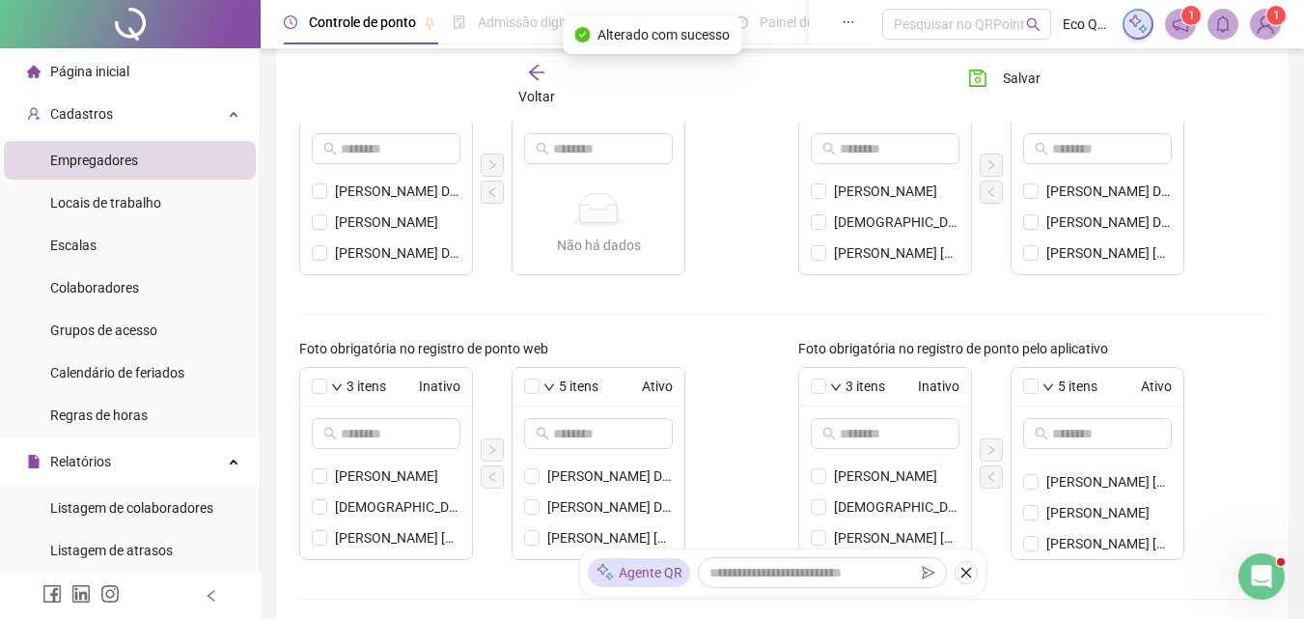
scroll to position [404, 0]
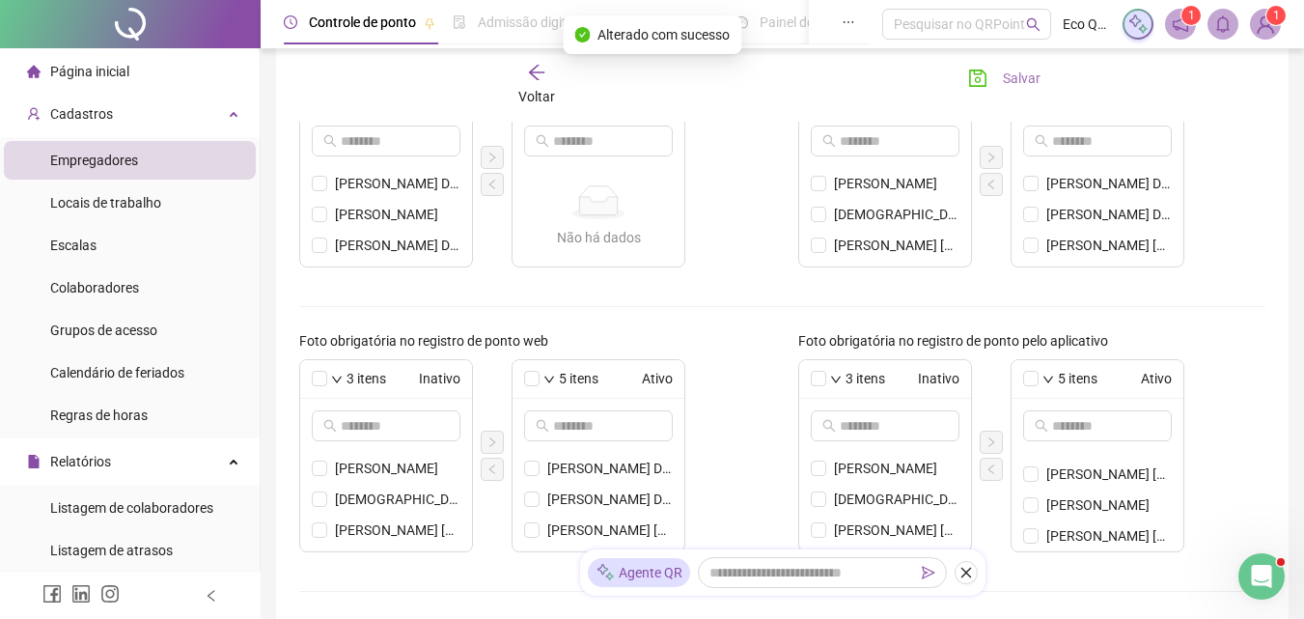
click at [1004, 79] on span "Salvar" at bounding box center [1022, 78] width 38 height 21
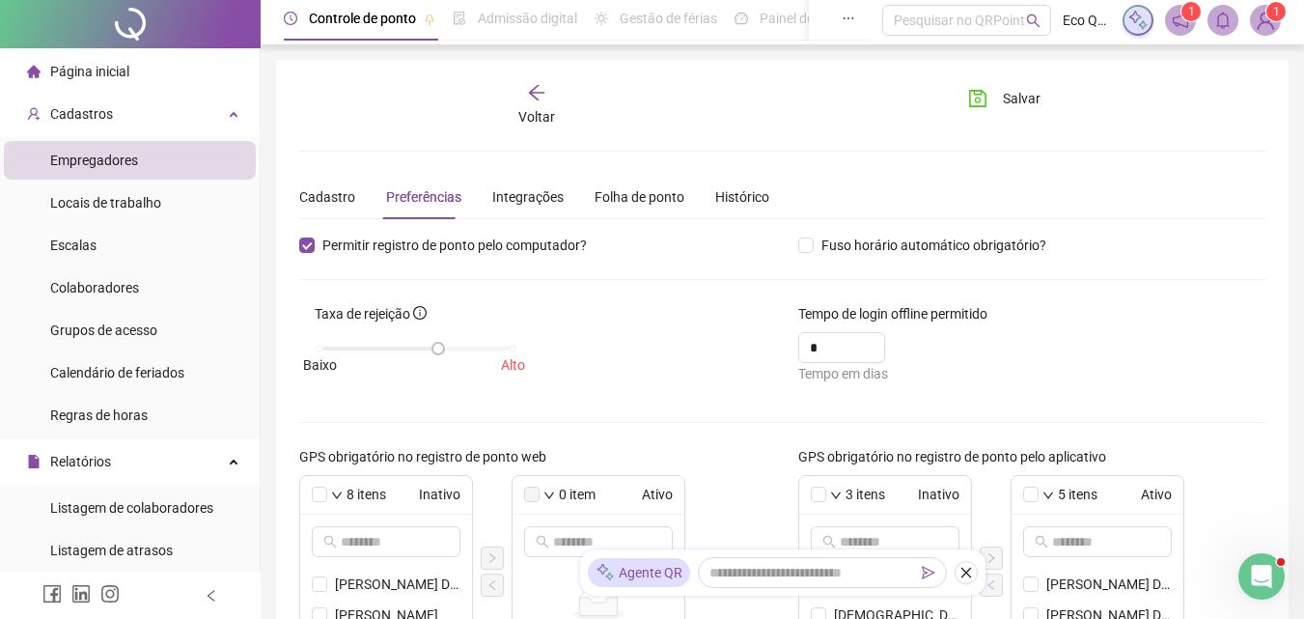
scroll to position [0, 0]
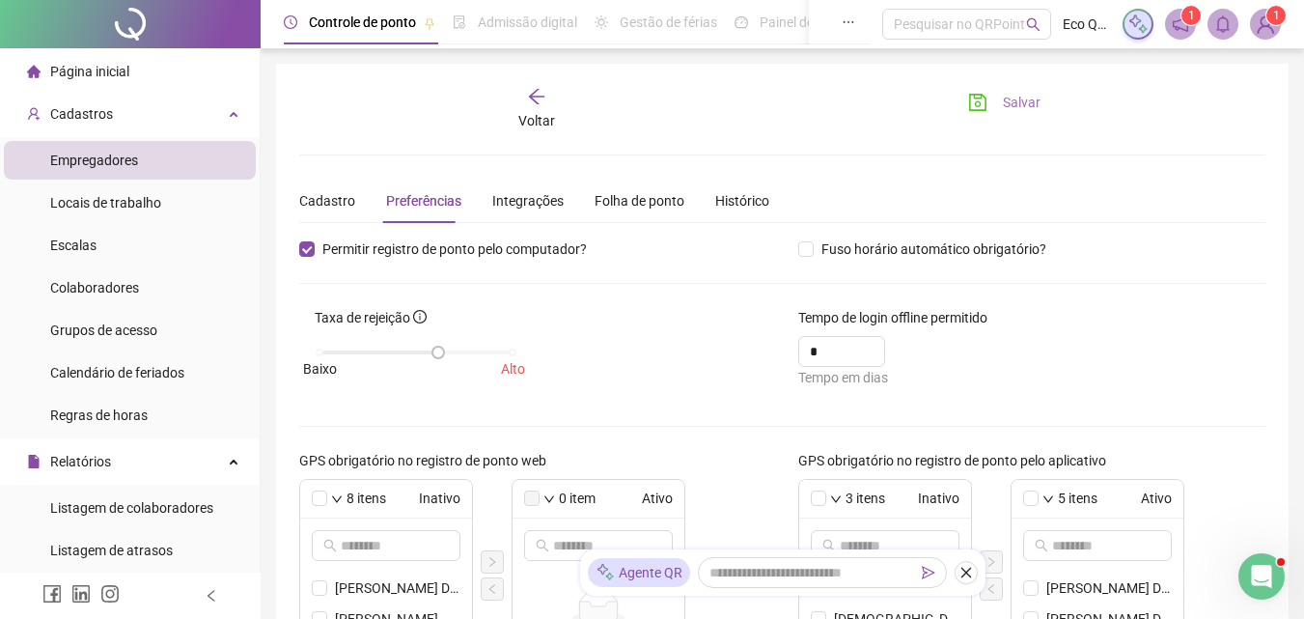
click at [979, 97] on icon "save" at bounding box center [977, 102] width 17 height 17
click at [140, 166] on li "Empregadores" at bounding box center [130, 160] width 252 height 39
click at [539, 124] on span "Voltar" at bounding box center [536, 120] width 37 height 15
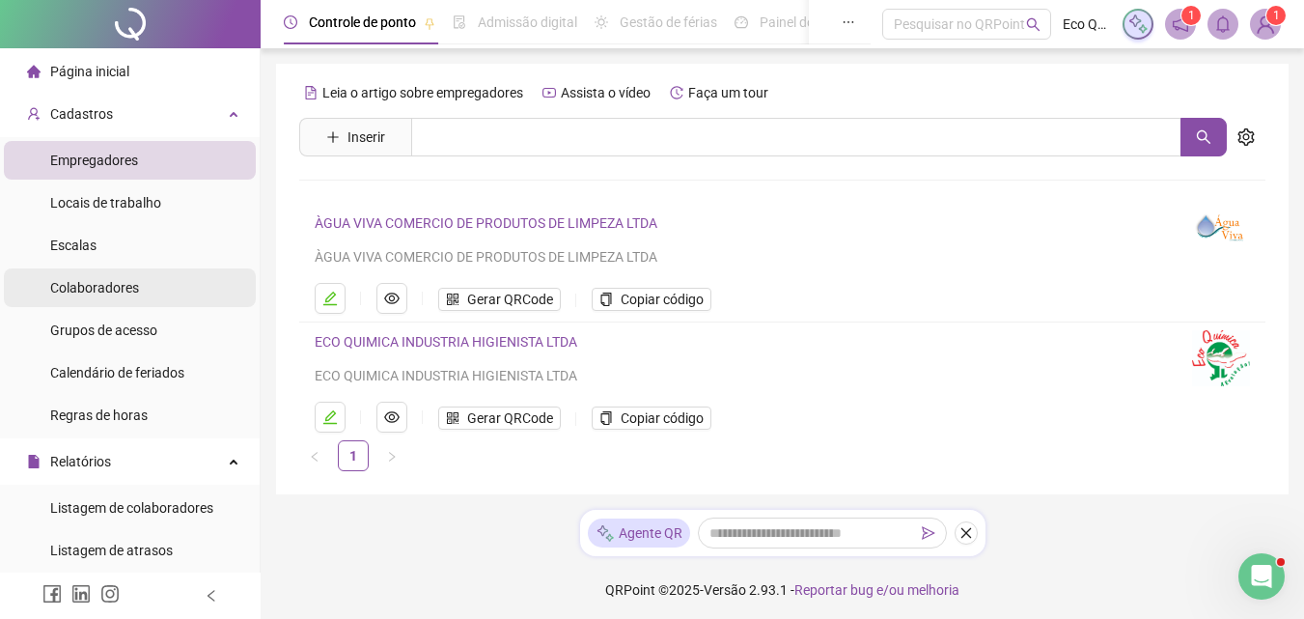
click at [96, 289] on span "Colaboradores" at bounding box center [94, 287] width 89 height 15
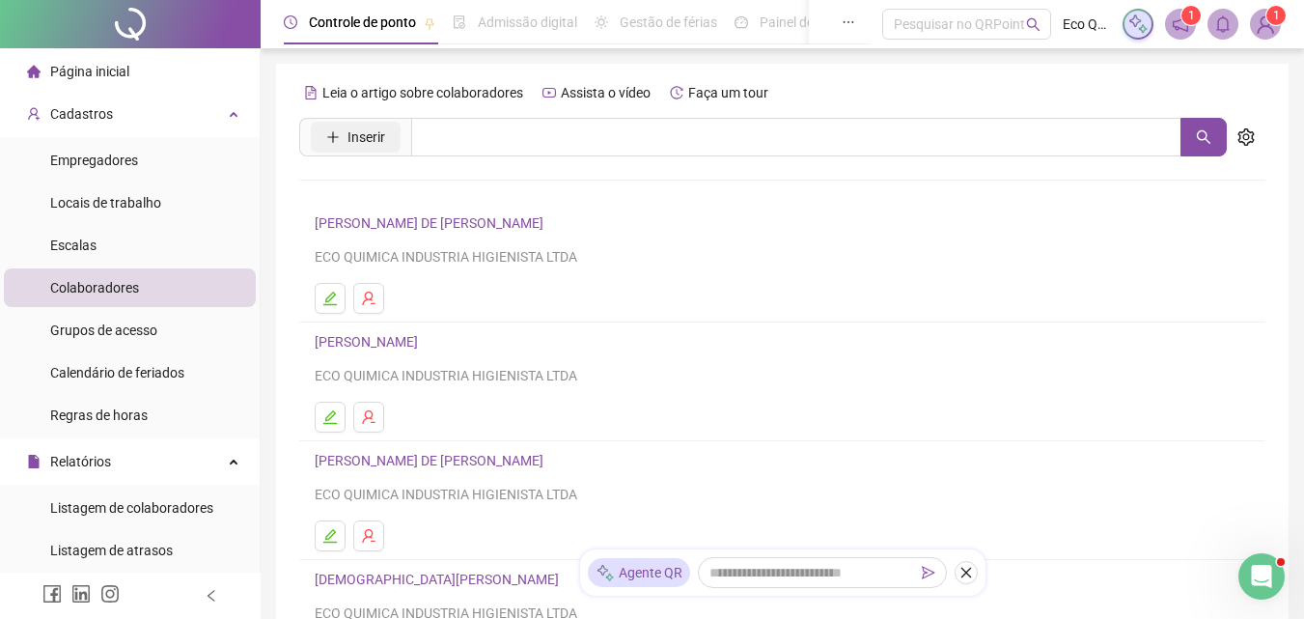
click at [385, 134] on button "Inserir" at bounding box center [356, 137] width 90 height 31
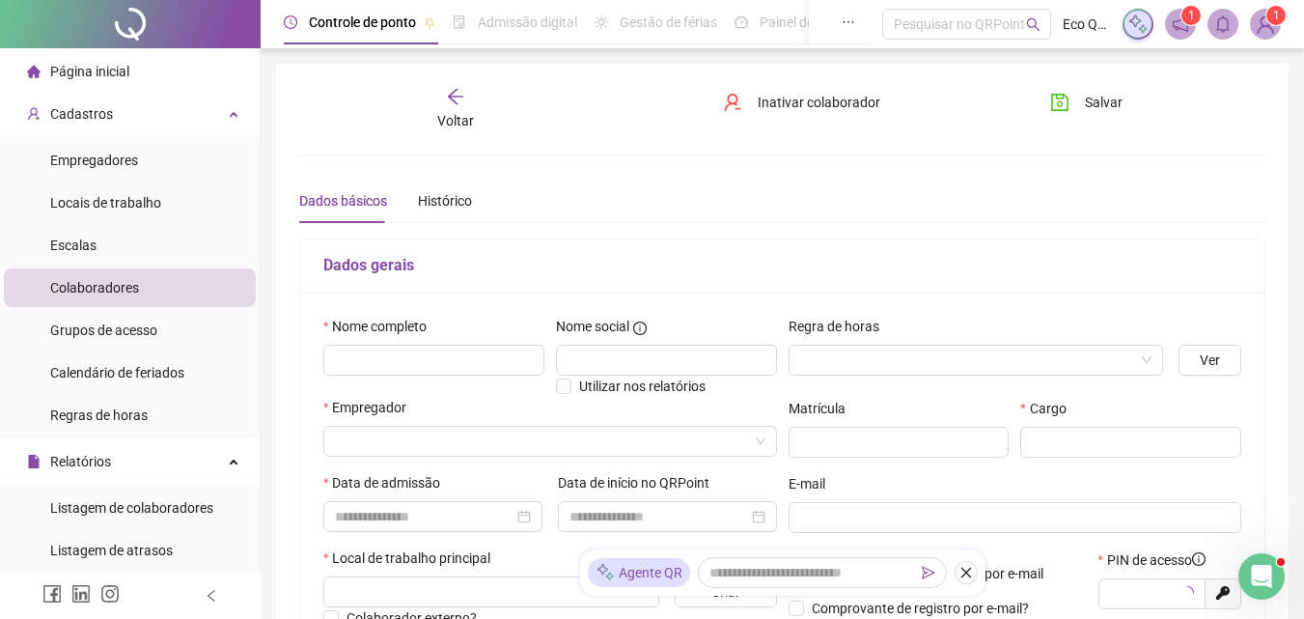
type input "*****"
click at [423, 348] on input "text" at bounding box center [433, 359] width 221 height 31
type input "**********"
click at [462, 447] on input "search" at bounding box center [541, 440] width 413 height 29
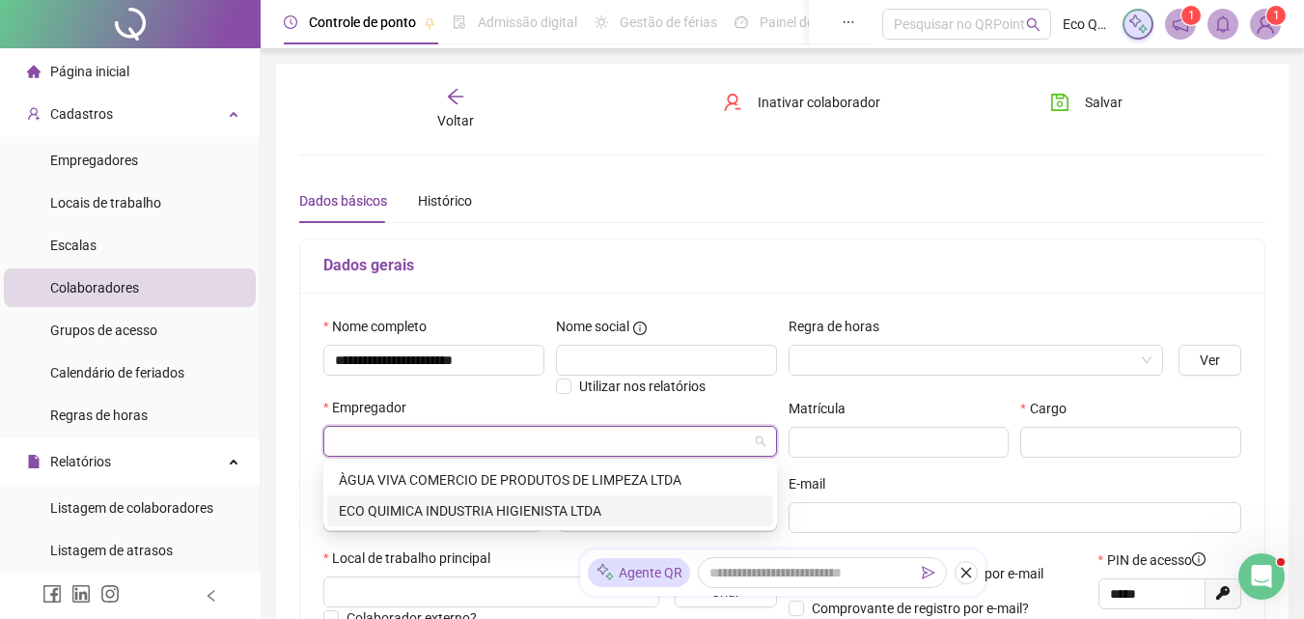
click at [441, 505] on div "ECO QUIMICA INDUSTRIA HIGIENISTA LTDA" at bounding box center [550, 510] width 423 height 21
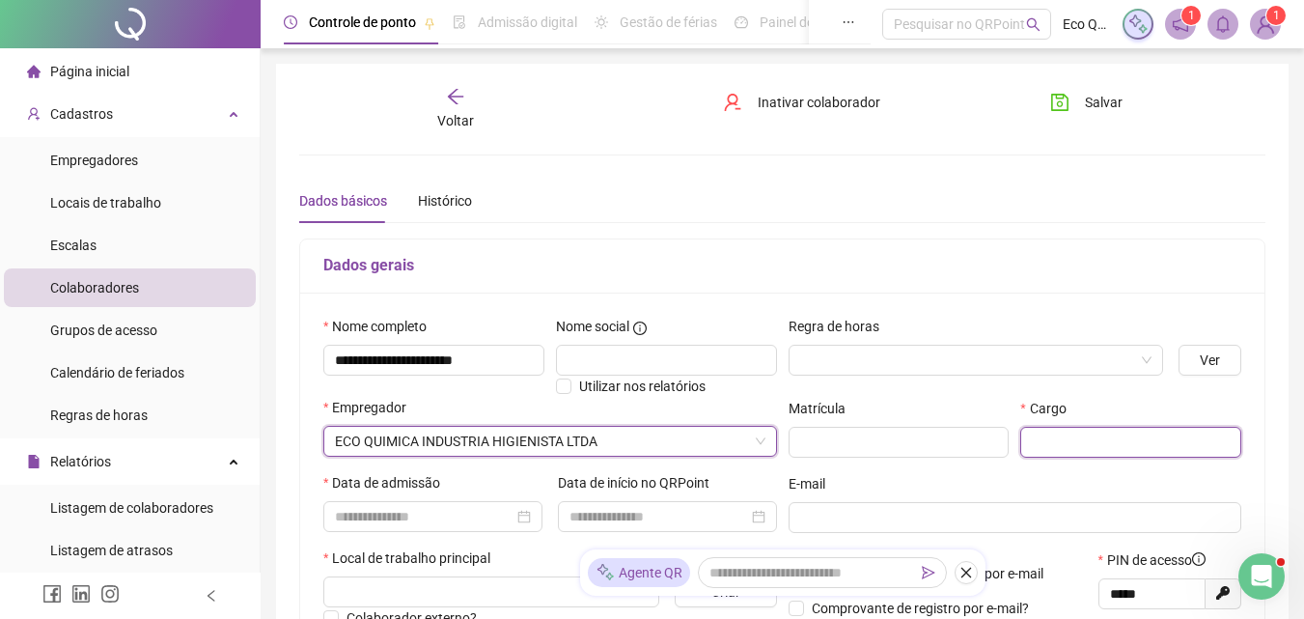
click at [1041, 438] on input "text" at bounding box center [1130, 441] width 221 height 31
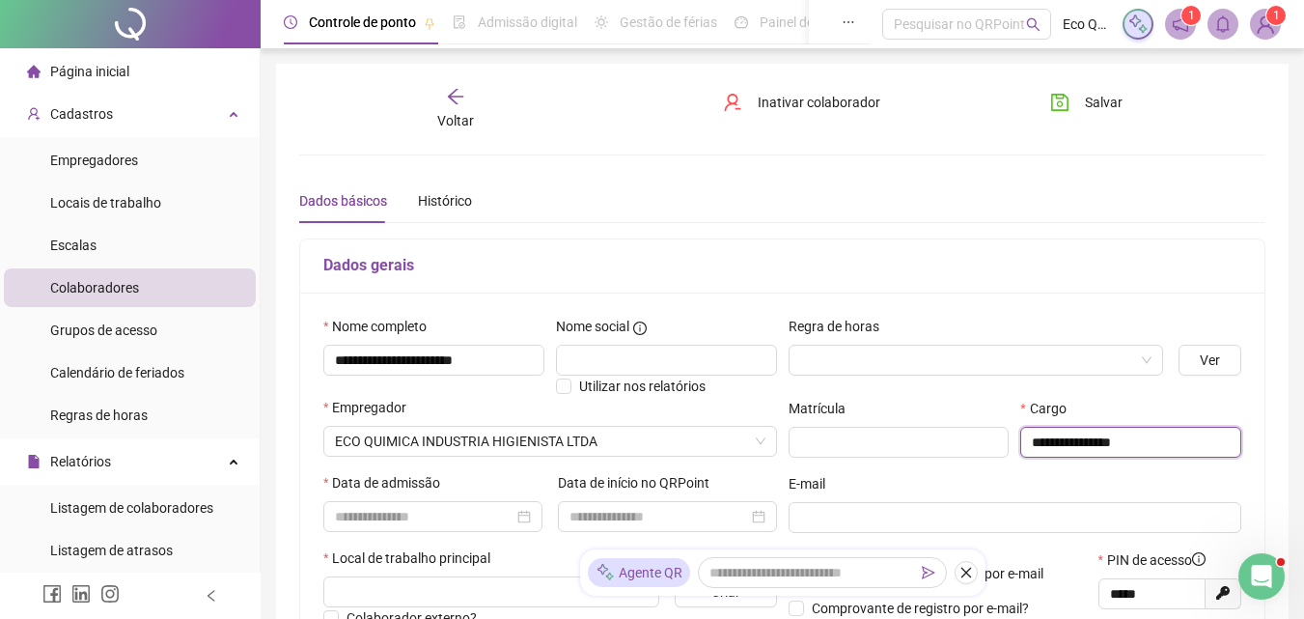
type input "**********"
click at [1045, 482] on div "E-mail" at bounding box center [1015, 487] width 454 height 29
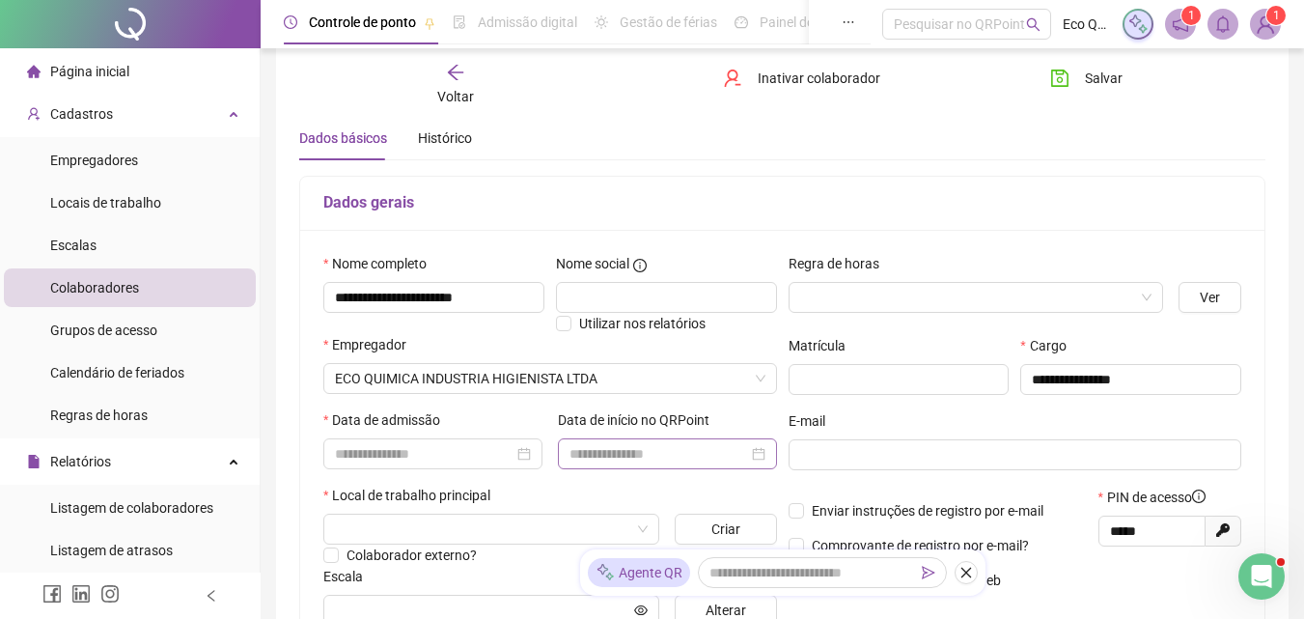
scroll to position [96, 0]
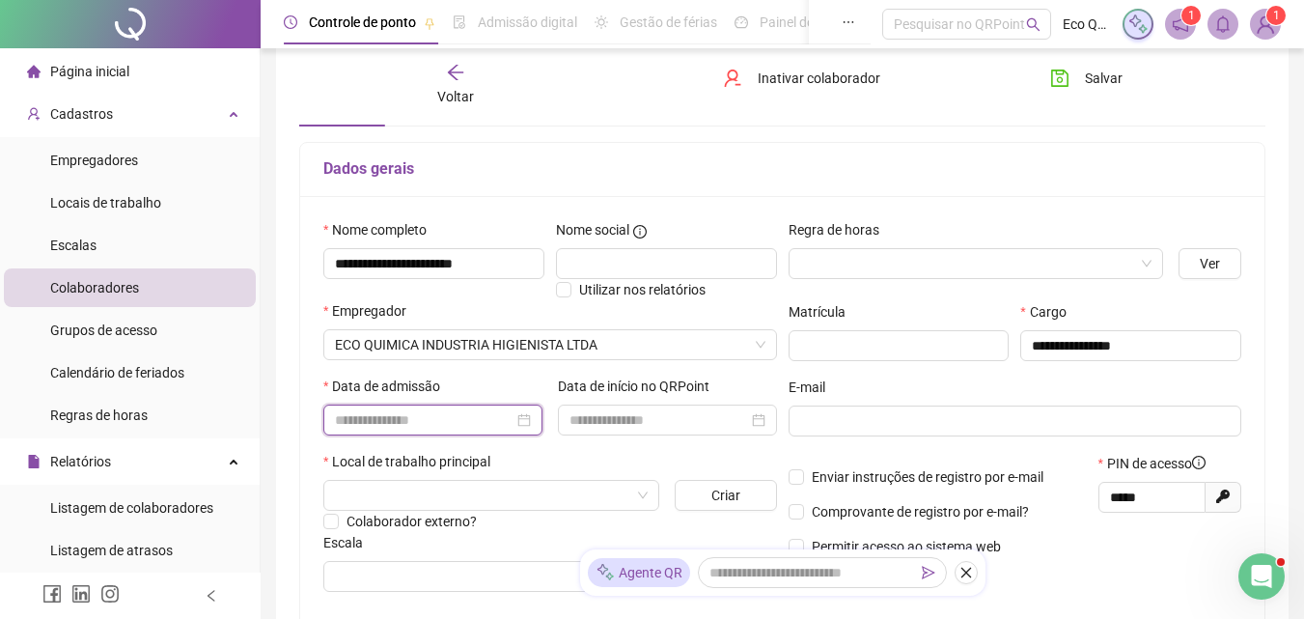
click at [459, 419] on input at bounding box center [424, 419] width 179 height 21
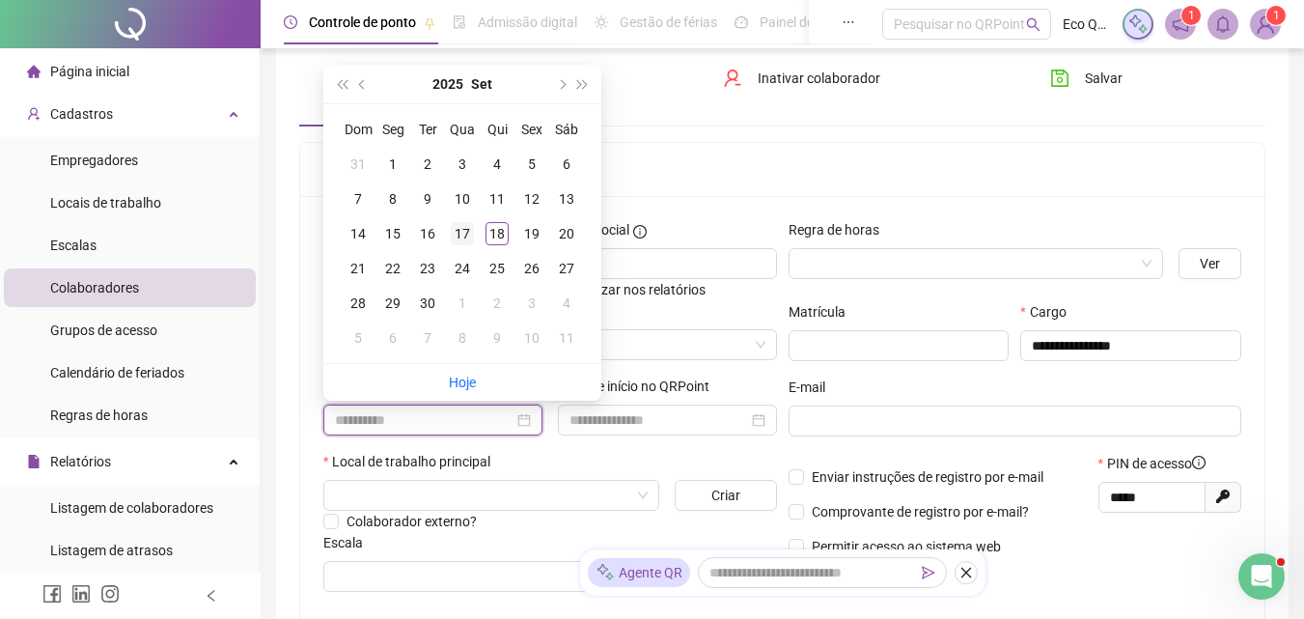
type input "**********"
click at [457, 231] on div "17" at bounding box center [462, 233] width 23 height 23
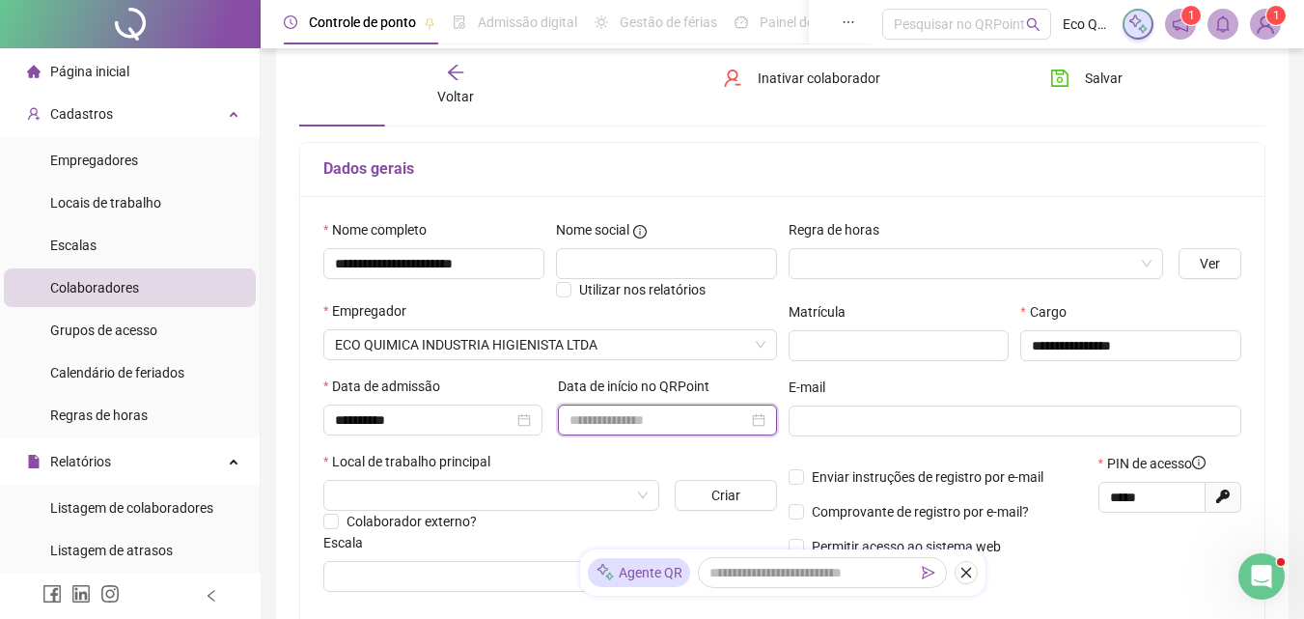
click at [644, 420] on input at bounding box center [658, 419] width 179 height 21
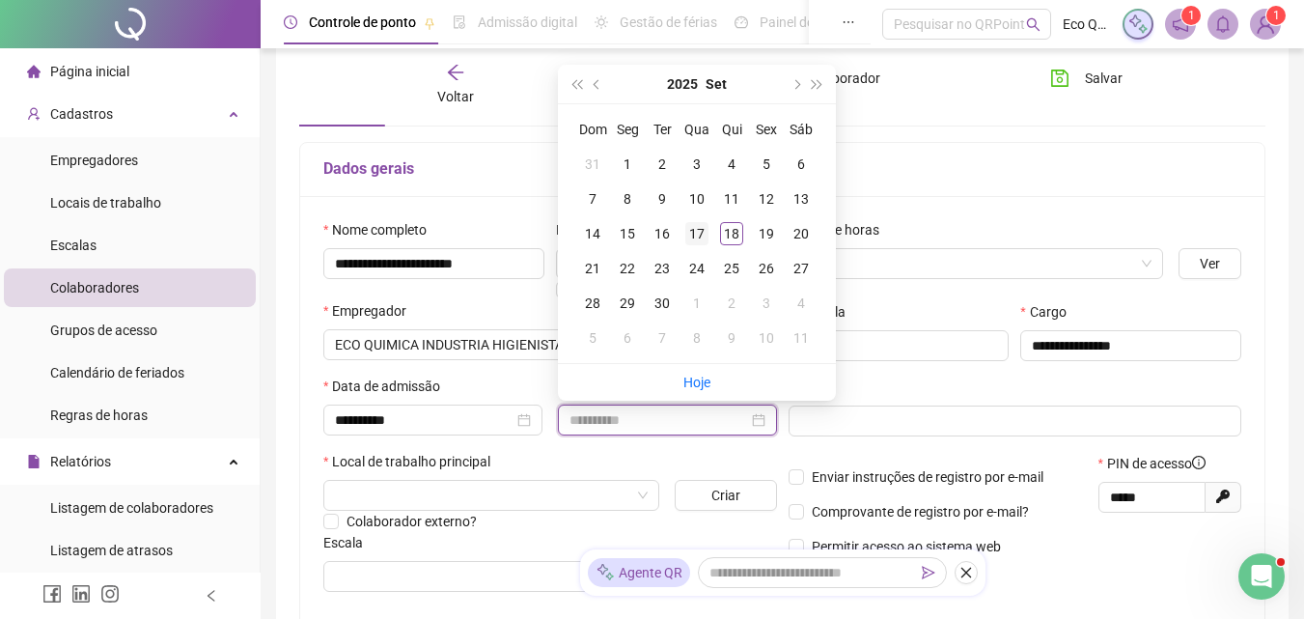
type input "**********"
click at [701, 228] on div "17" at bounding box center [696, 233] width 23 height 23
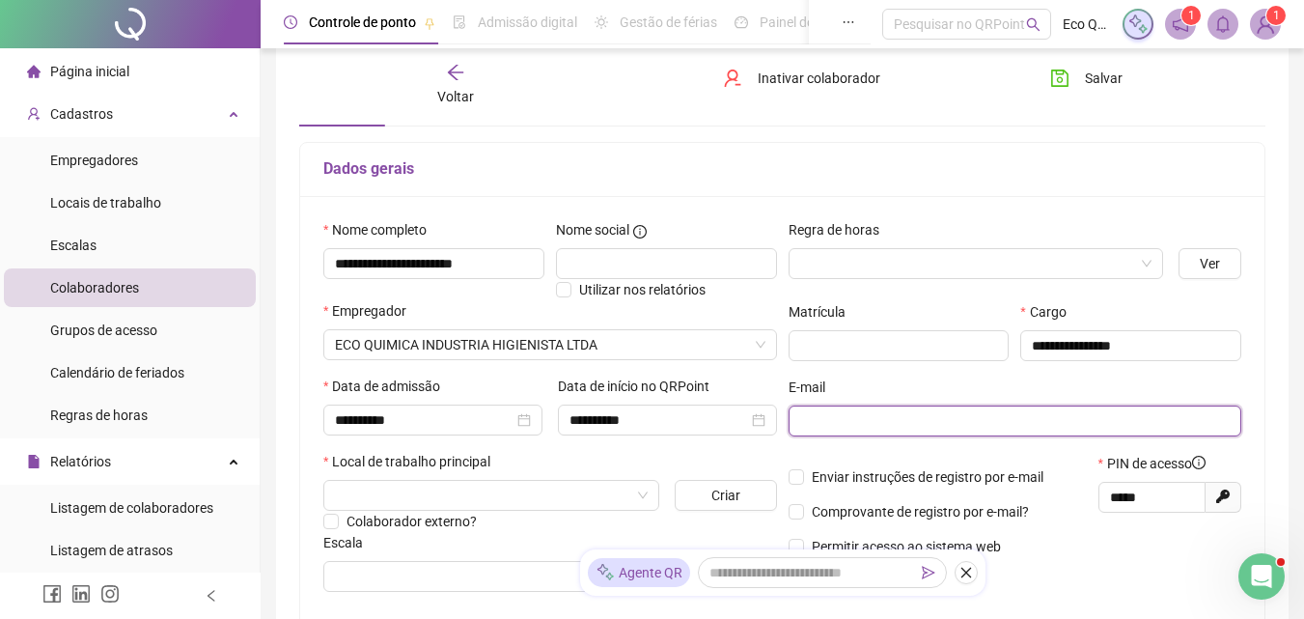
click at [845, 418] on input "text" at bounding box center [1013, 420] width 426 height 21
paste input "**********"
type input "**********"
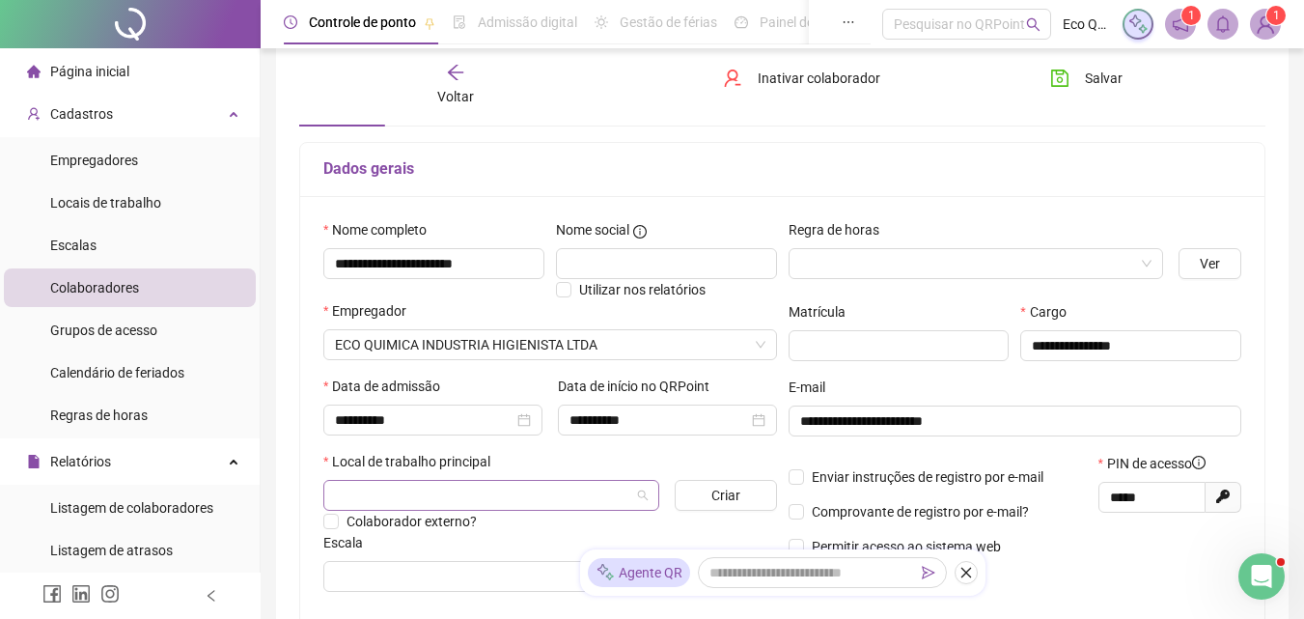
click at [577, 481] on input "search" at bounding box center [482, 495] width 295 height 29
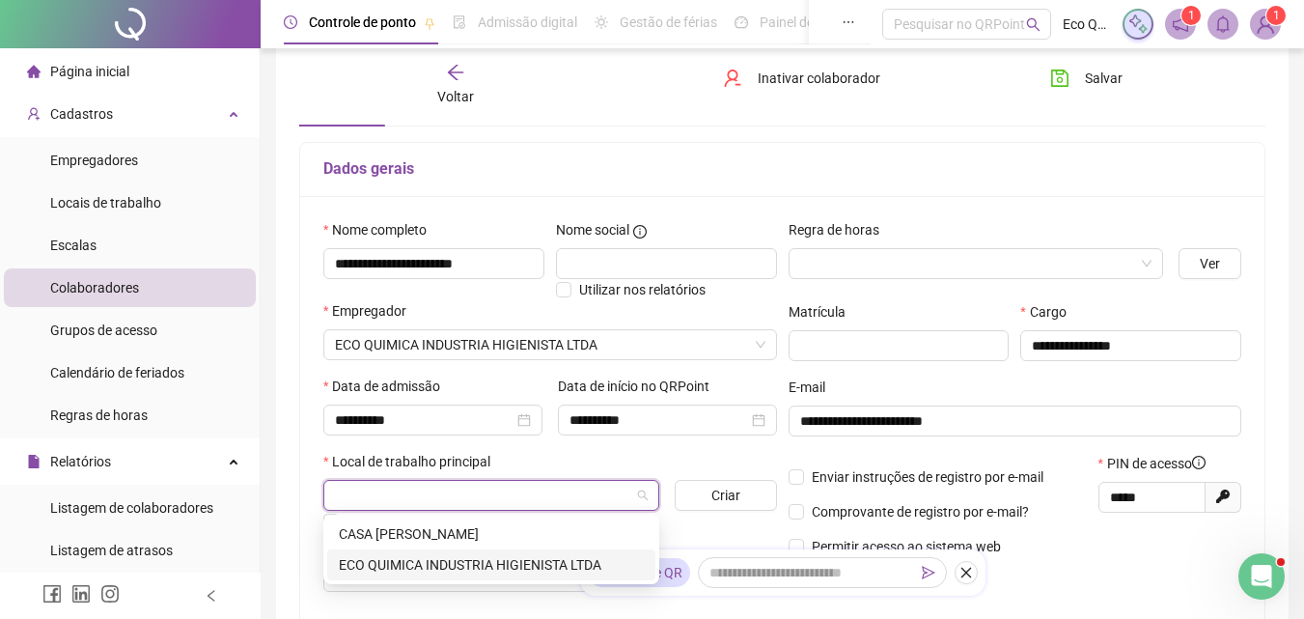
click at [393, 556] on div "ECO QUIMICA INDUSTRIA HIGIENISTA LTDA" at bounding box center [491, 564] width 305 height 21
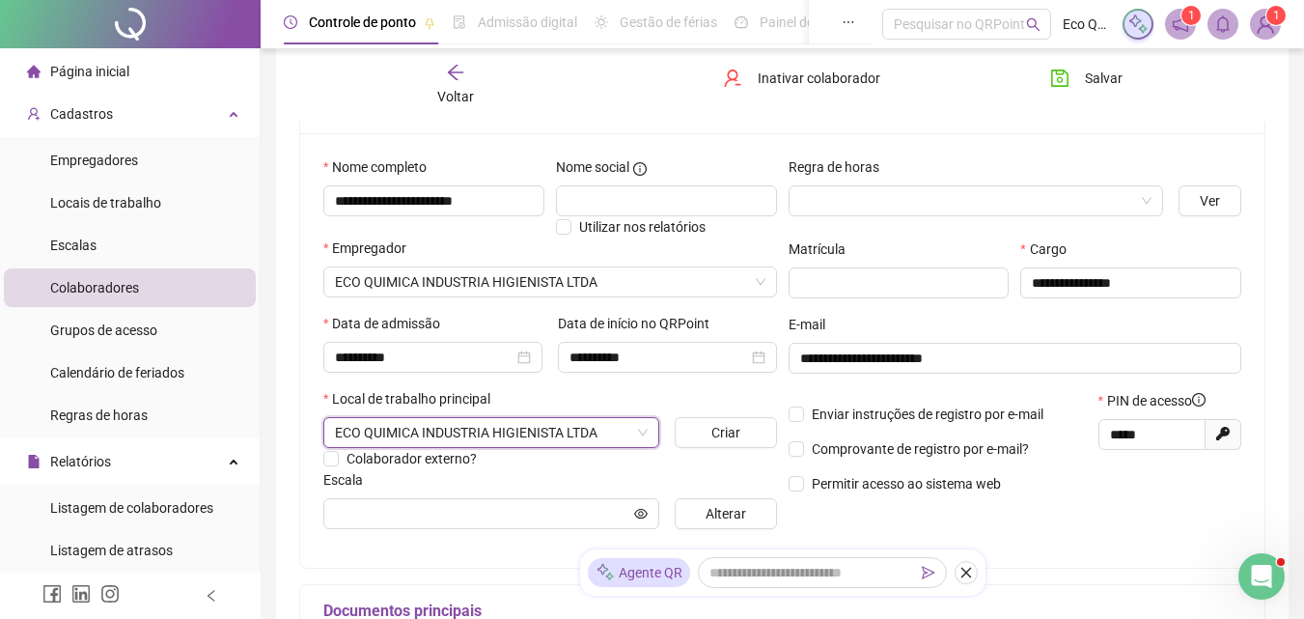
scroll to position [193, 0]
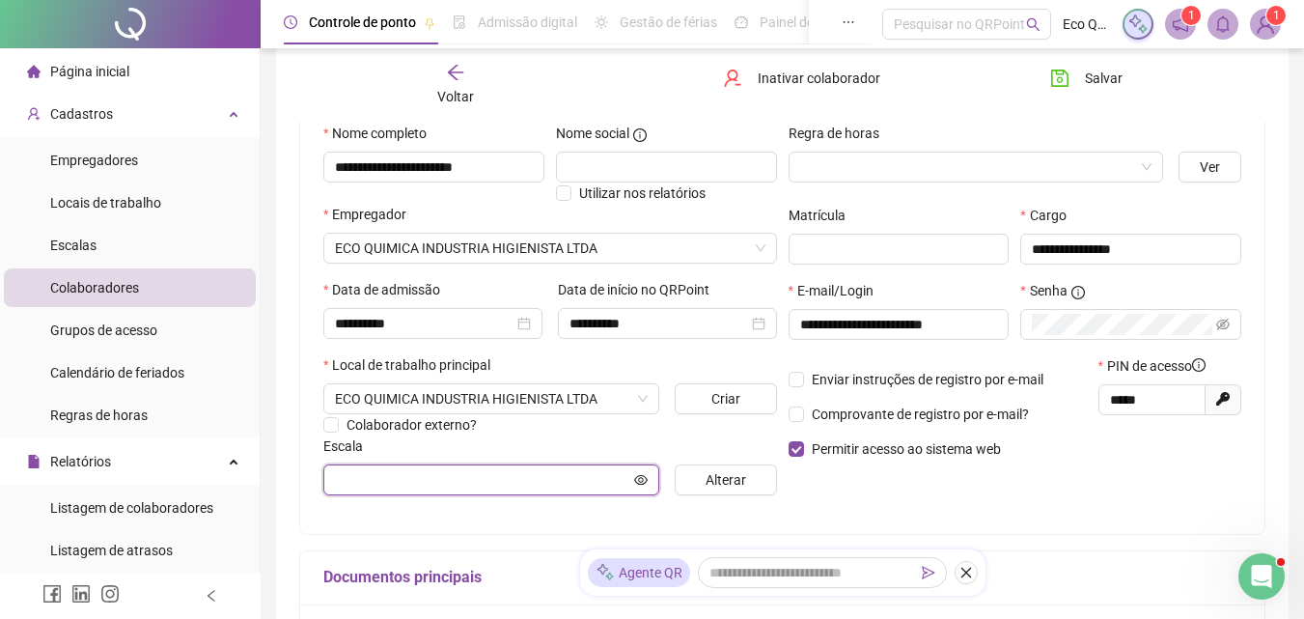
click at [567, 481] on input "text" at bounding box center [482, 479] width 295 height 21
click at [717, 481] on span "Alterar" at bounding box center [725, 479] width 41 height 21
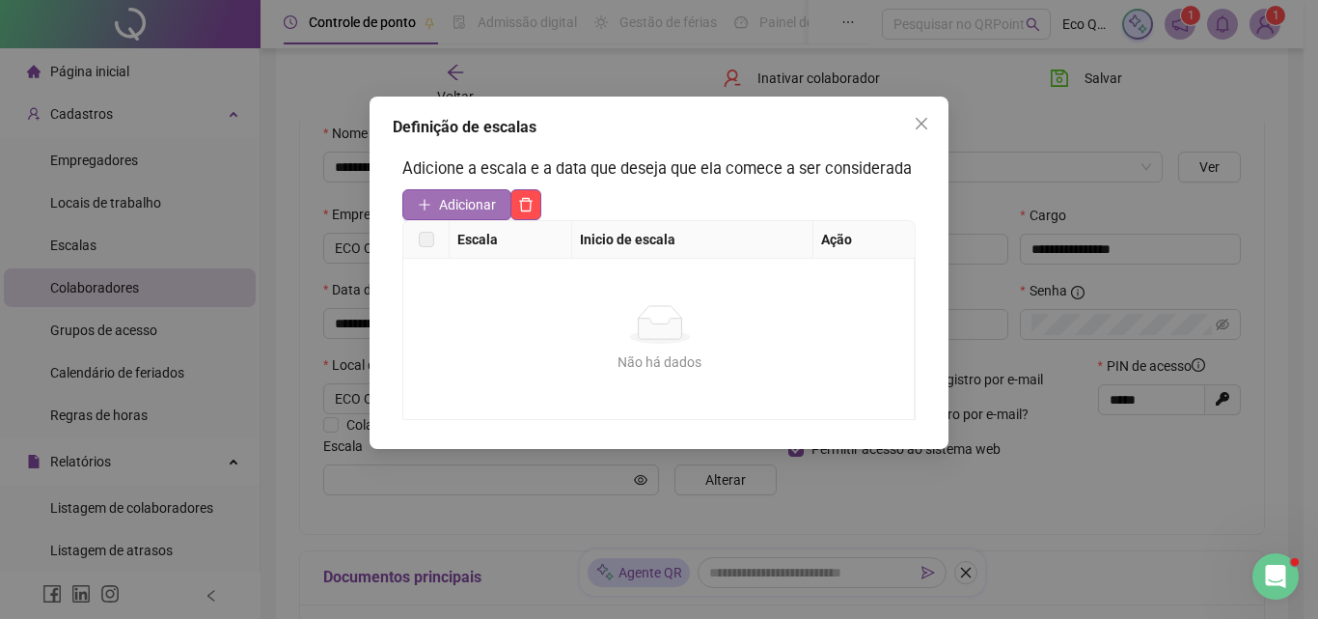
click at [466, 199] on span "Adicionar" at bounding box center [467, 204] width 57 height 21
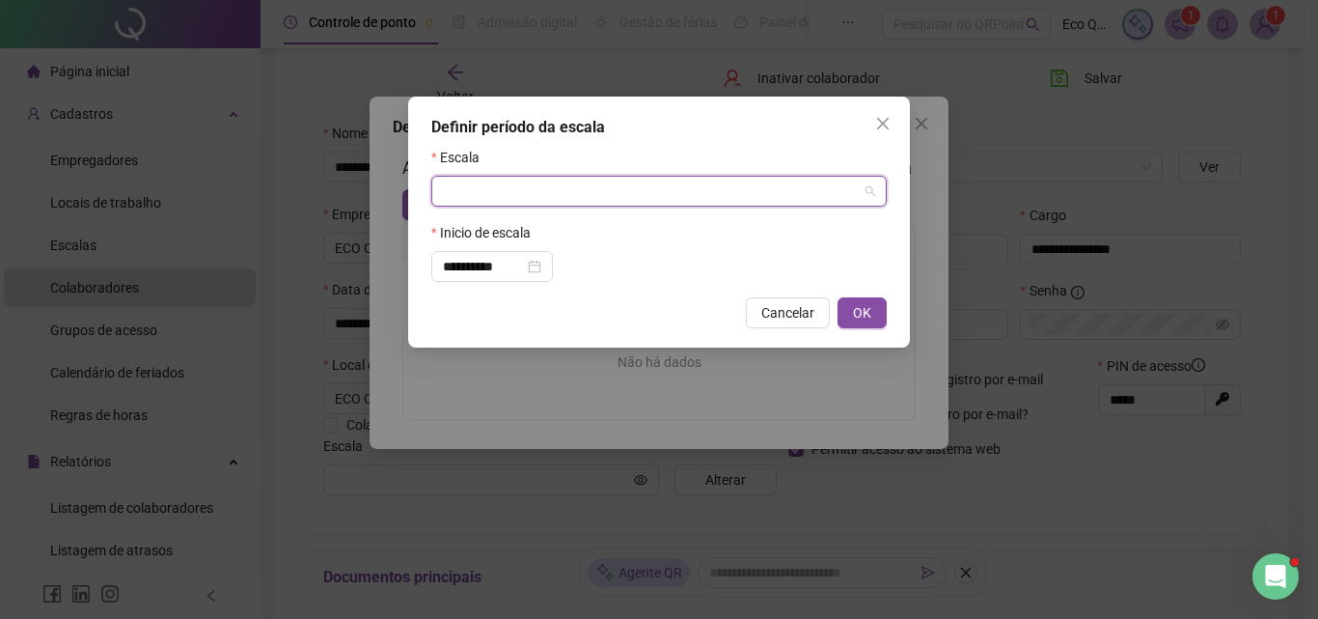
click at [557, 191] on input "search" at bounding box center [650, 191] width 415 height 29
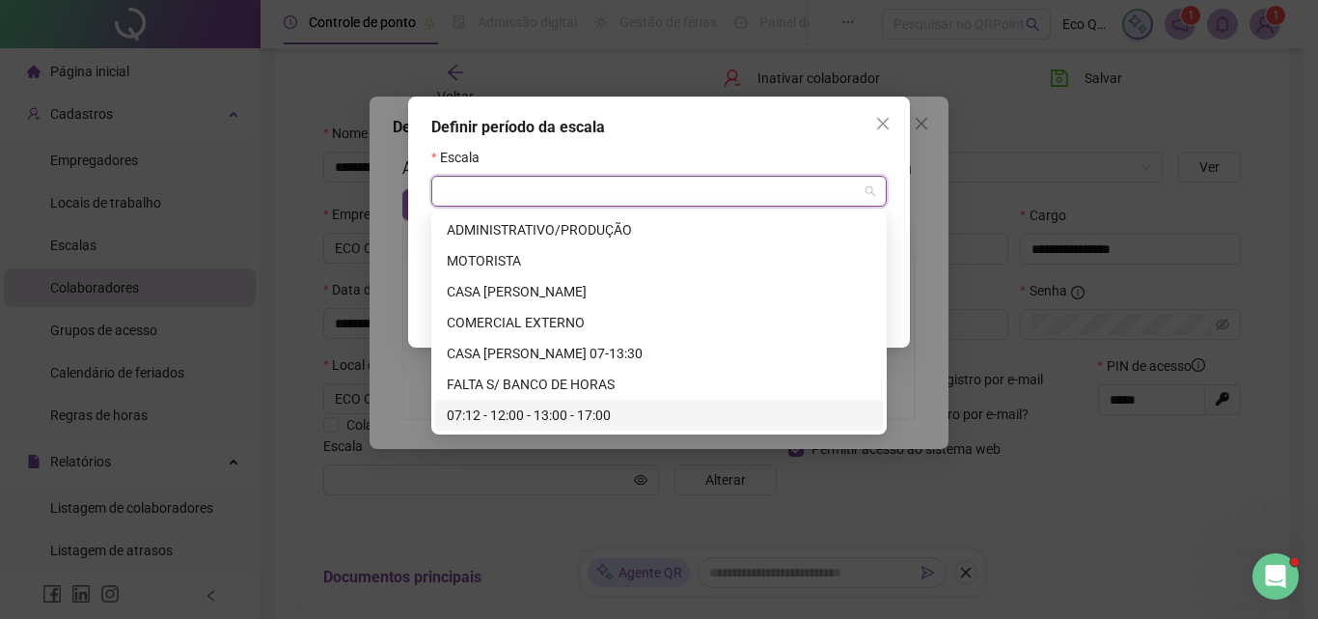
click at [589, 420] on div "07:12 - 12:00 - 13:00 - 17:00" at bounding box center [659, 414] width 425 height 21
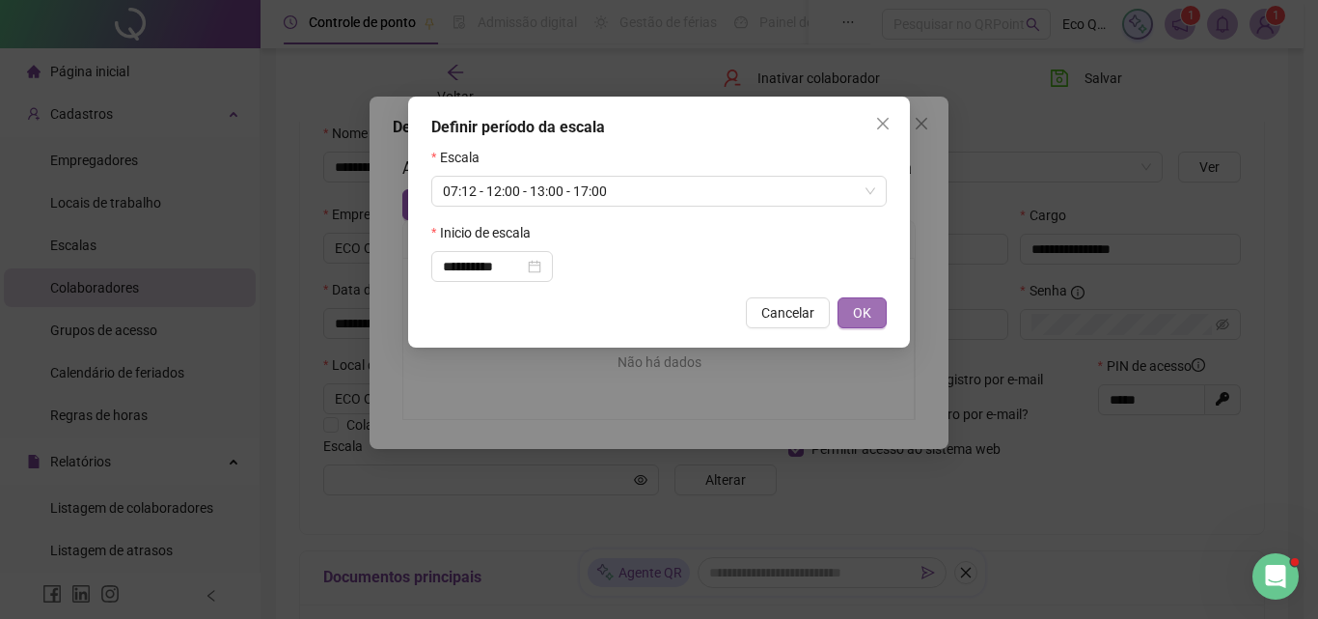
click at [870, 316] on span "OK" at bounding box center [862, 312] width 18 height 21
type input "**********"
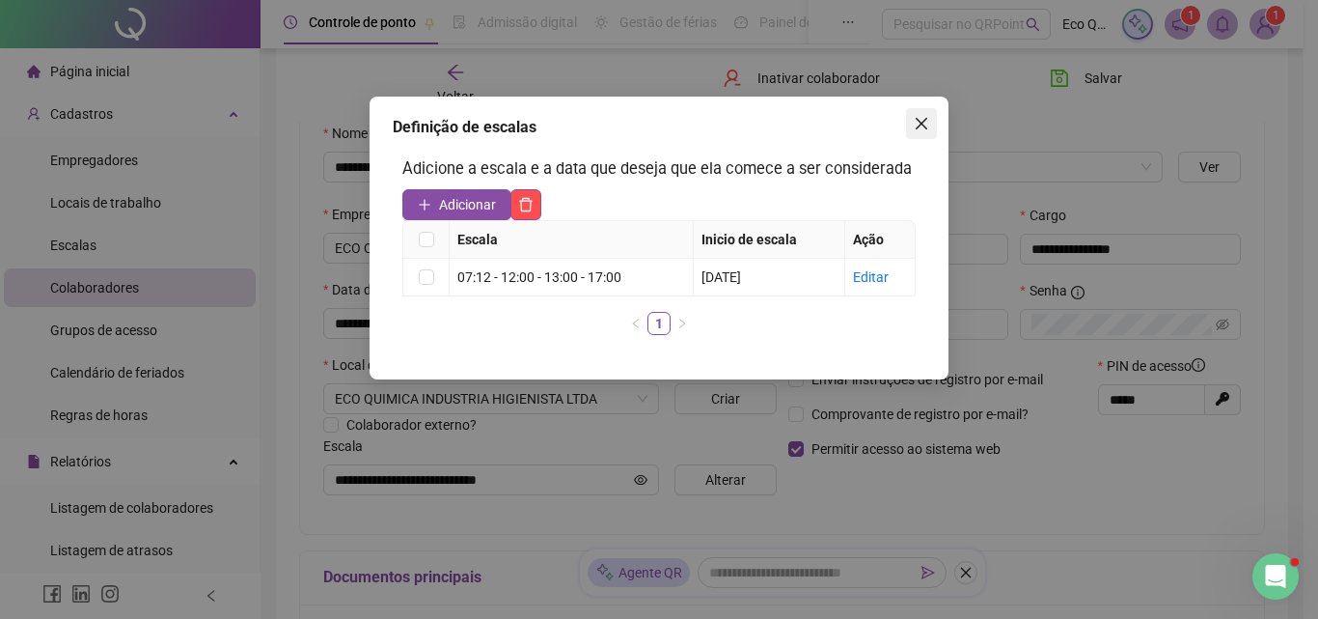
click at [914, 127] on icon "close" at bounding box center [921, 123] width 15 height 15
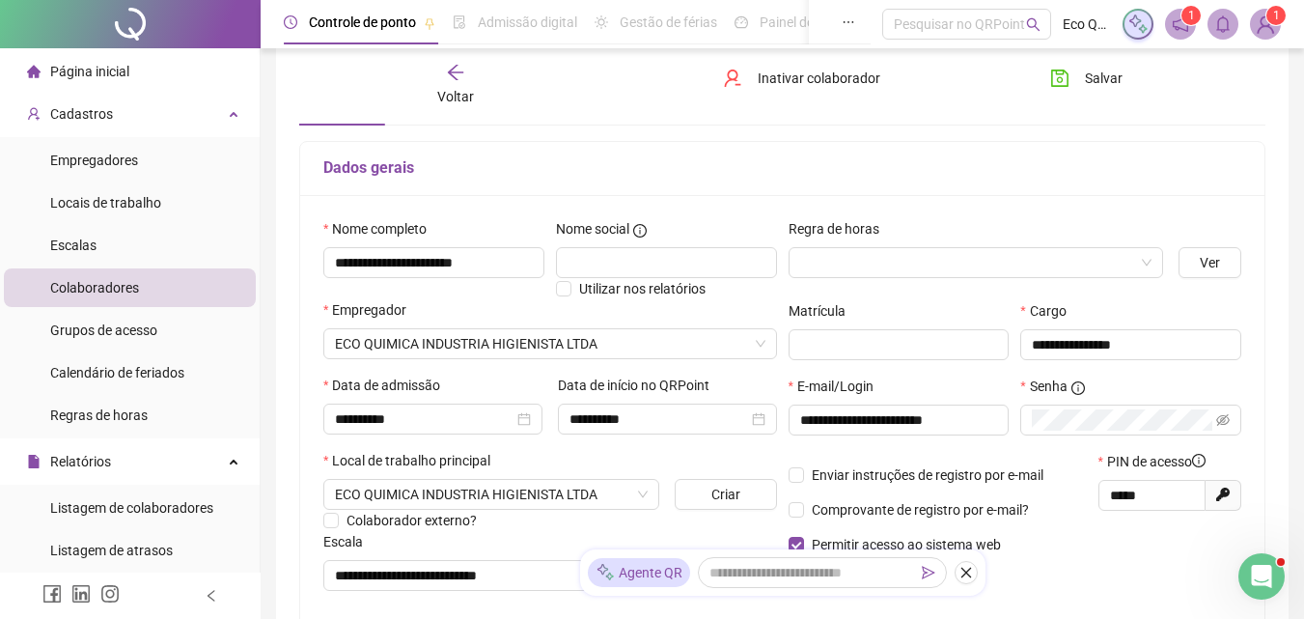
scroll to position [96, 0]
click at [841, 255] on input "search" at bounding box center [967, 263] width 335 height 29
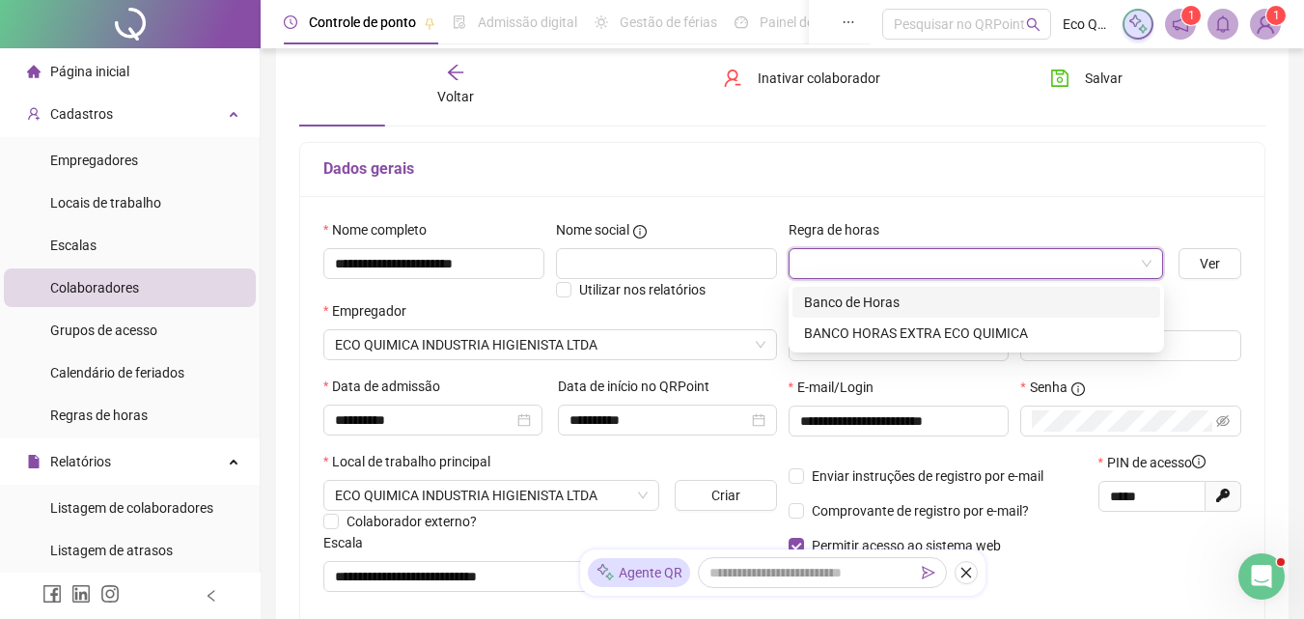
click at [993, 303] on div "Banco de Horas" at bounding box center [976, 301] width 344 height 21
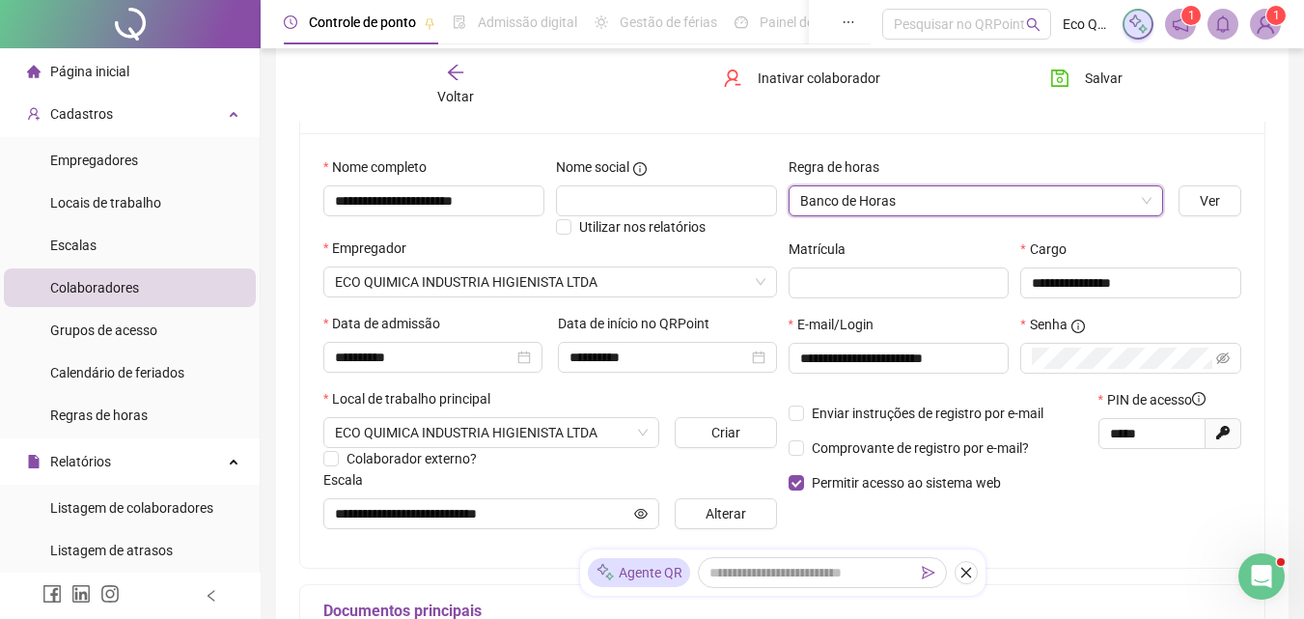
scroll to position [193, 0]
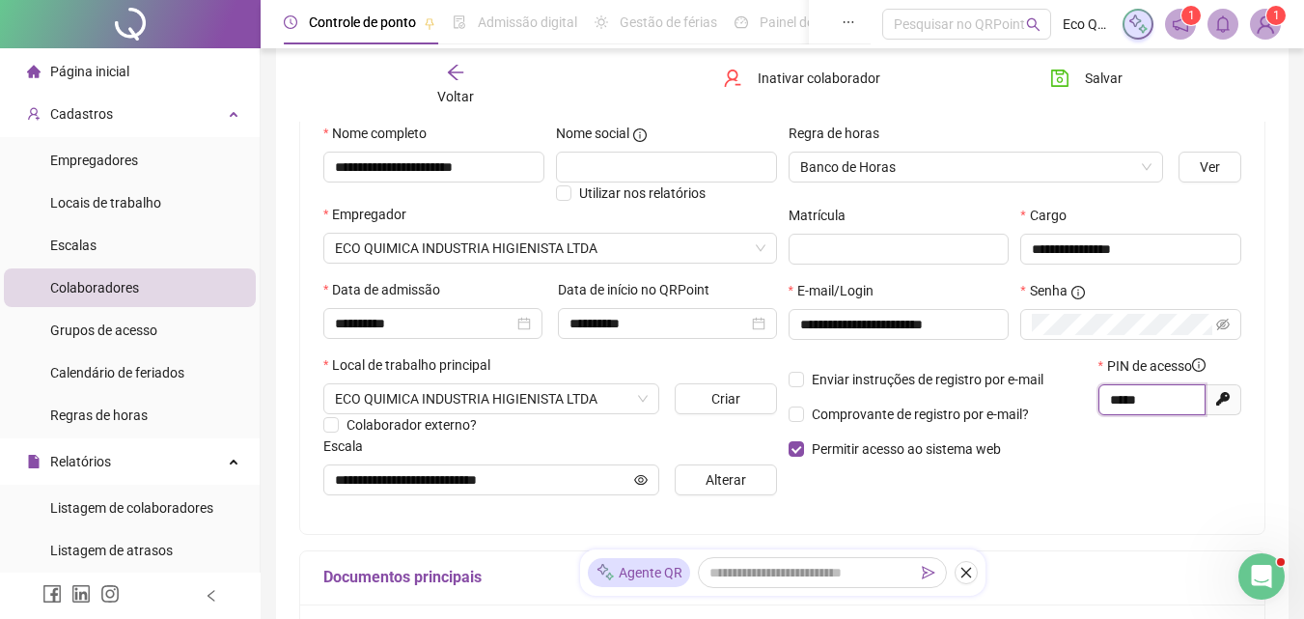
drag, startPoint x: 1159, startPoint y: 394, endPoint x: 1096, endPoint y: 396, distance: 62.7
click at [1098, 396] on span "*****" at bounding box center [1151, 399] width 107 height 31
click at [1219, 323] on icon "eye-invisible" at bounding box center [1223, 324] width 14 height 14
click at [1082, 472] on div "Enviar instruções de registro por e-mail Comprovante de registro por e-mail? Pe…" at bounding box center [938, 414] width 310 height 118
click at [1059, 88] on button "Salvar" at bounding box center [1085, 78] width 101 height 31
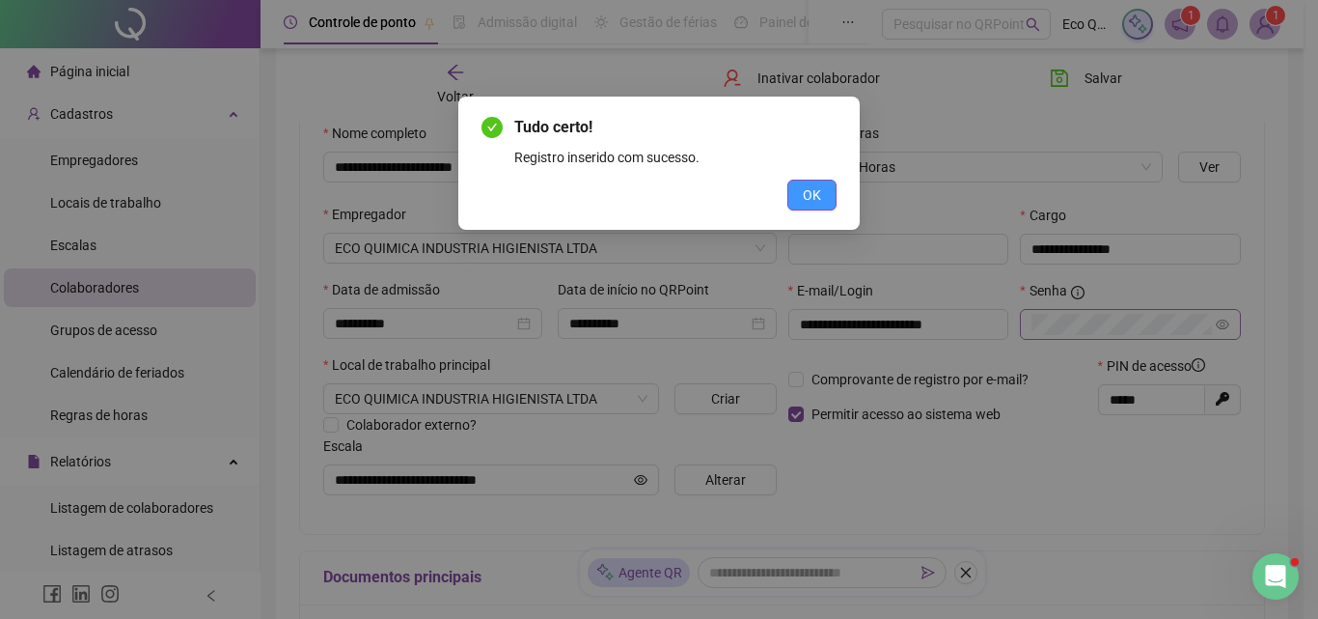
click at [822, 193] on button "OK" at bounding box center [811, 194] width 49 height 31
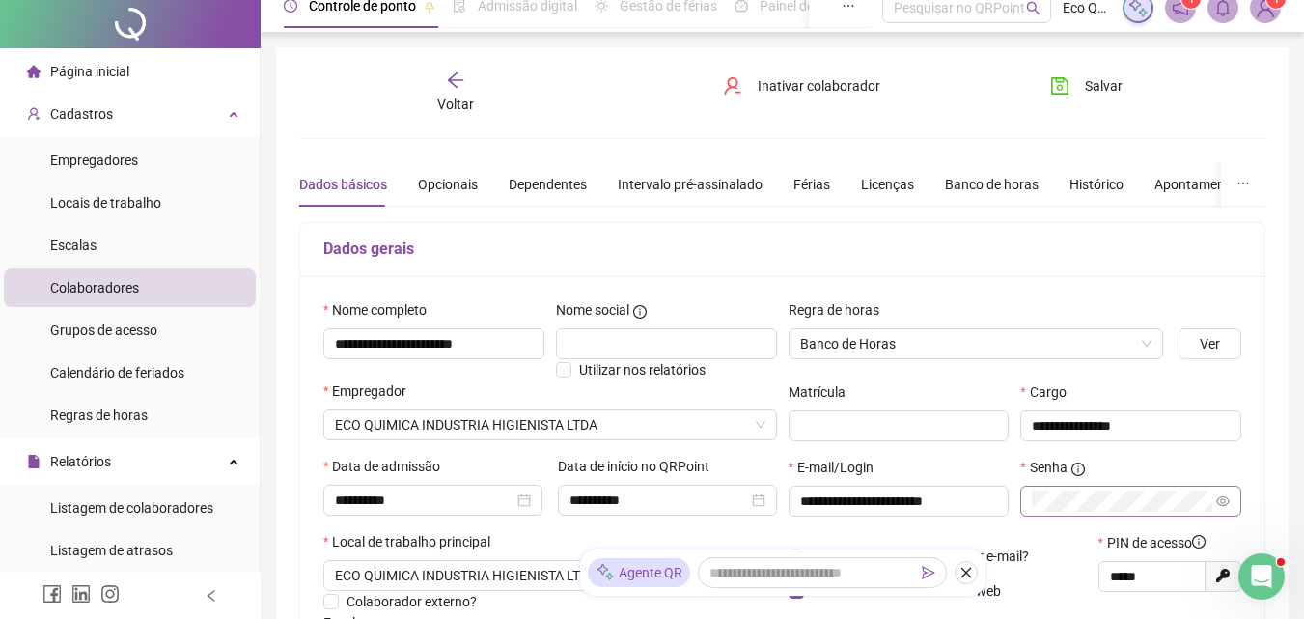
scroll to position [0, 0]
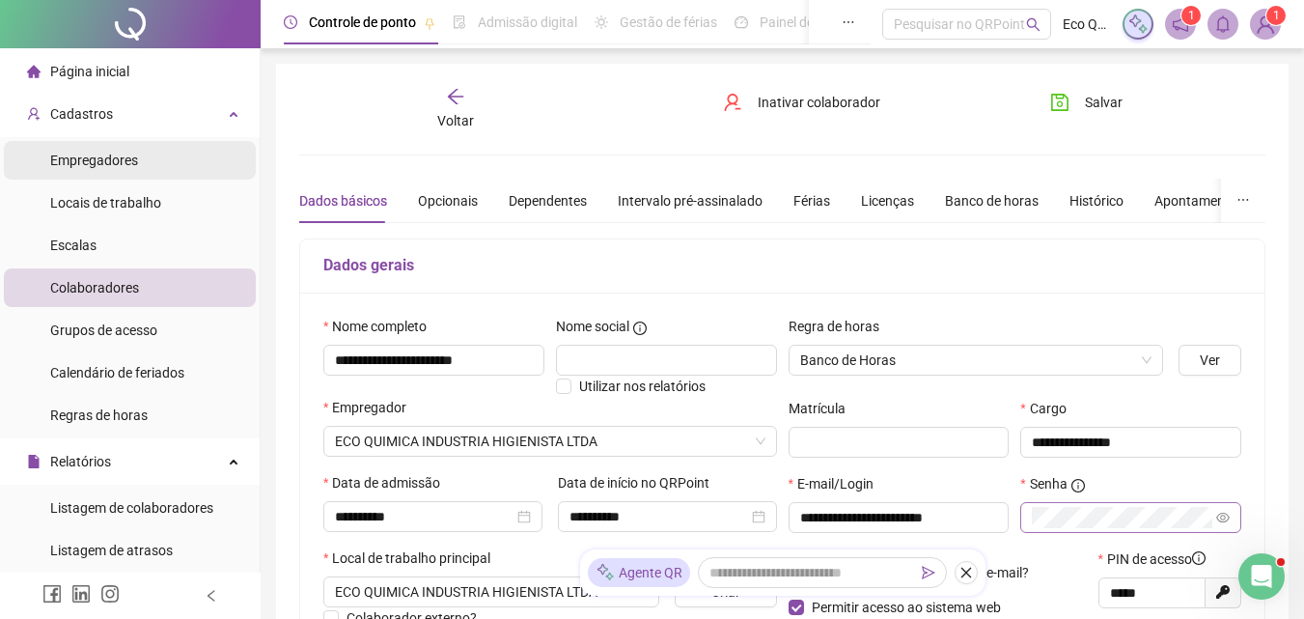
click at [113, 156] on span "Empregadores" at bounding box center [94, 159] width 88 height 15
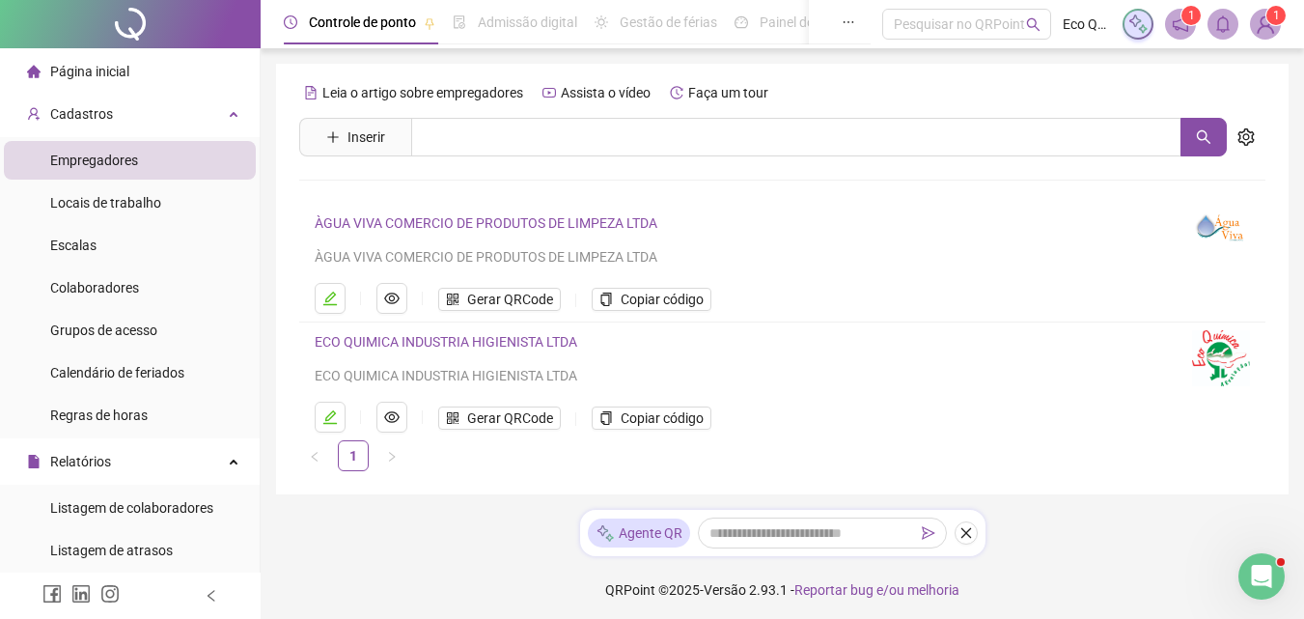
click at [427, 336] on link "ECO QUIMICA INDUSTRIA HIGIENISTA LTDA" at bounding box center [446, 341] width 262 height 15
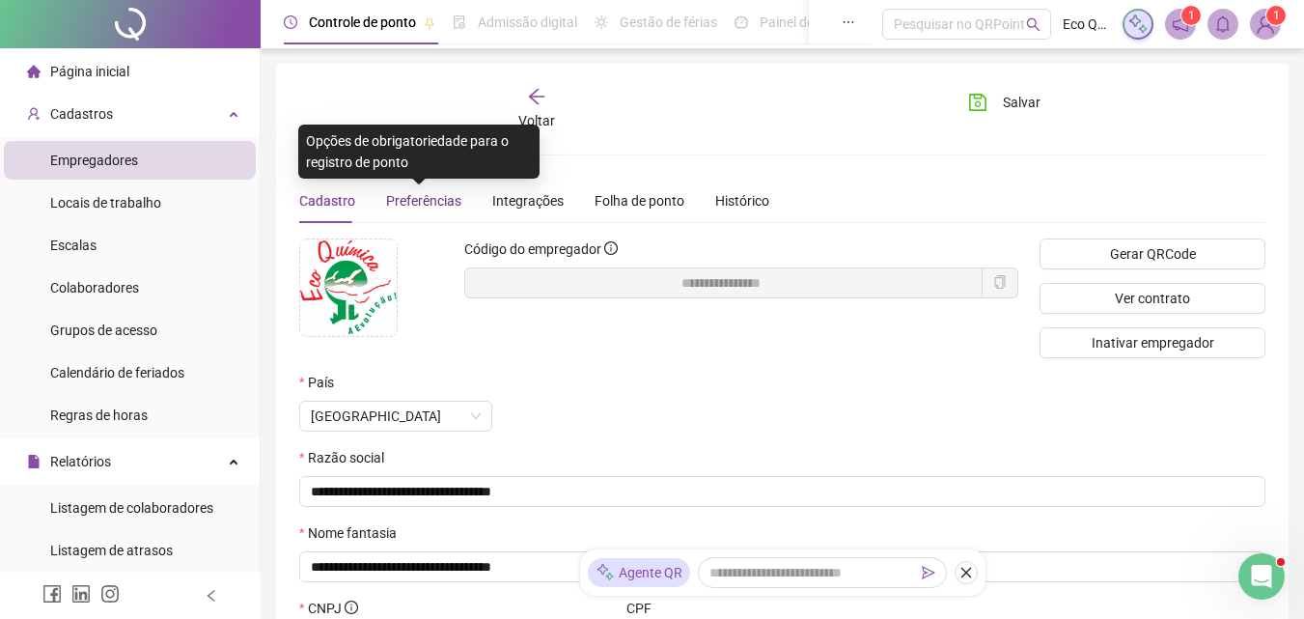
click at [428, 206] on span "Preferências" at bounding box center [423, 200] width 75 height 15
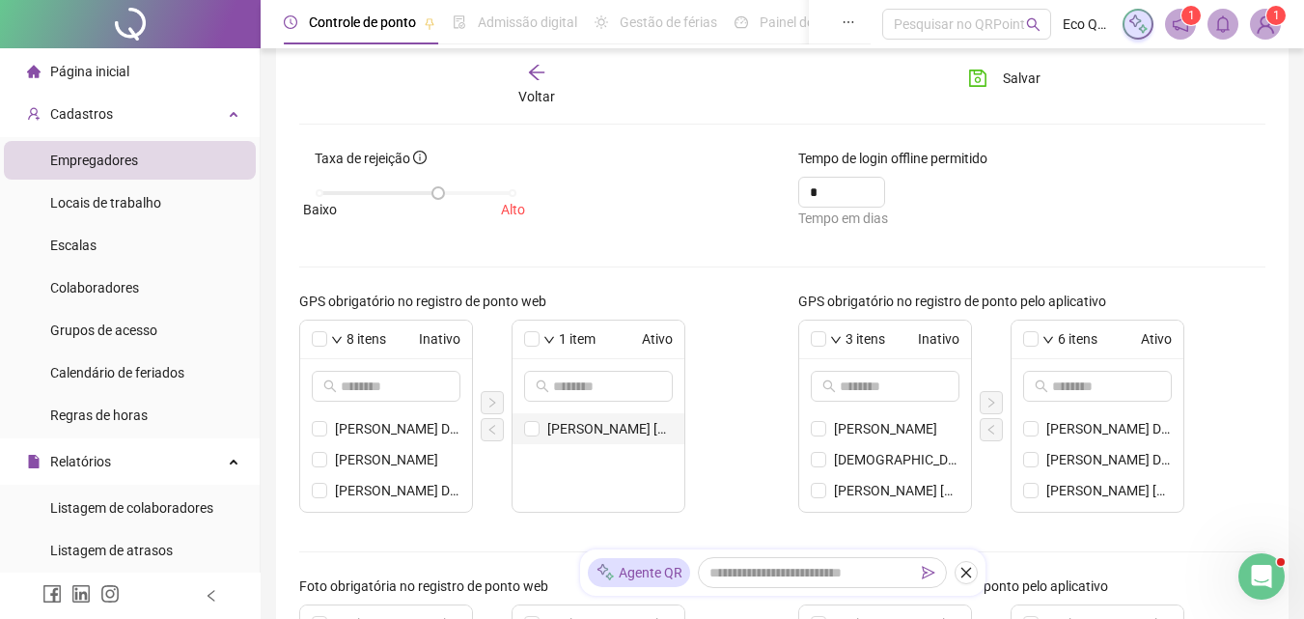
scroll to position [193, 0]
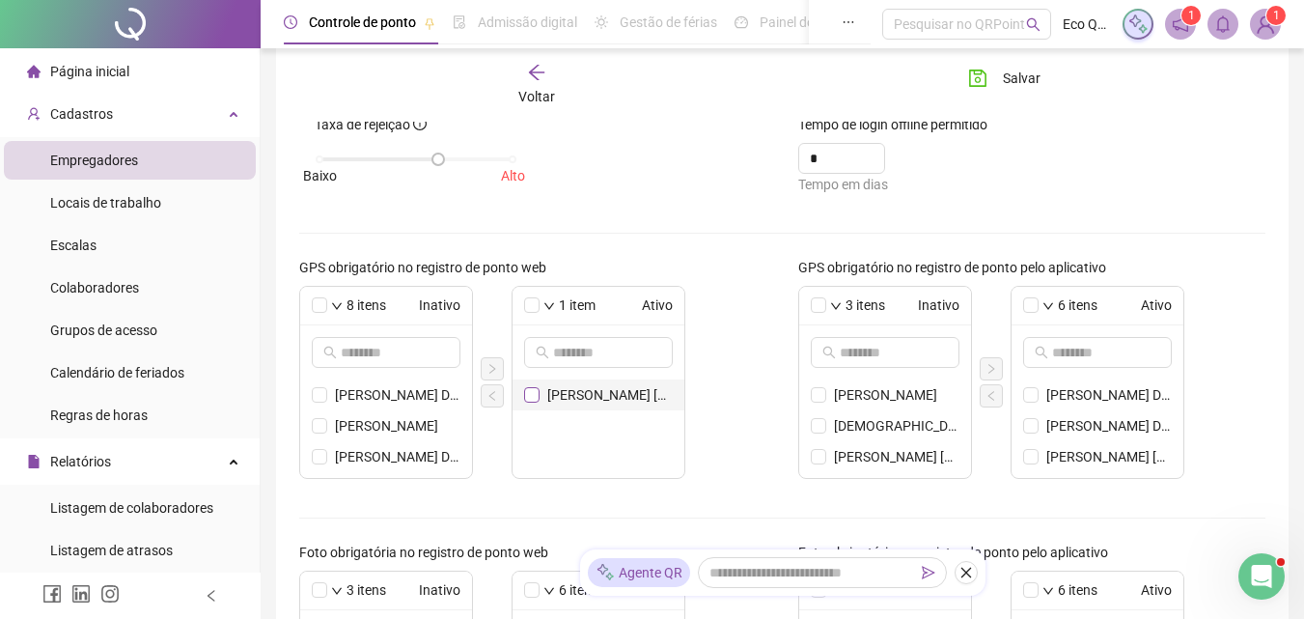
click at [537, 395] on span at bounding box center [531, 394] width 15 height 15
click at [485, 393] on button "button" at bounding box center [492, 395] width 23 height 23
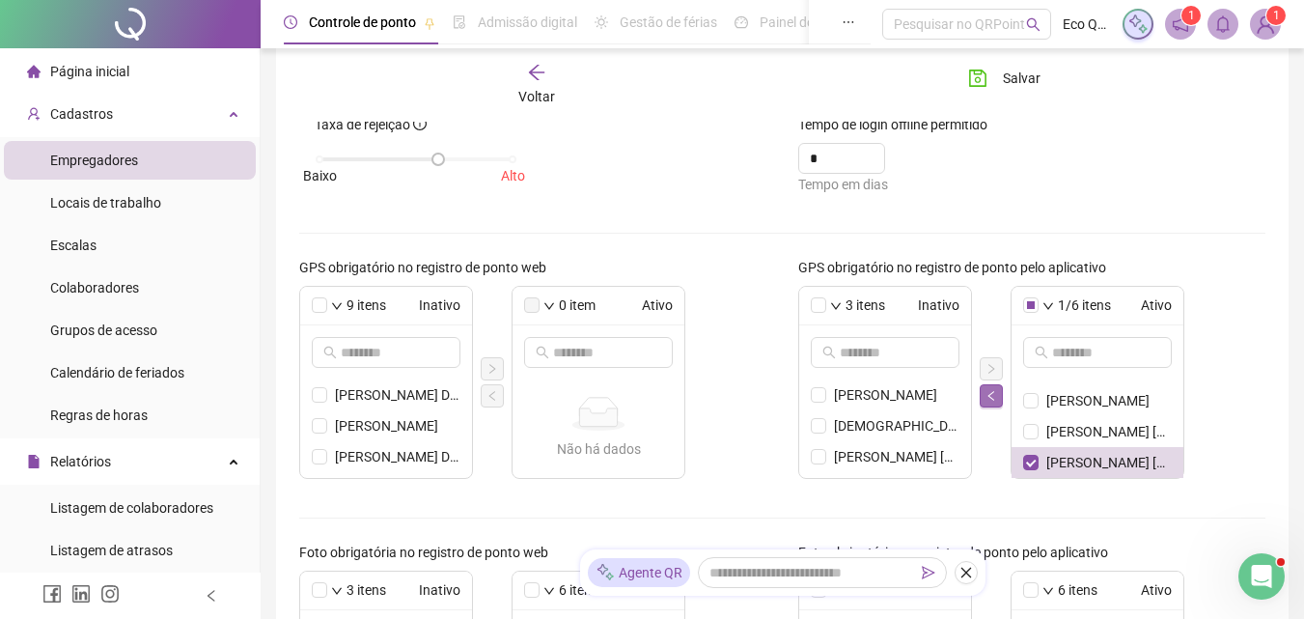
click at [998, 393] on button "button" at bounding box center [990, 395] width 23 height 23
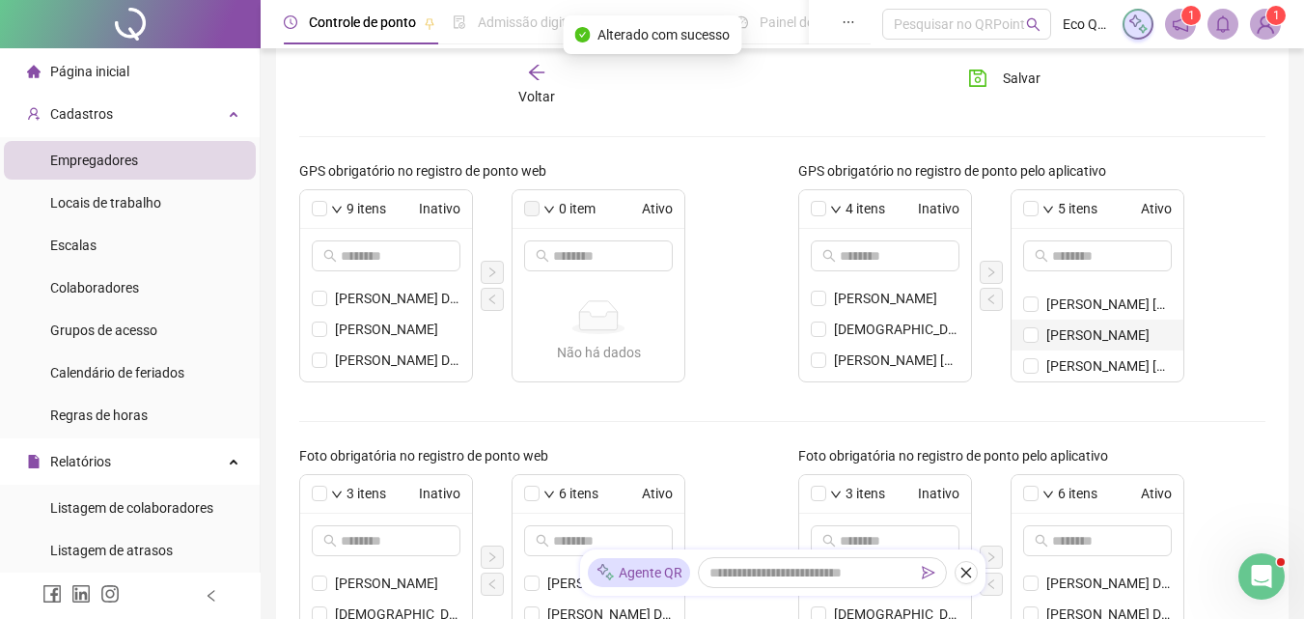
scroll to position [386, 0]
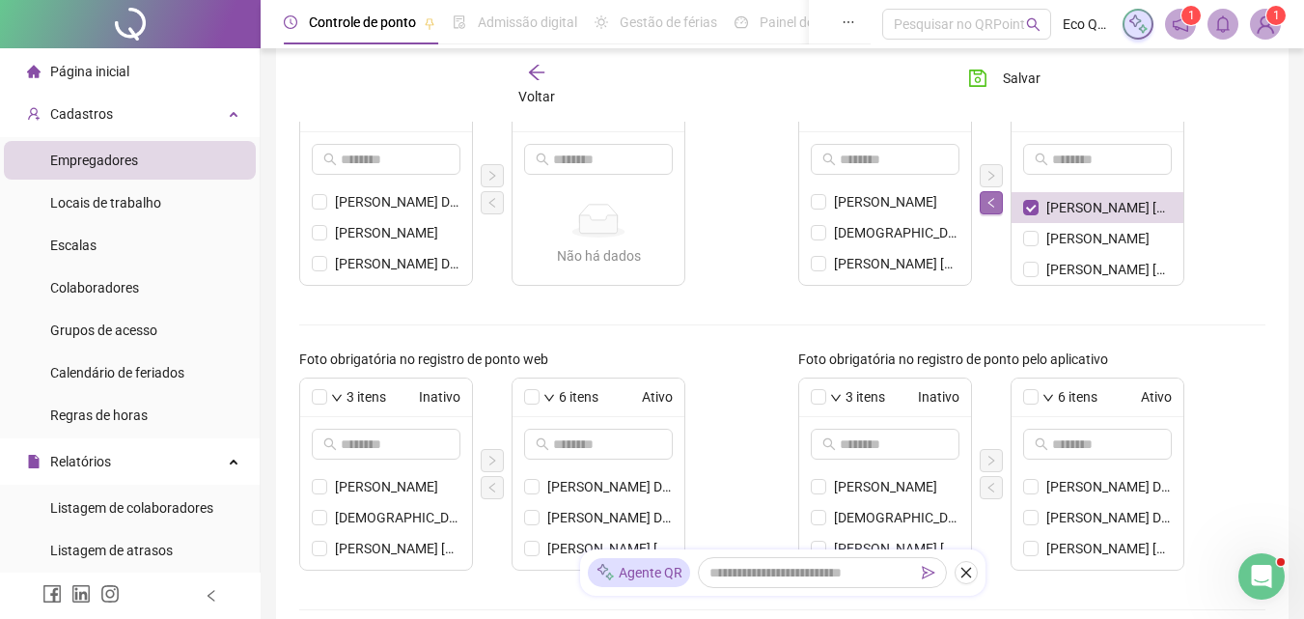
click at [987, 200] on icon "left" at bounding box center [991, 203] width 12 height 12
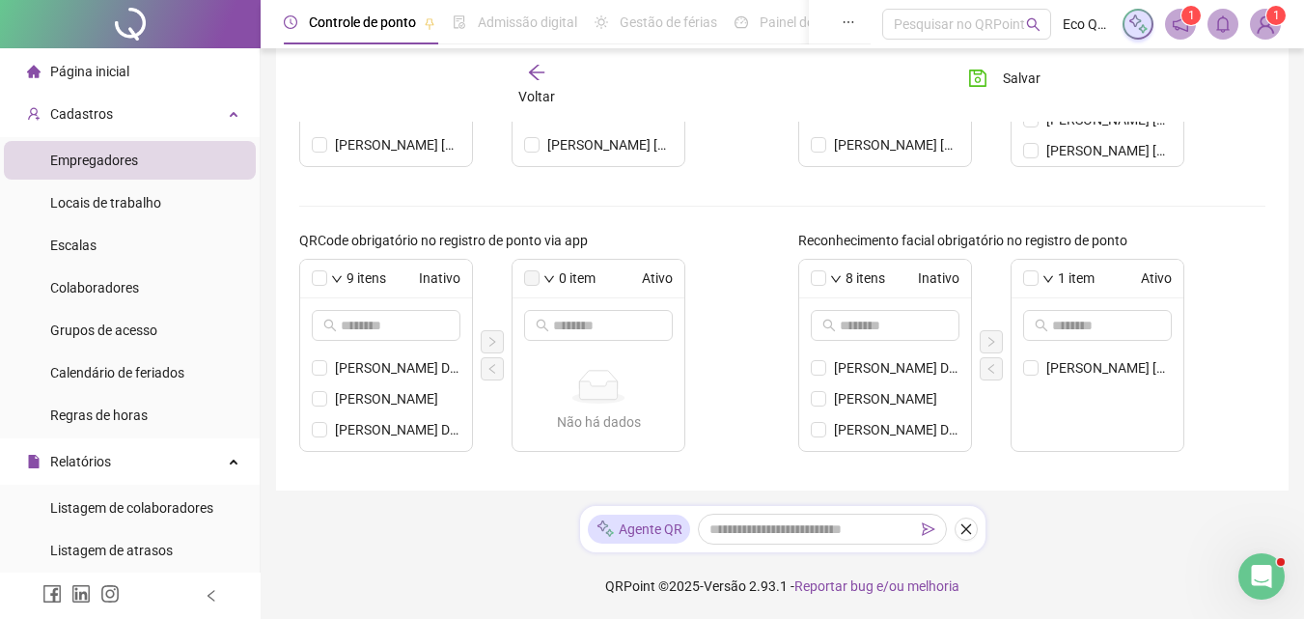
scroll to position [790, 0]
click at [993, 369] on icon "left" at bounding box center [991, 368] width 12 height 12
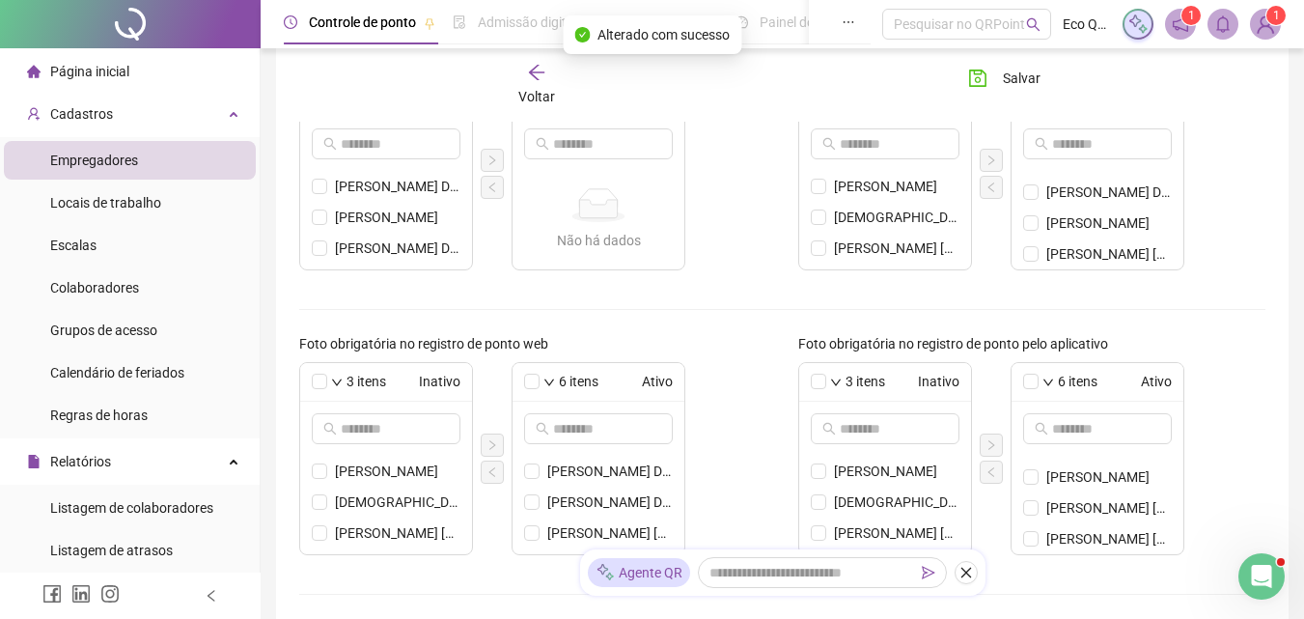
scroll to position [308, 0]
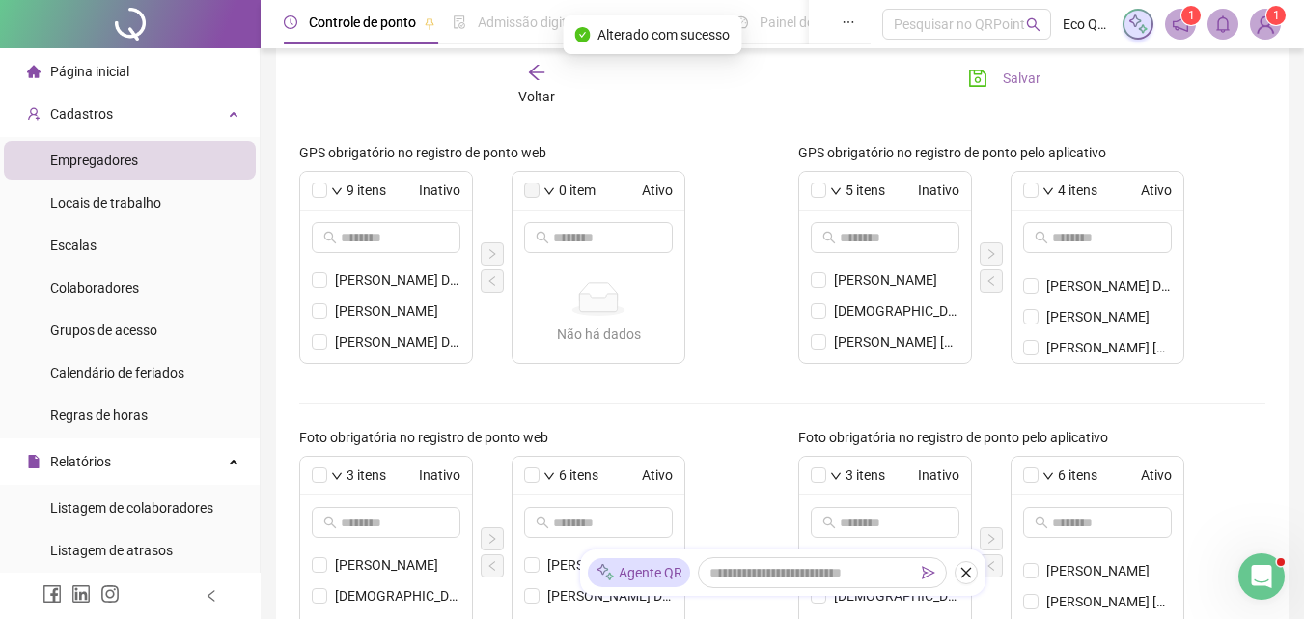
click at [1000, 77] on button "Salvar" at bounding box center [1003, 78] width 101 height 31
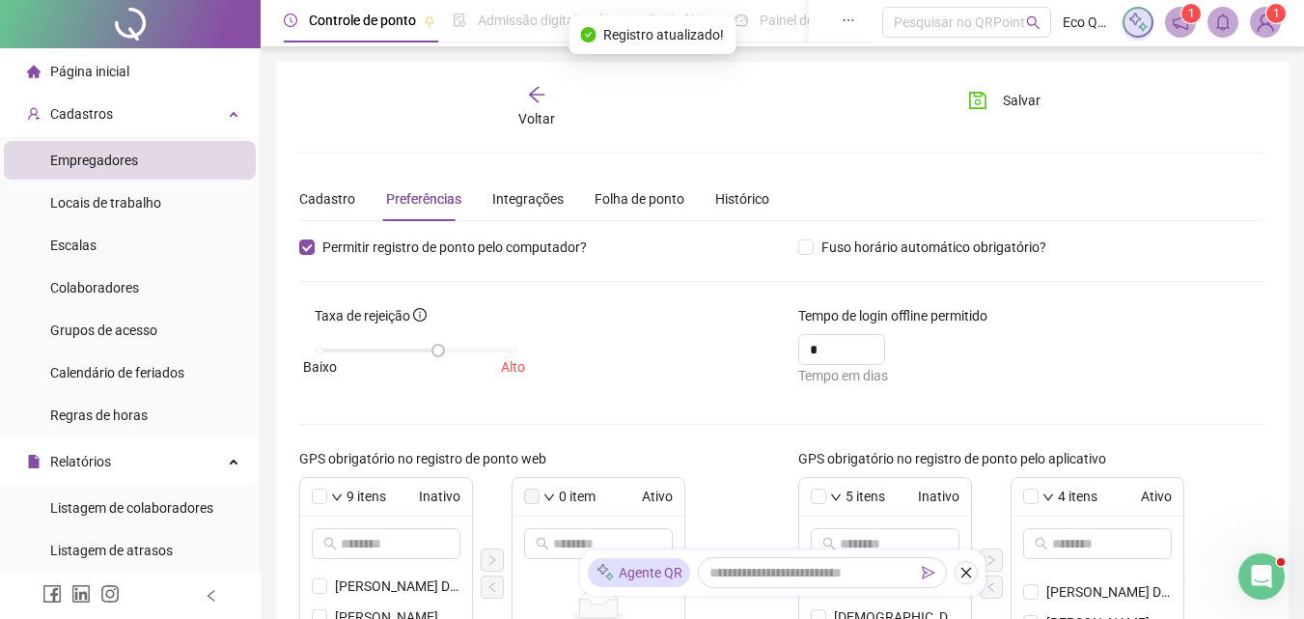
scroll to position [0, 0]
click at [525, 117] on span "Voltar" at bounding box center [536, 120] width 37 height 15
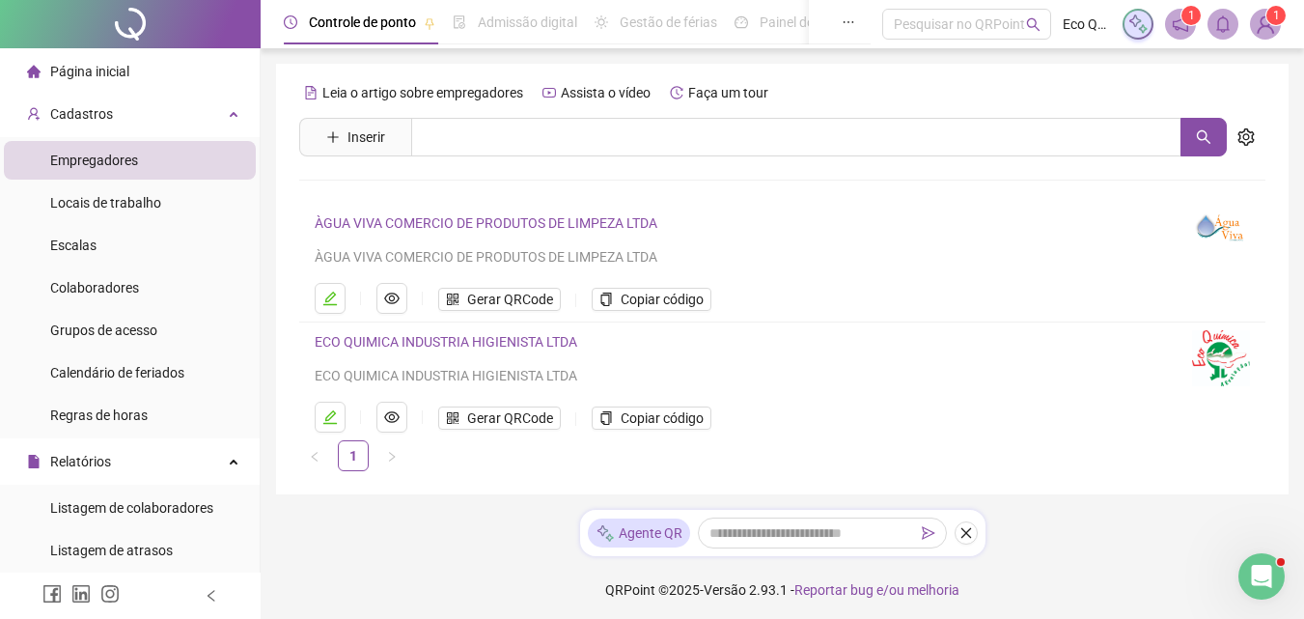
click at [430, 343] on link "ECO QUIMICA INDUSTRIA HIGIENISTA LTDA" at bounding box center [446, 341] width 262 height 15
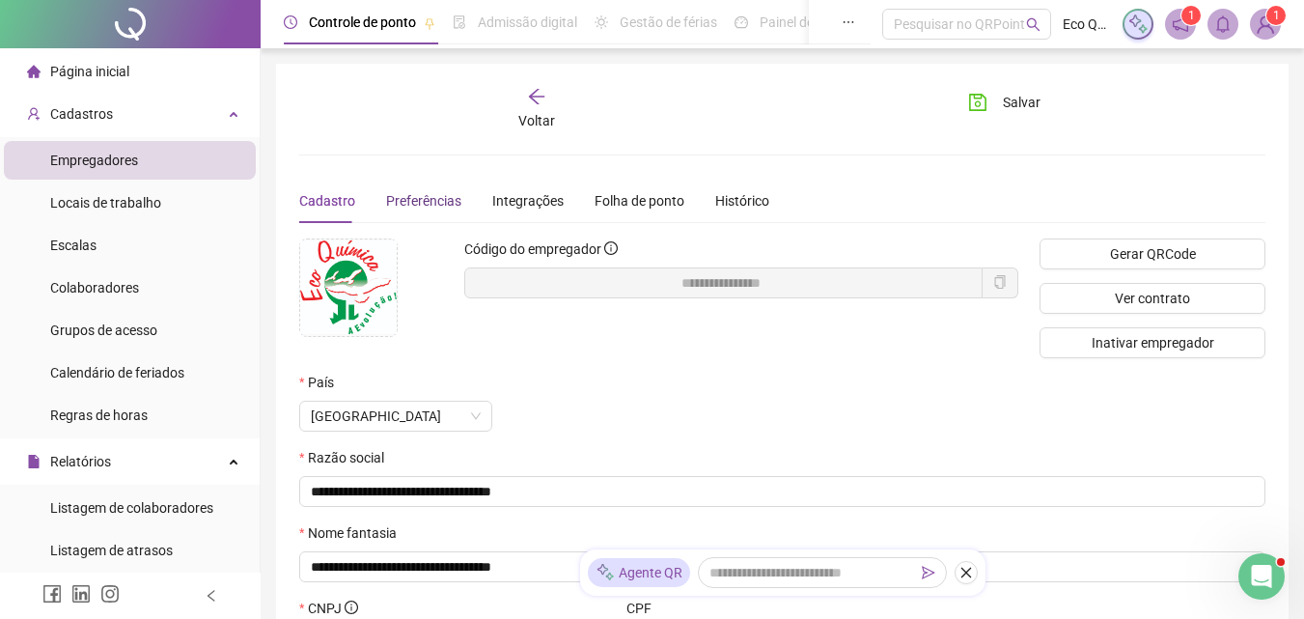
click at [447, 198] on span "Preferências" at bounding box center [423, 200] width 75 height 15
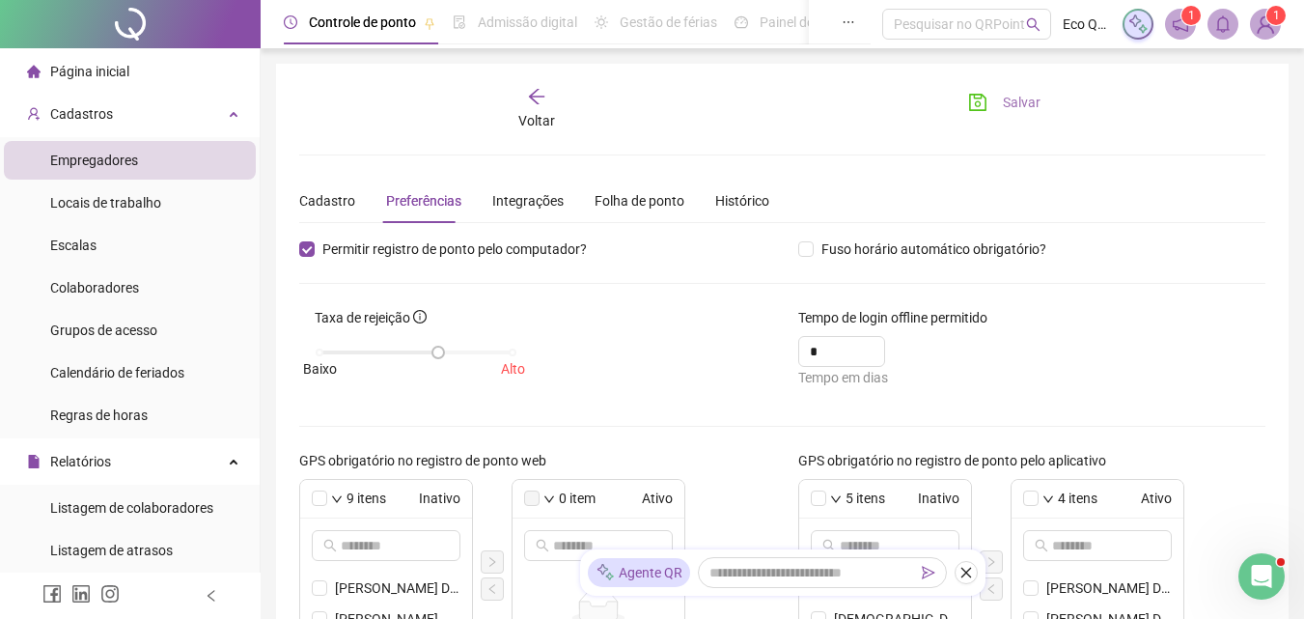
click at [994, 102] on button "Salvar" at bounding box center [1003, 102] width 101 height 31
click at [131, 80] on li "Página inicial" at bounding box center [130, 71] width 252 height 39
